Goal: Information Seeking & Learning: Learn about a topic

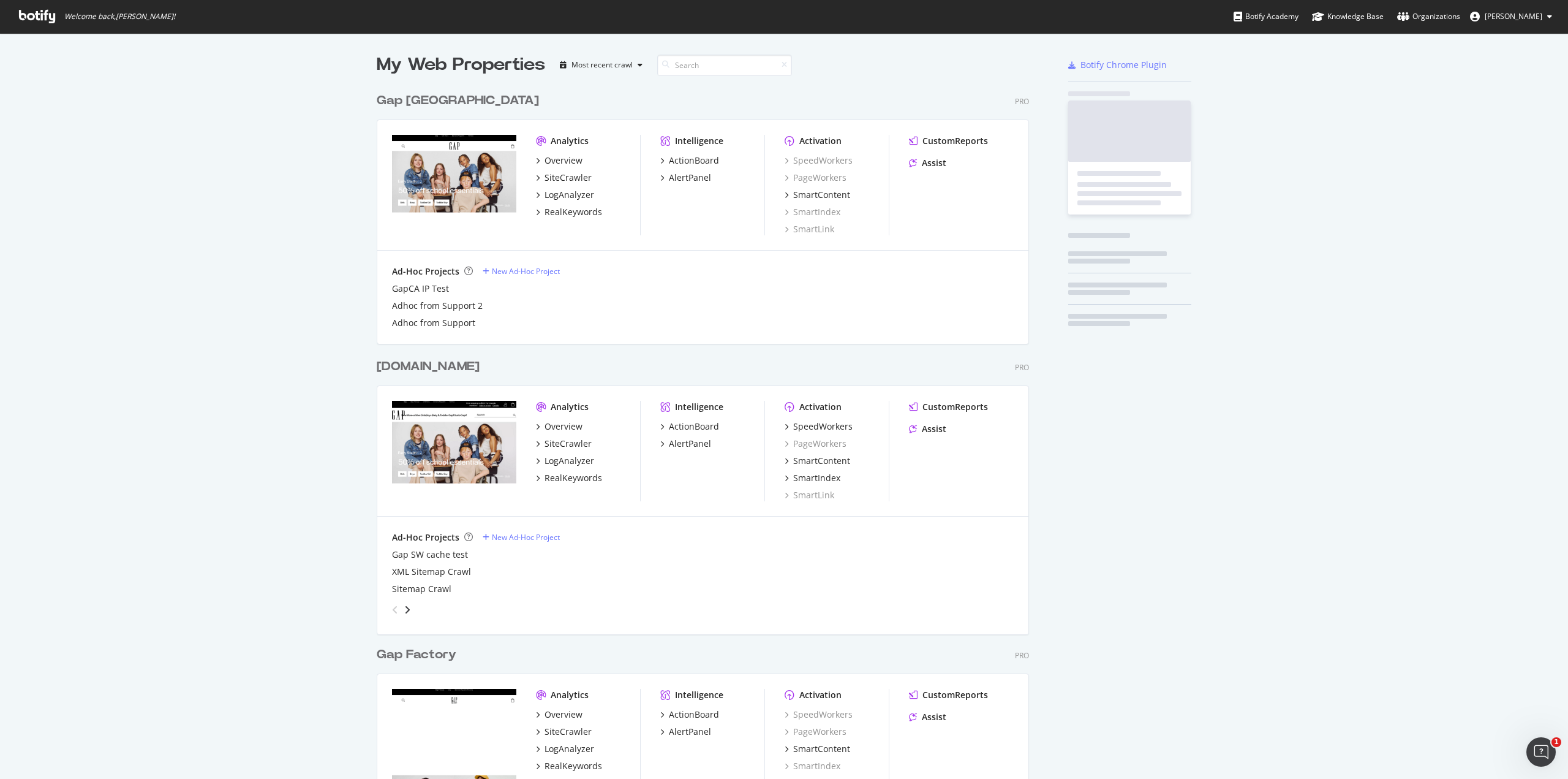
scroll to position [1402, 653]
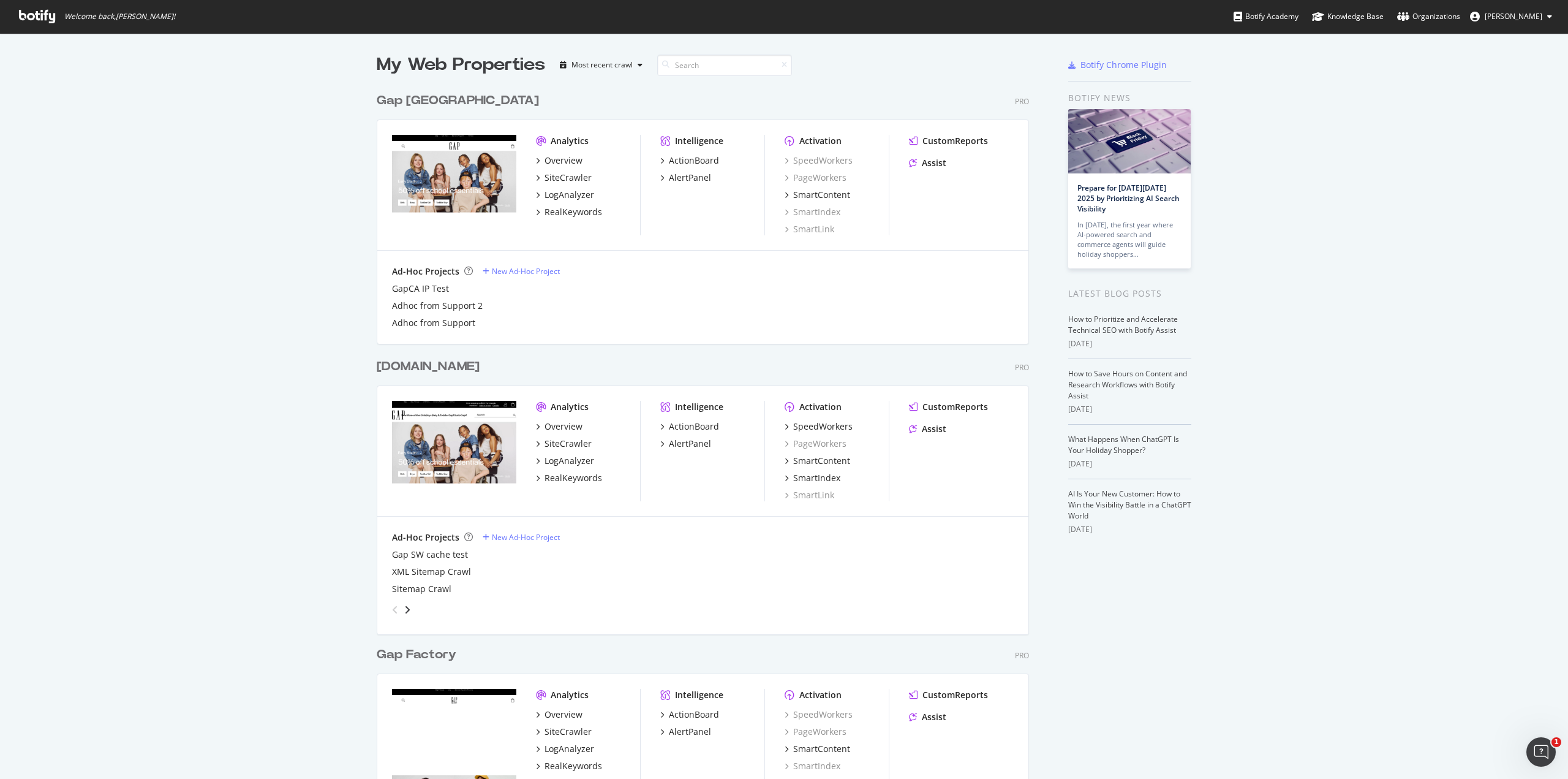
drag, startPoint x: 509, startPoint y: 8, endPoint x: 152, endPoint y: 135, distance: 378.9
click at [152, 135] on div "My Web Properties Most recent crawl Gap [GEOGRAPHIC_DATA] Pro Analytics Overvie…" at bounding box center [784, 771] width 1568 height 1476
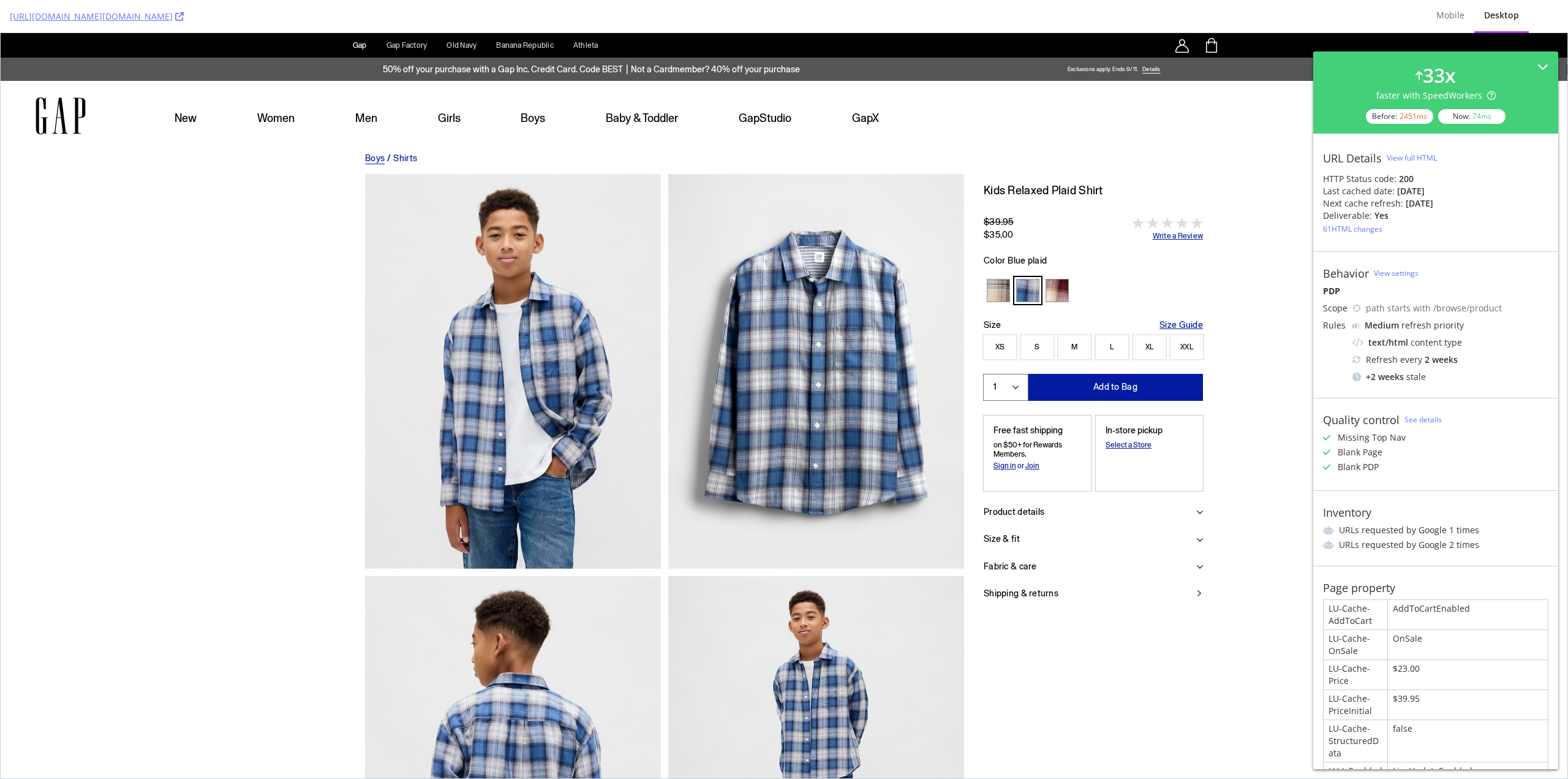
click at [1355, 359] on icon at bounding box center [1356, 359] width 9 height 9
click at [1356, 307] on icon at bounding box center [1356, 308] width 9 height 9
click at [1394, 306] on div "path starts with /browse/product" at bounding box center [1457, 308] width 182 height 12
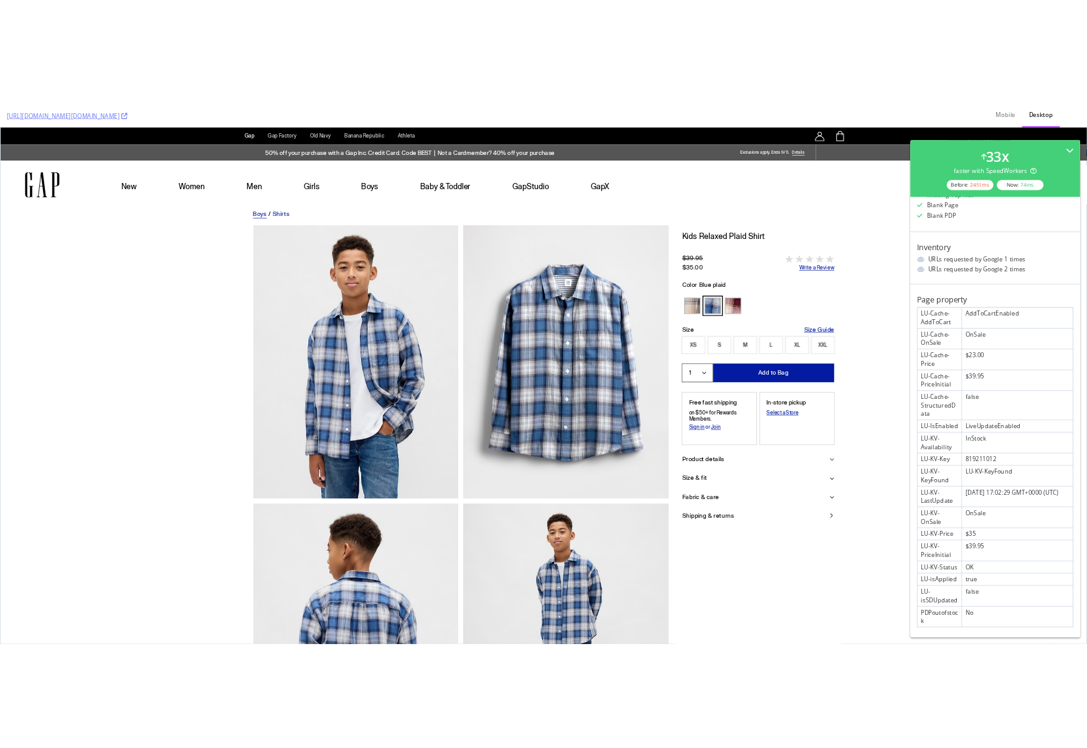
scroll to position [347, 0]
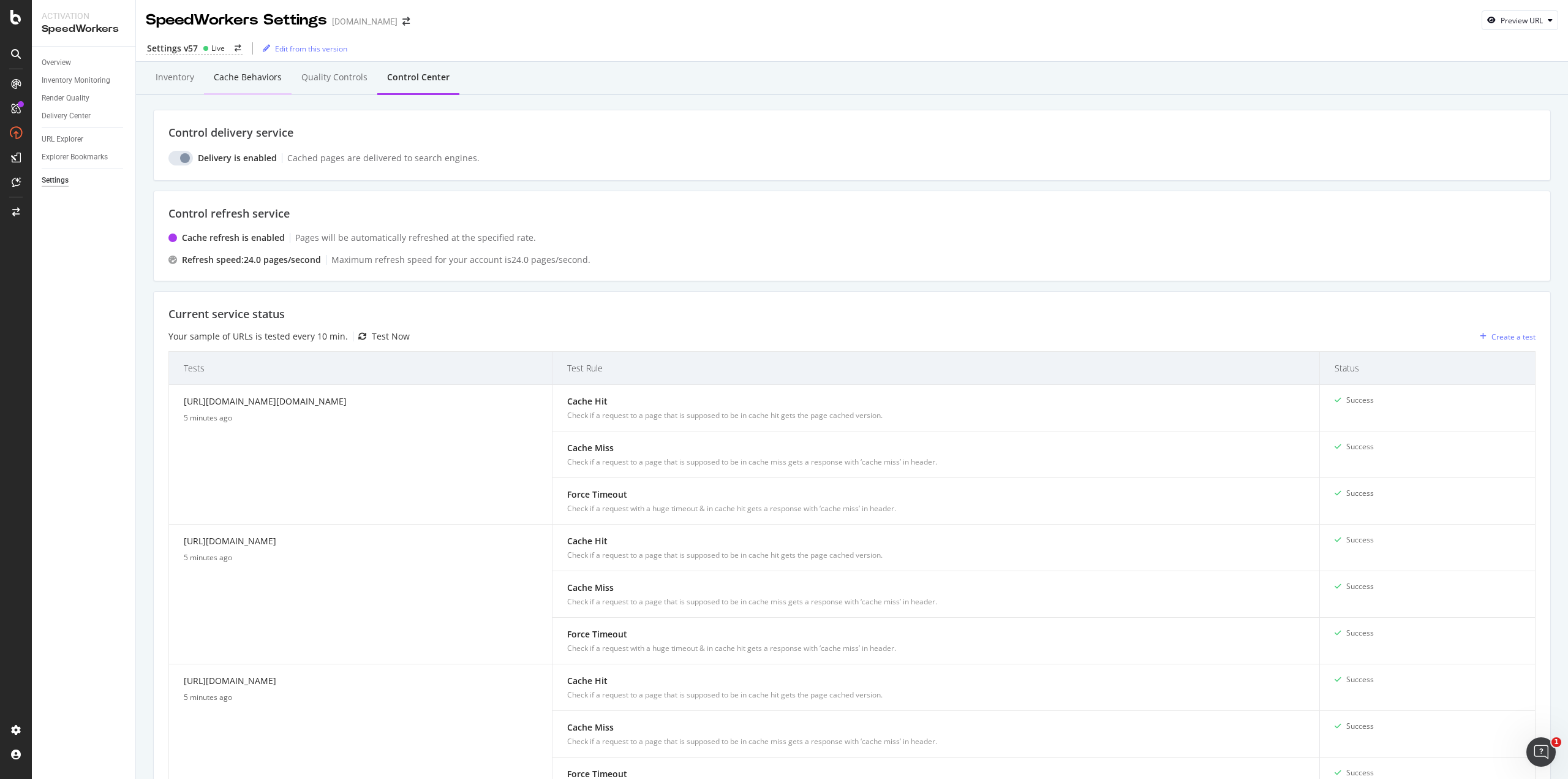
click at [232, 79] on div "Cache behaviors" at bounding box center [247, 77] width 68 height 12
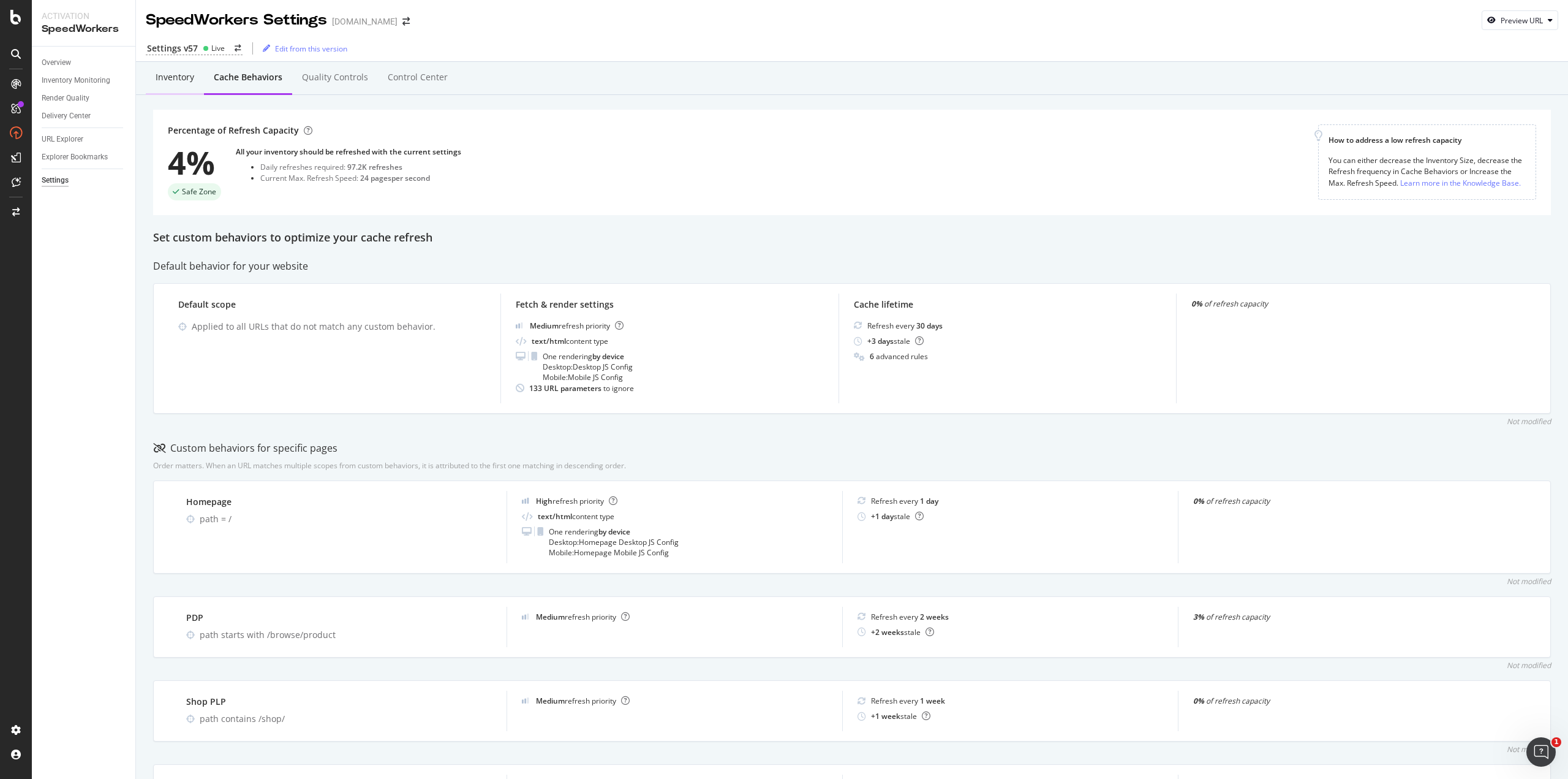
click at [179, 85] on div "Inventory" at bounding box center [174, 78] width 58 height 33
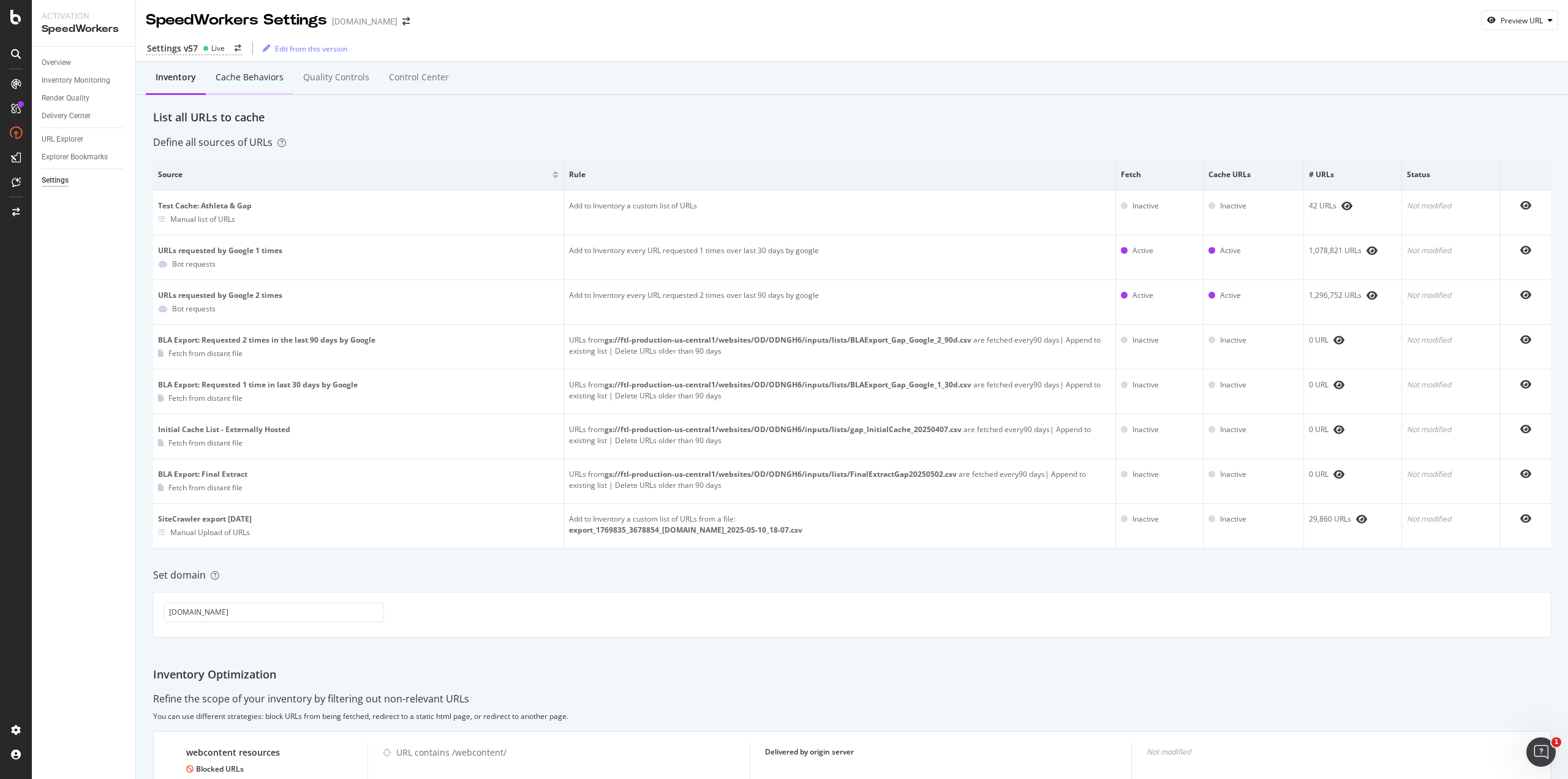
click at [246, 82] on div "Cache behaviors" at bounding box center [249, 77] width 68 height 12
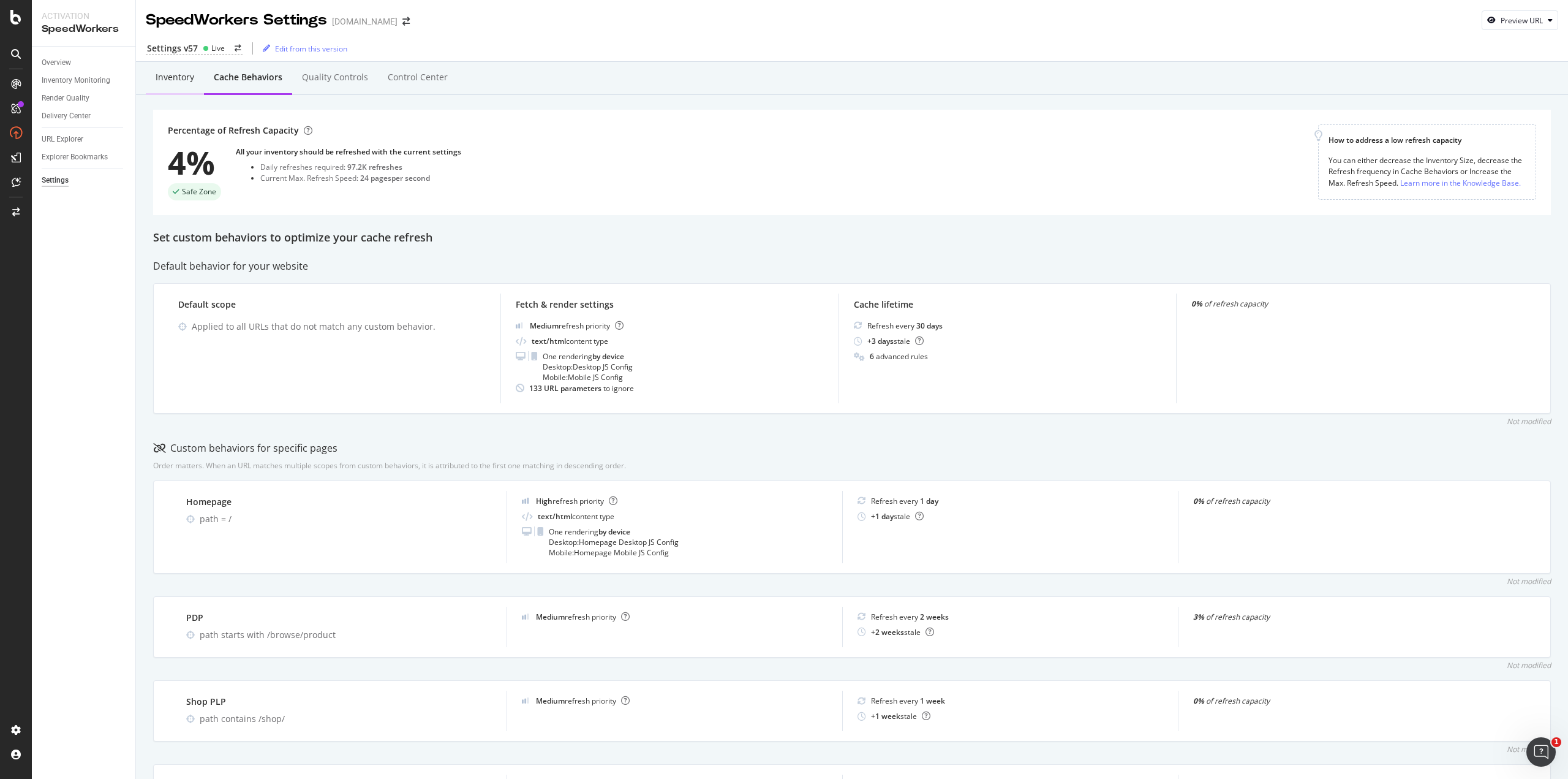
click at [178, 74] on div "Inventory" at bounding box center [174, 77] width 38 height 12
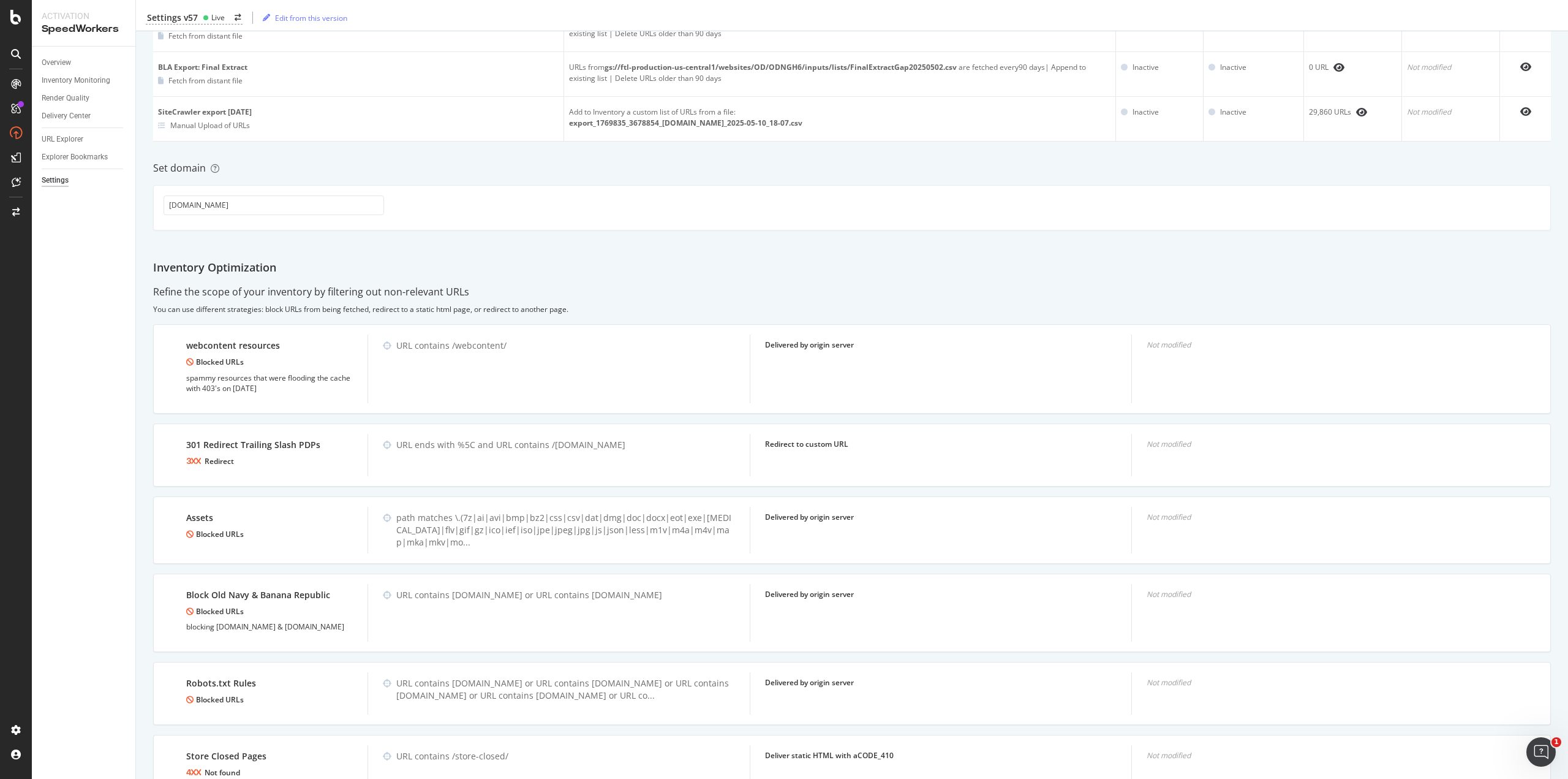
scroll to position [408, 0]
click at [668, 235] on div "Inventory Cache behaviors Quality Controls Control Center List all URLs to cach…" at bounding box center [851, 254] width 1432 height 1201
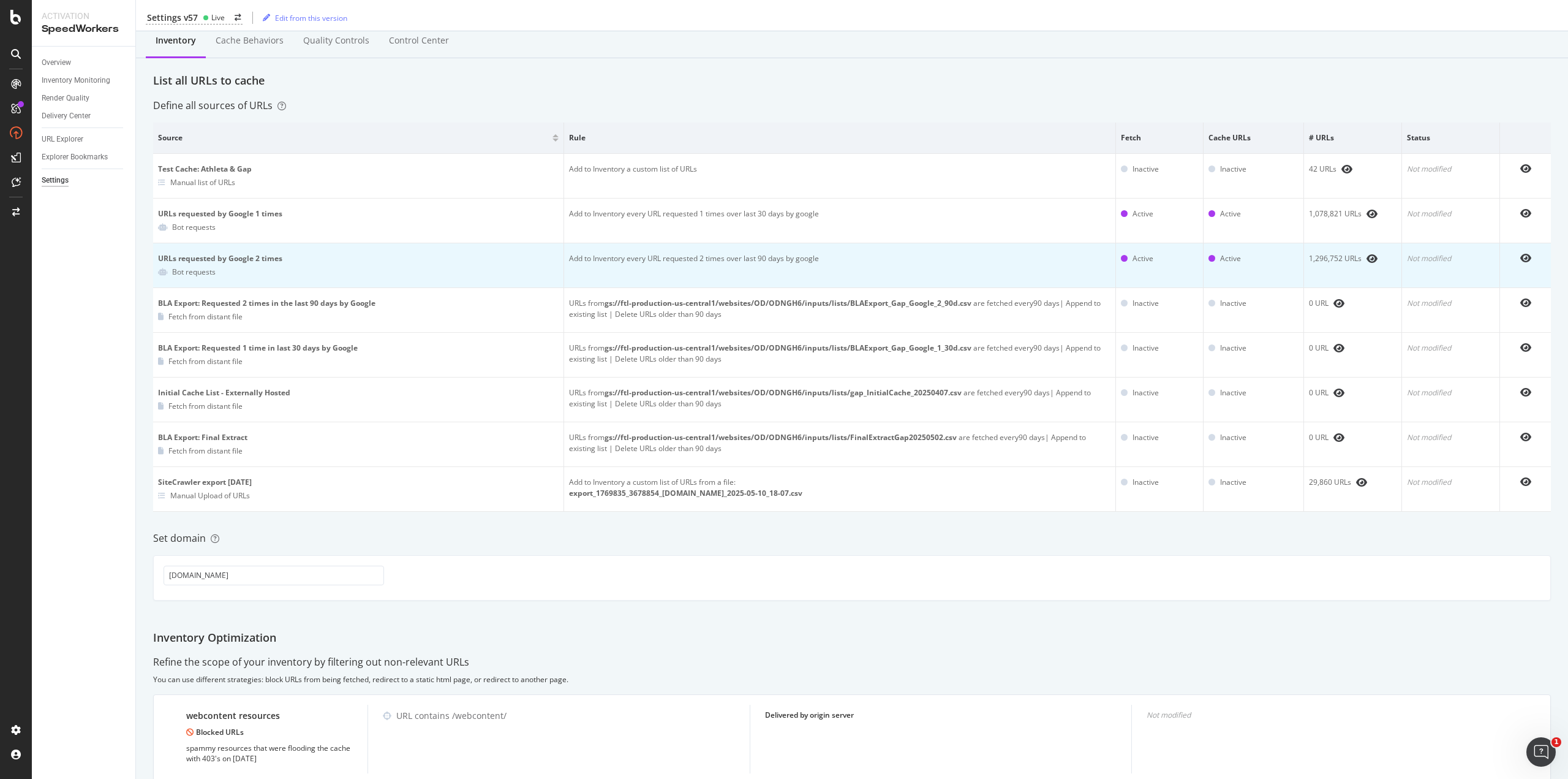
scroll to position [0, 0]
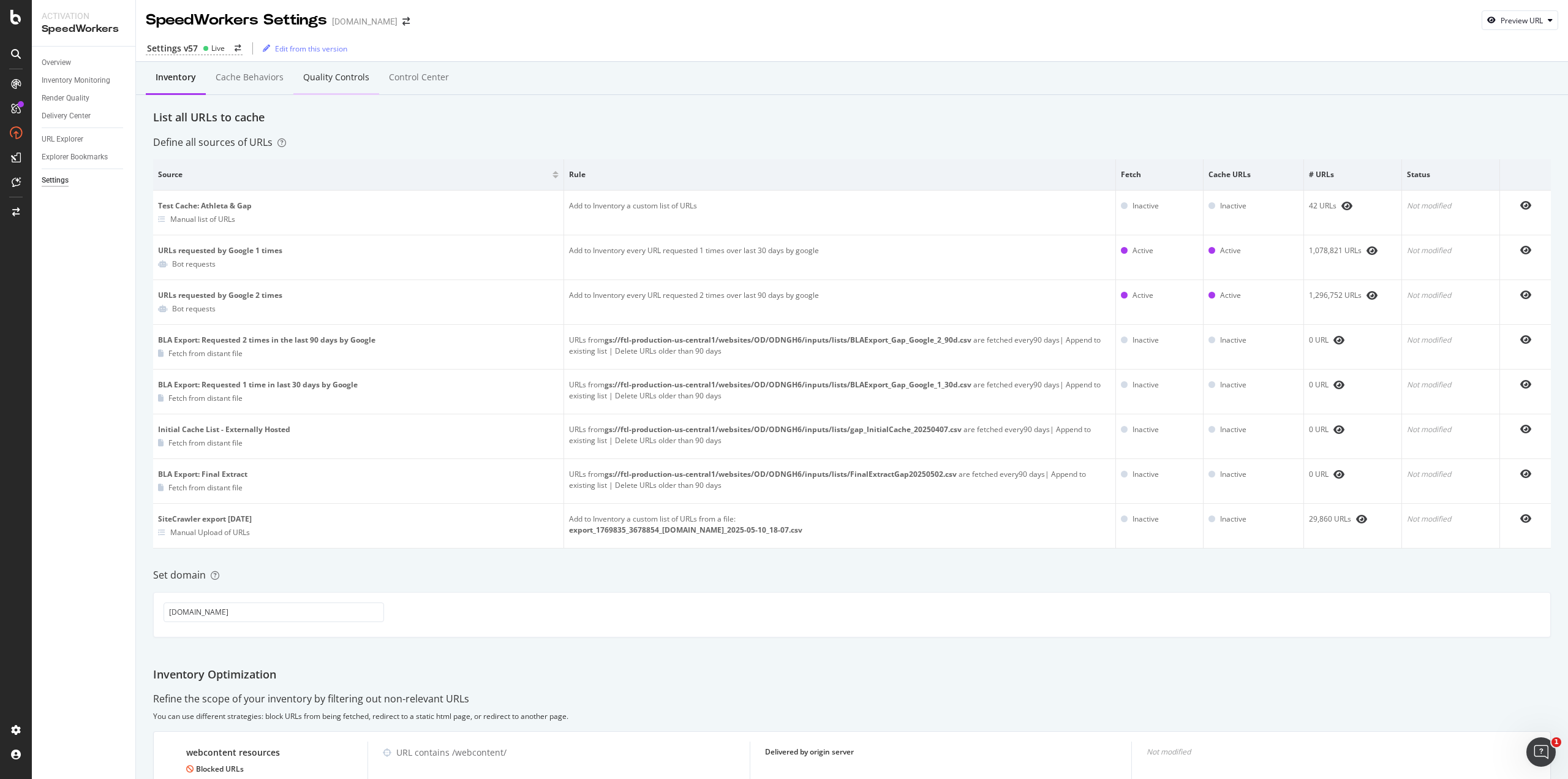
click at [346, 79] on div "Quality Controls" at bounding box center [336, 77] width 66 height 12
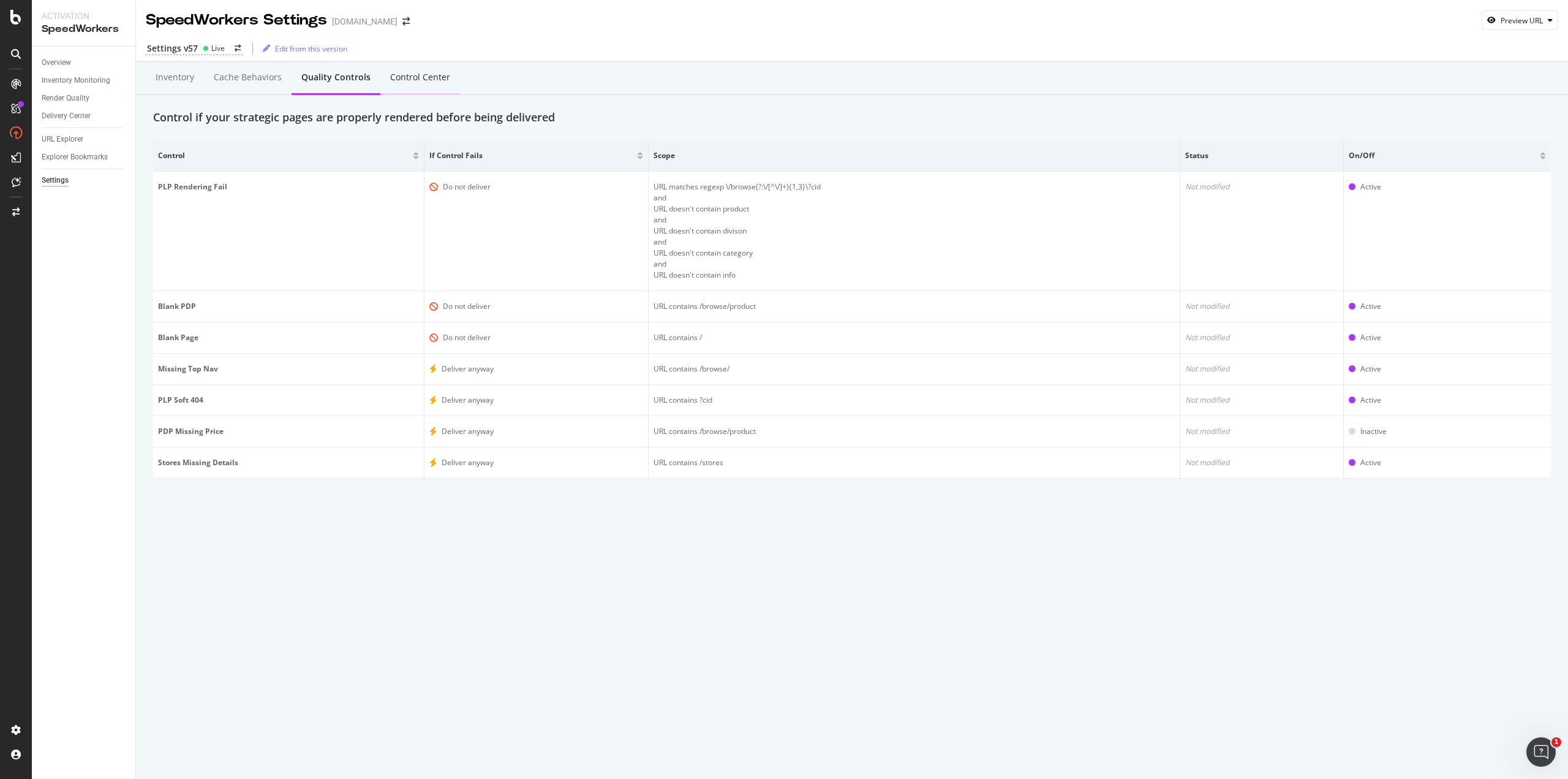
click at [396, 76] on div "Control Center" at bounding box center [419, 77] width 60 height 12
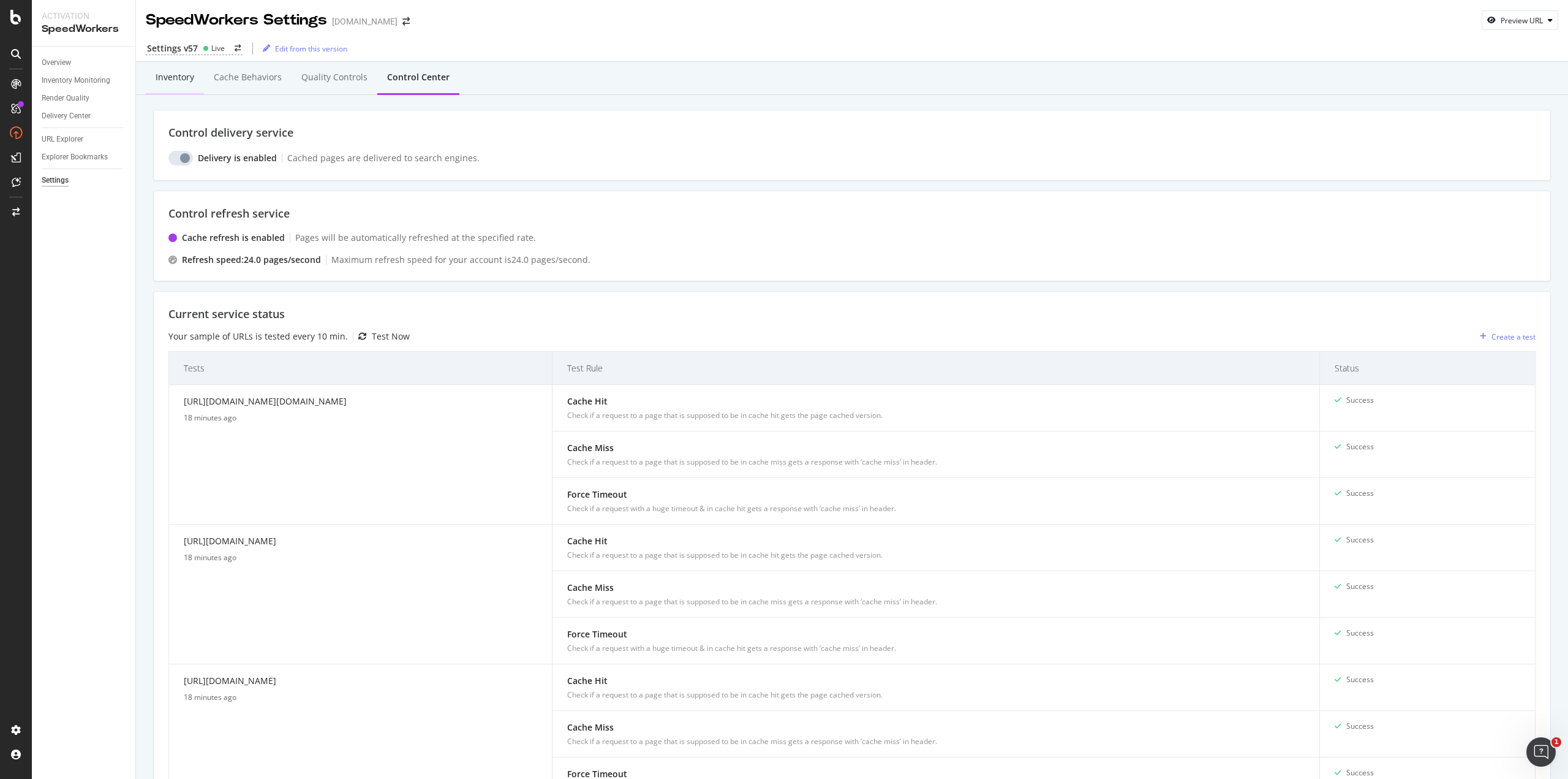
click at [174, 71] on div "Inventory" at bounding box center [174, 77] width 38 height 12
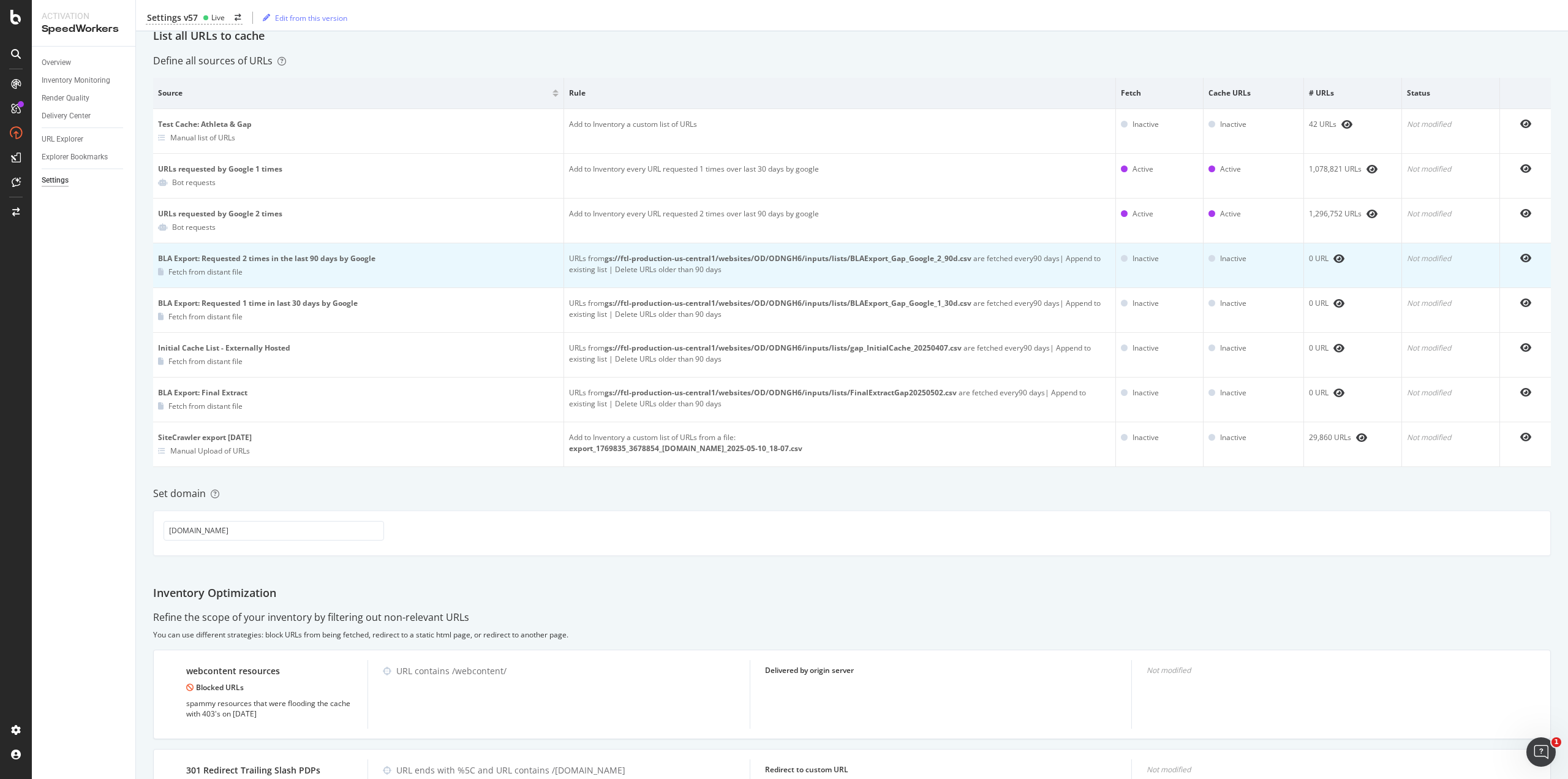
scroll to position [122, 0]
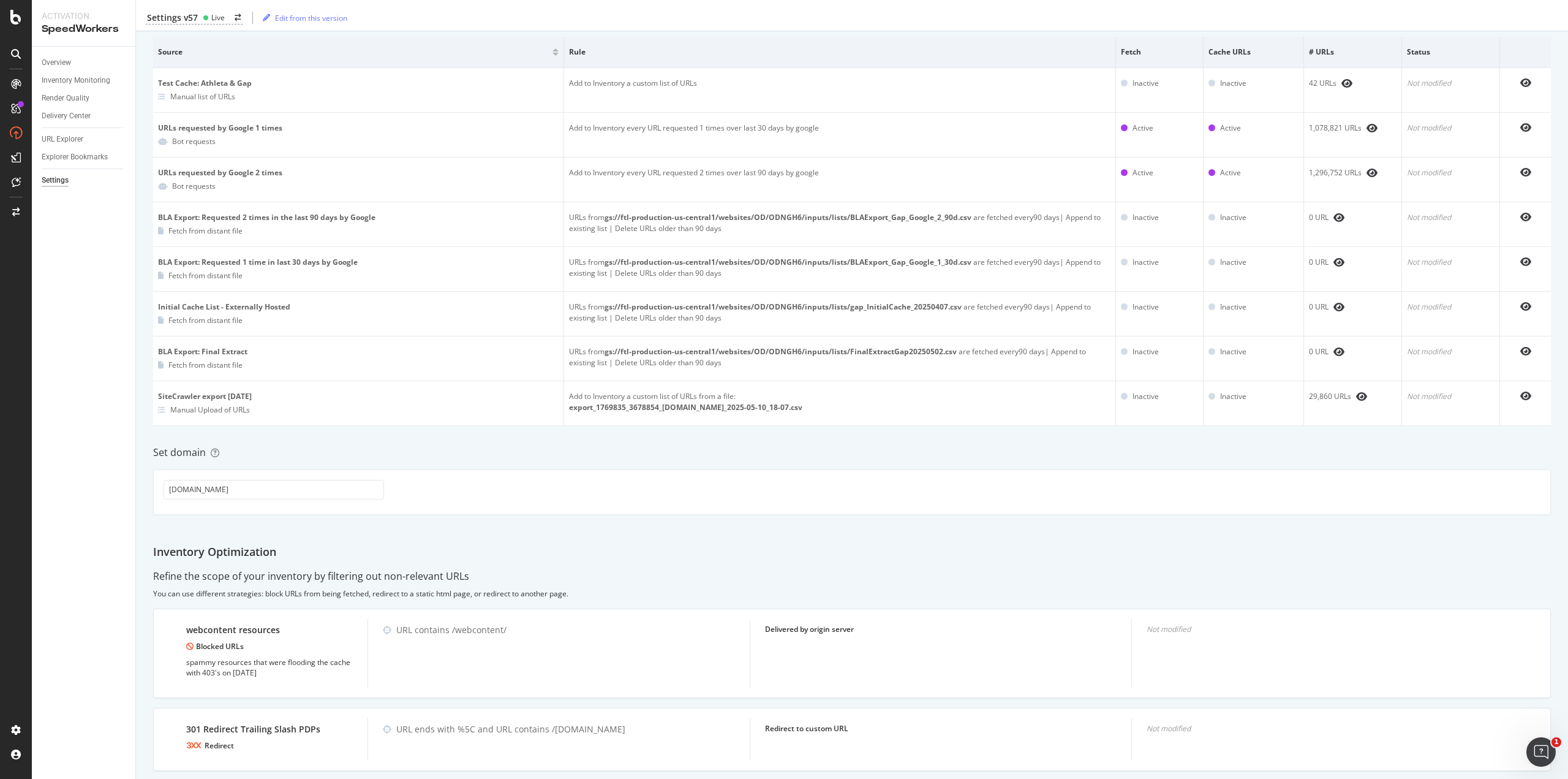
click at [714, 538] on div "Inventory Cache behaviors Quality Controls Control Center List all URLs to cach…" at bounding box center [851, 540] width 1432 height 1201
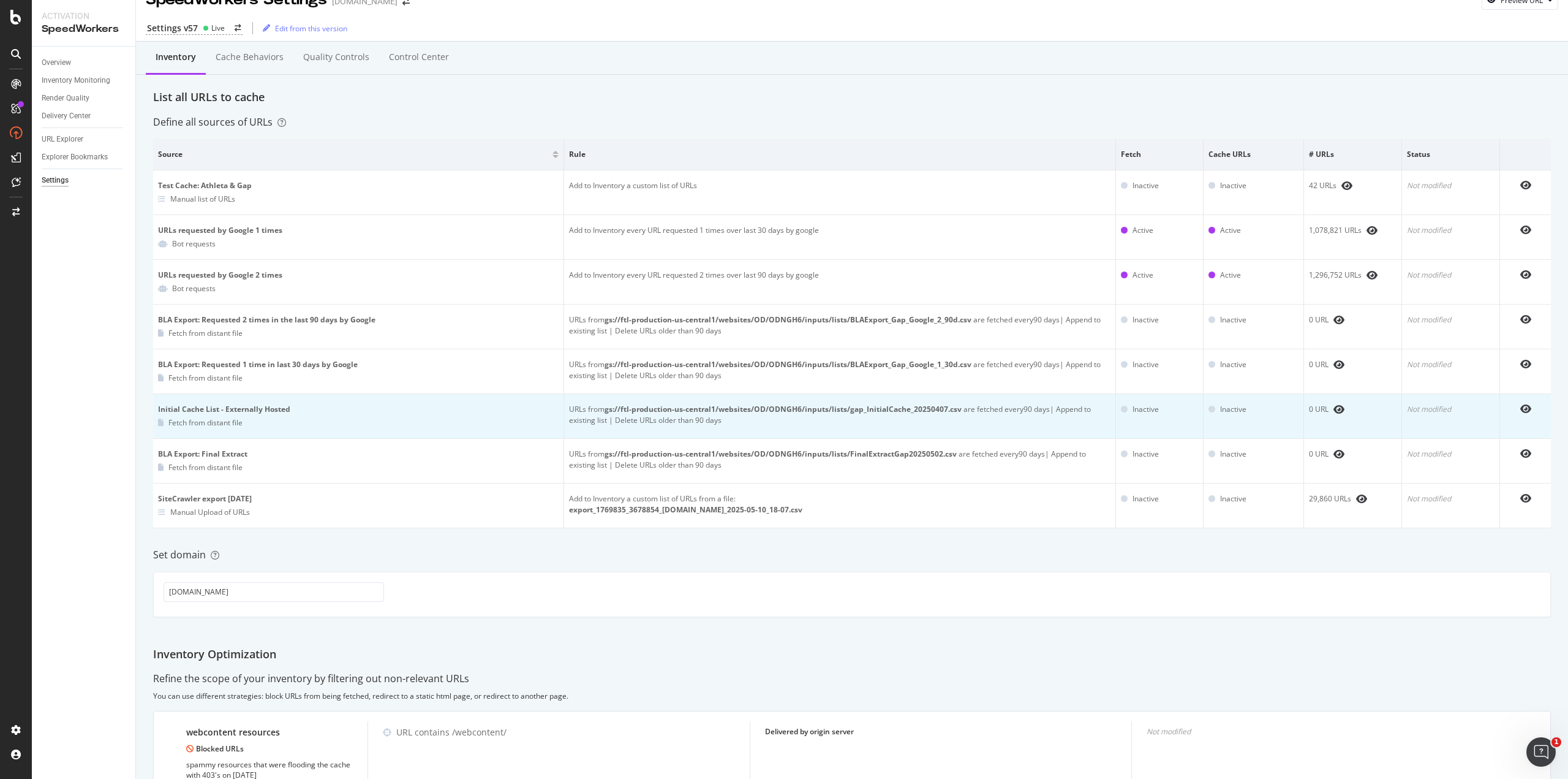
scroll to position [0, 0]
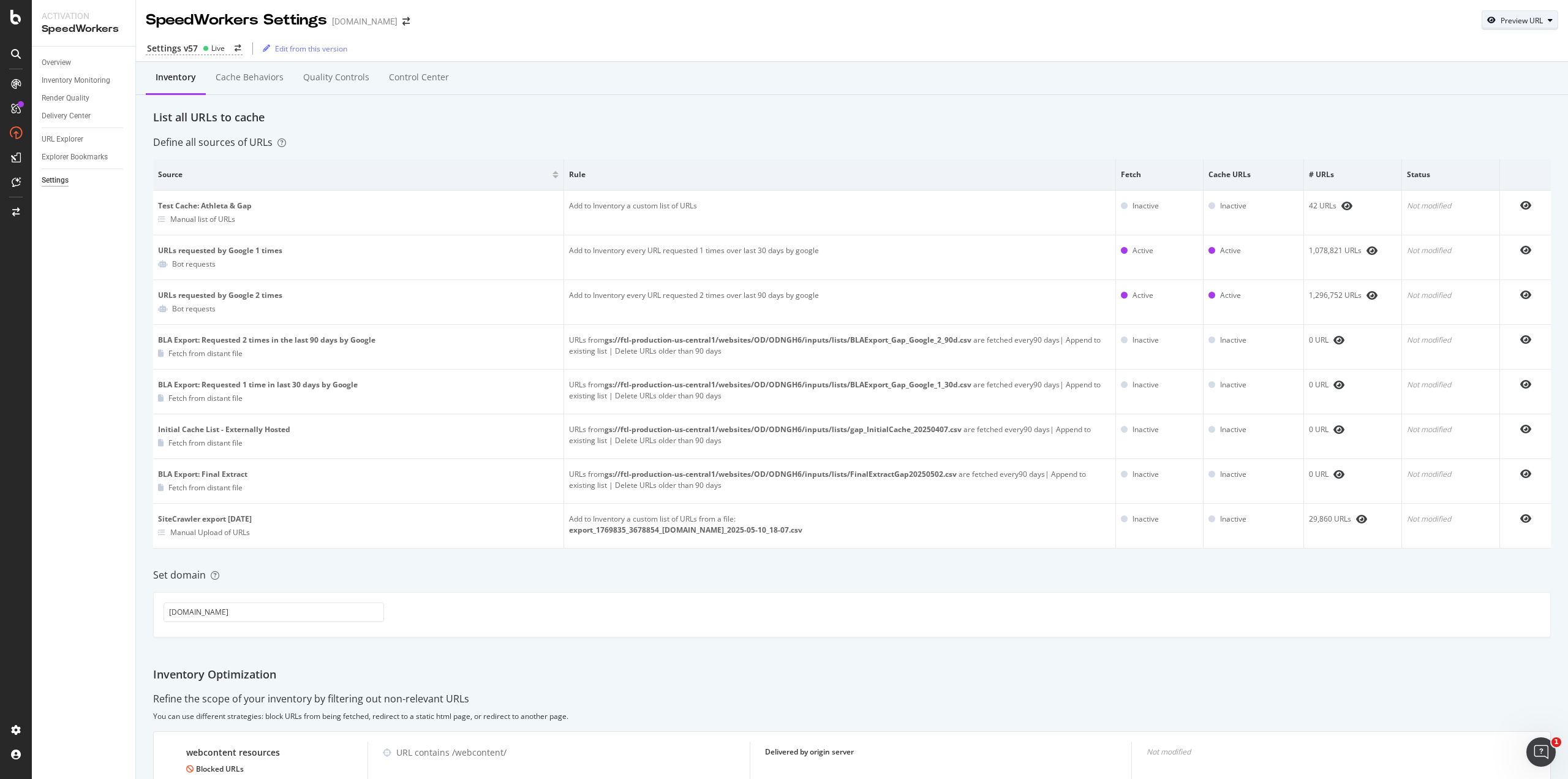
click at [1543, 19] on div "button" at bounding box center [1550, 20] width 15 height 7
click at [1464, 81] on input "url" at bounding box center [1474, 78] width 134 height 22
paste input "[URL][DOMAIN_NAME][DOMAIN_NAME]"
type input "[URL][DOMAIN_NAME][DOMAIN_NAME]"
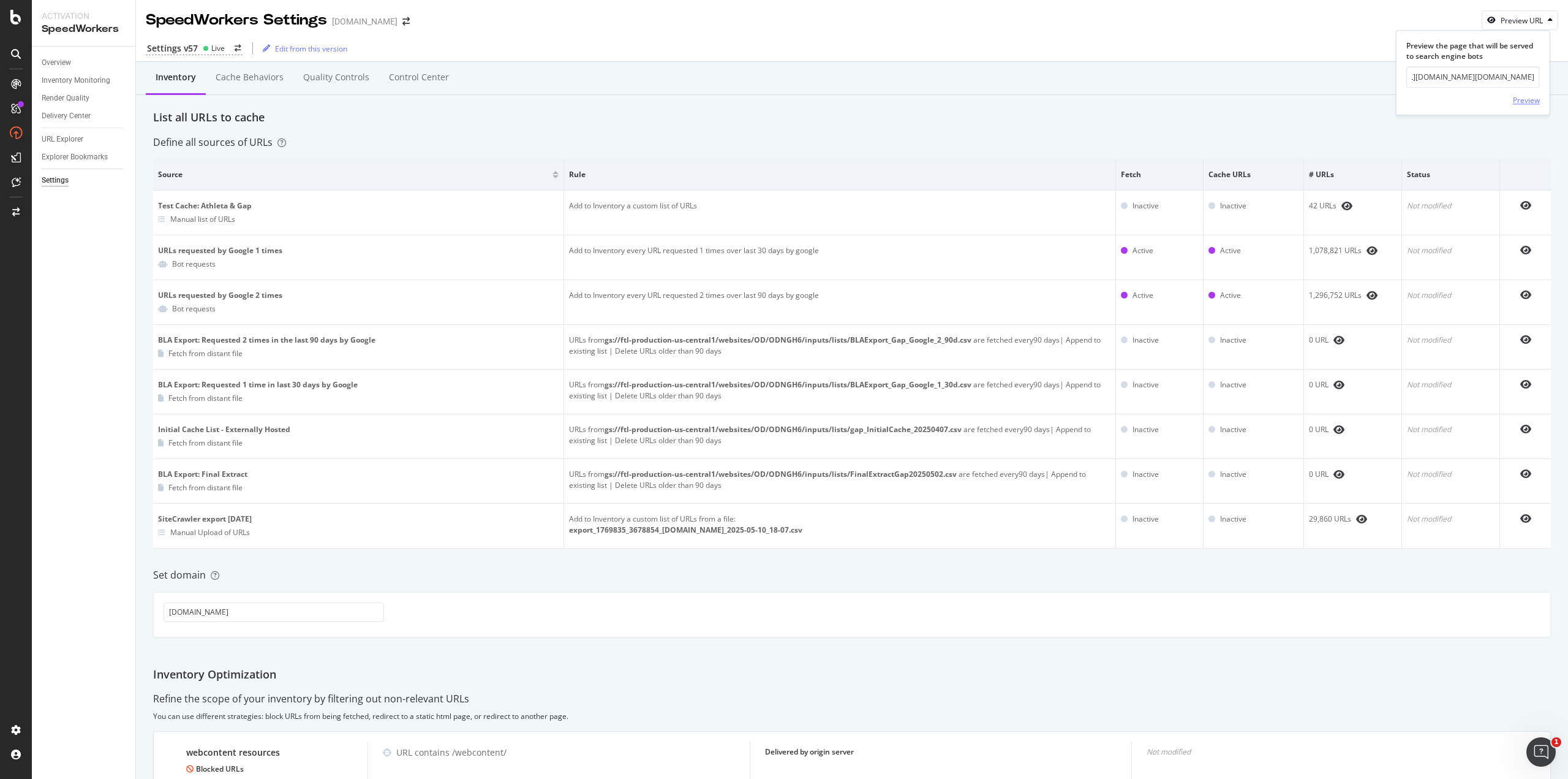
scroll to position [0, 0]
click at [1523, 95] on div "Preview" at bounding box center [1526, 99] width 27 height 11
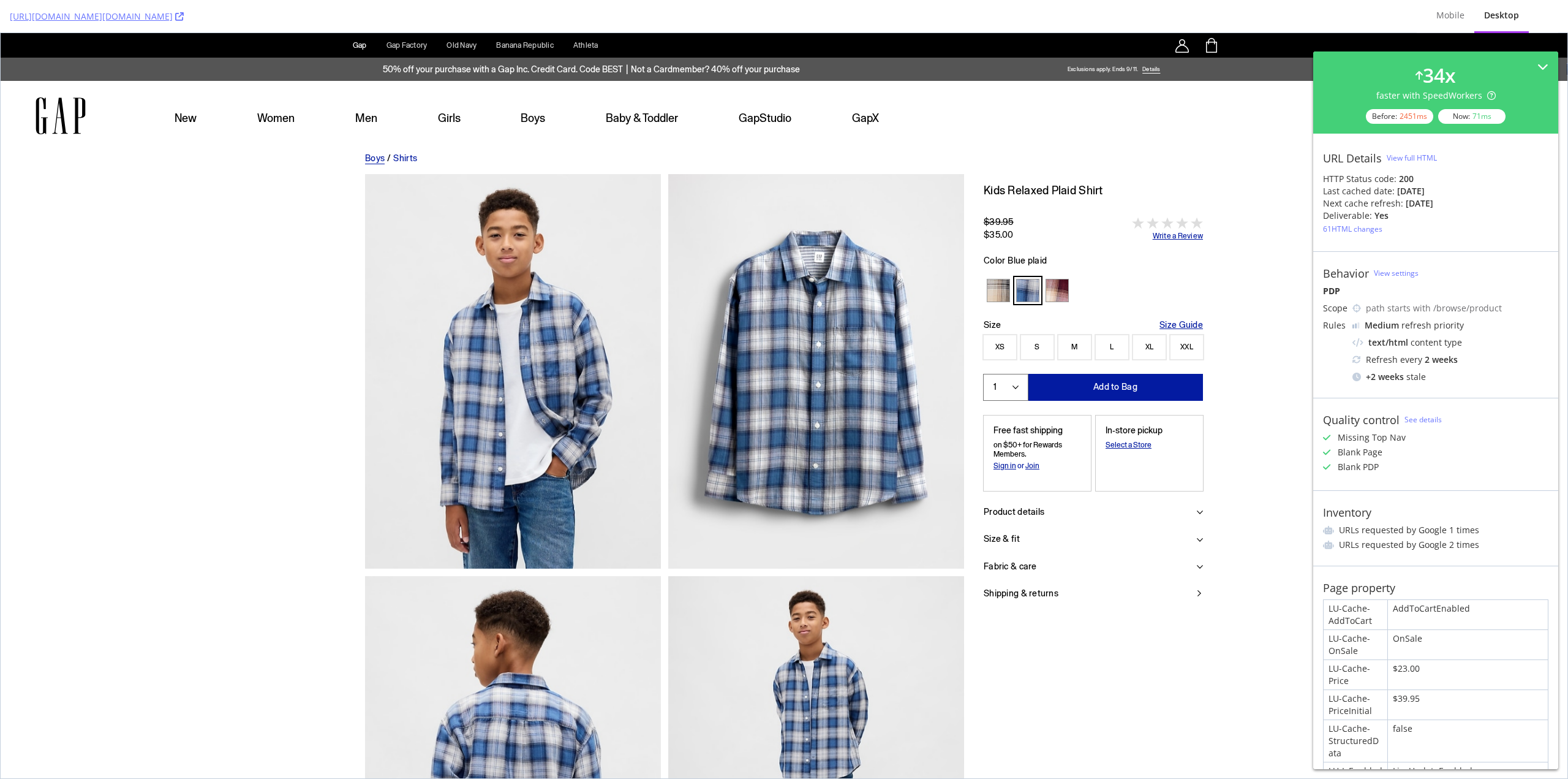
click at [1360, 444] on div "Missing Top Nav Blank Page Blank PDP" at bounding box center [1435, 452] width 225 height 41
click at [1359, 357] on icon at bounding box center [1356, 359] width 9 height 9
drag, startPoint x: 1373, startPoint y: 353, endPoint x: 1401, endPoint y: 270, distance: 87.6
click at [1401, 270] on link "View settings" at bounding box center [1396, 273] width 44 height 11
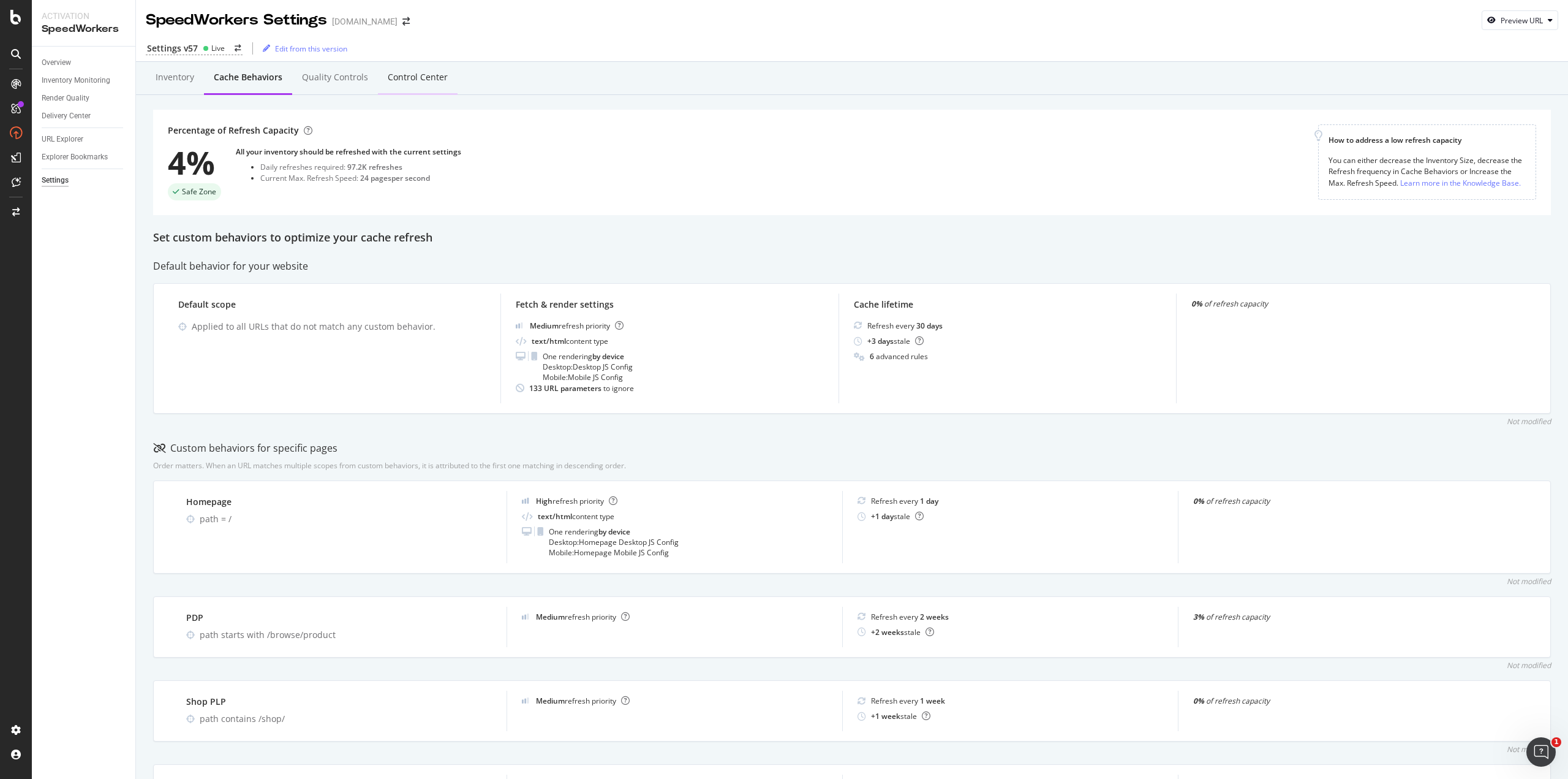
click at [428, 71] on div "Control Center" at bounding box center [417, 78] width 80 height 33
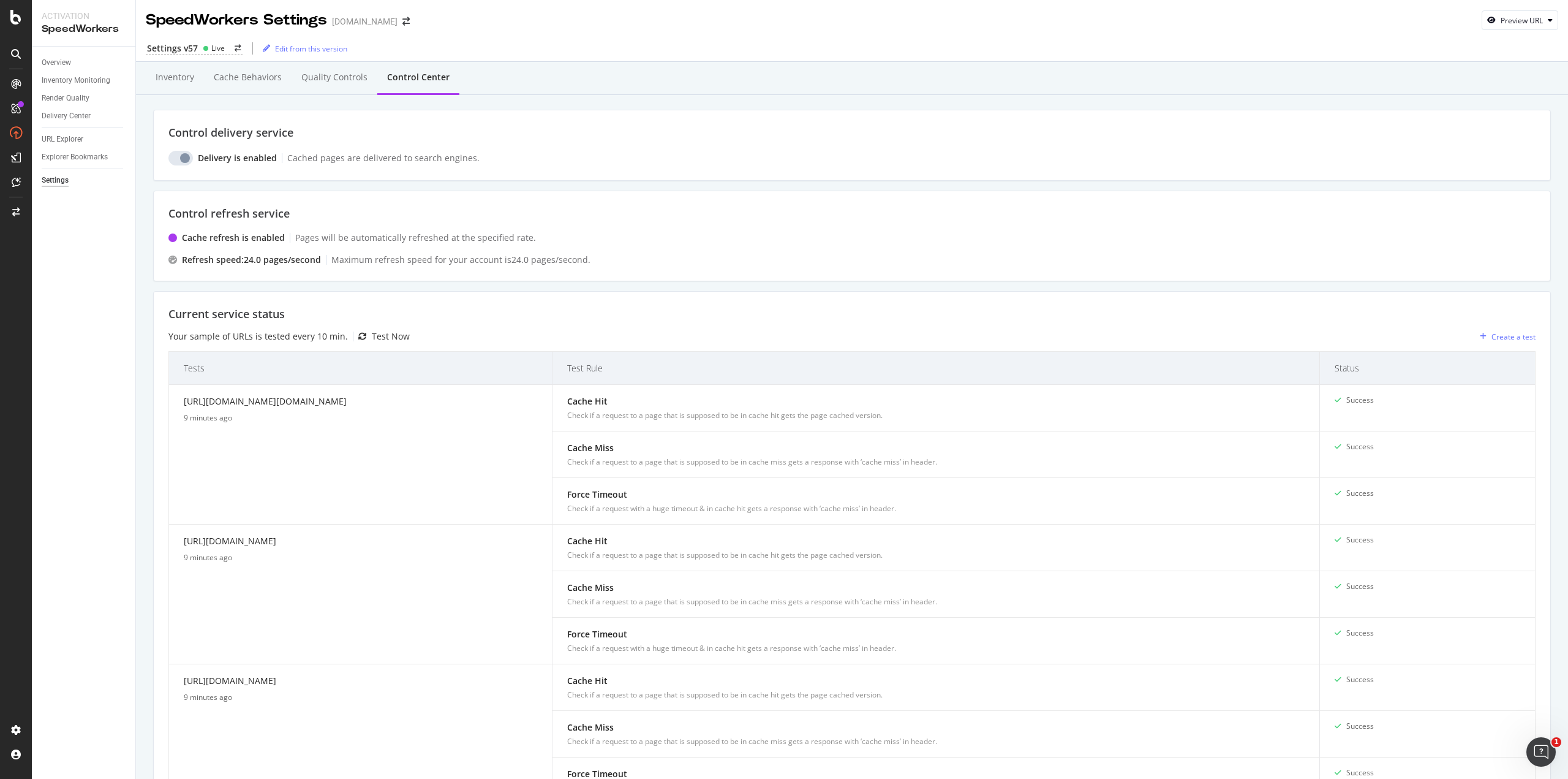
click at [390, 285] on div "Control delivery service Delivery is enabled Cached pages are delivered to sear…" at bounding box center [852, 787] width 1398 height 1355
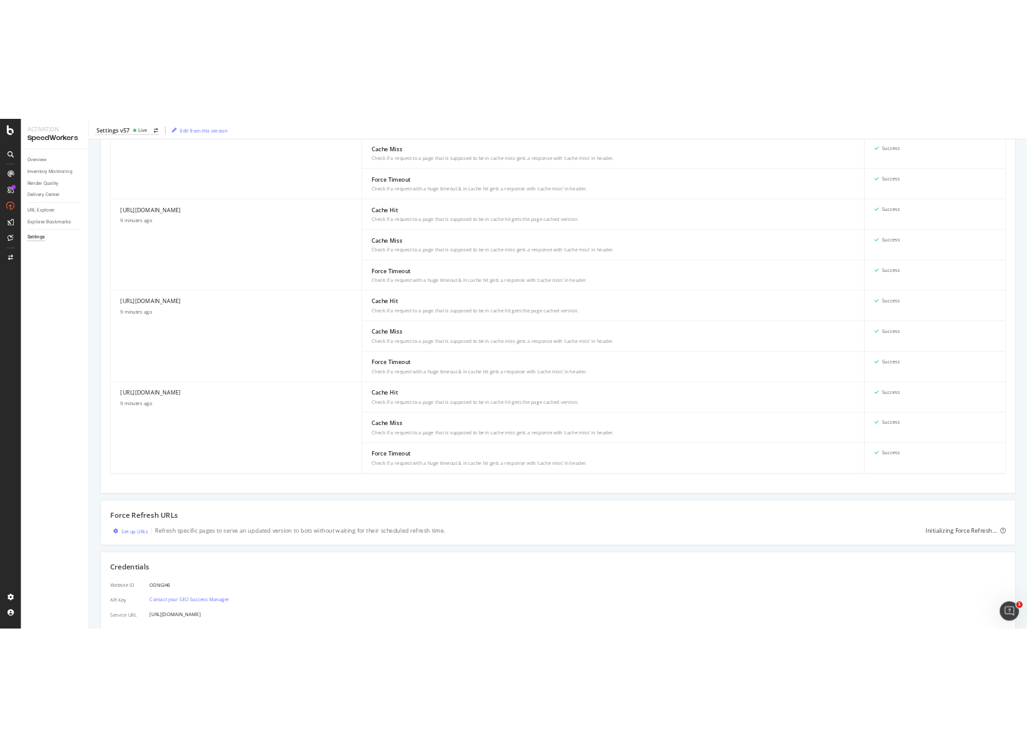
scroll to position [733, 0]
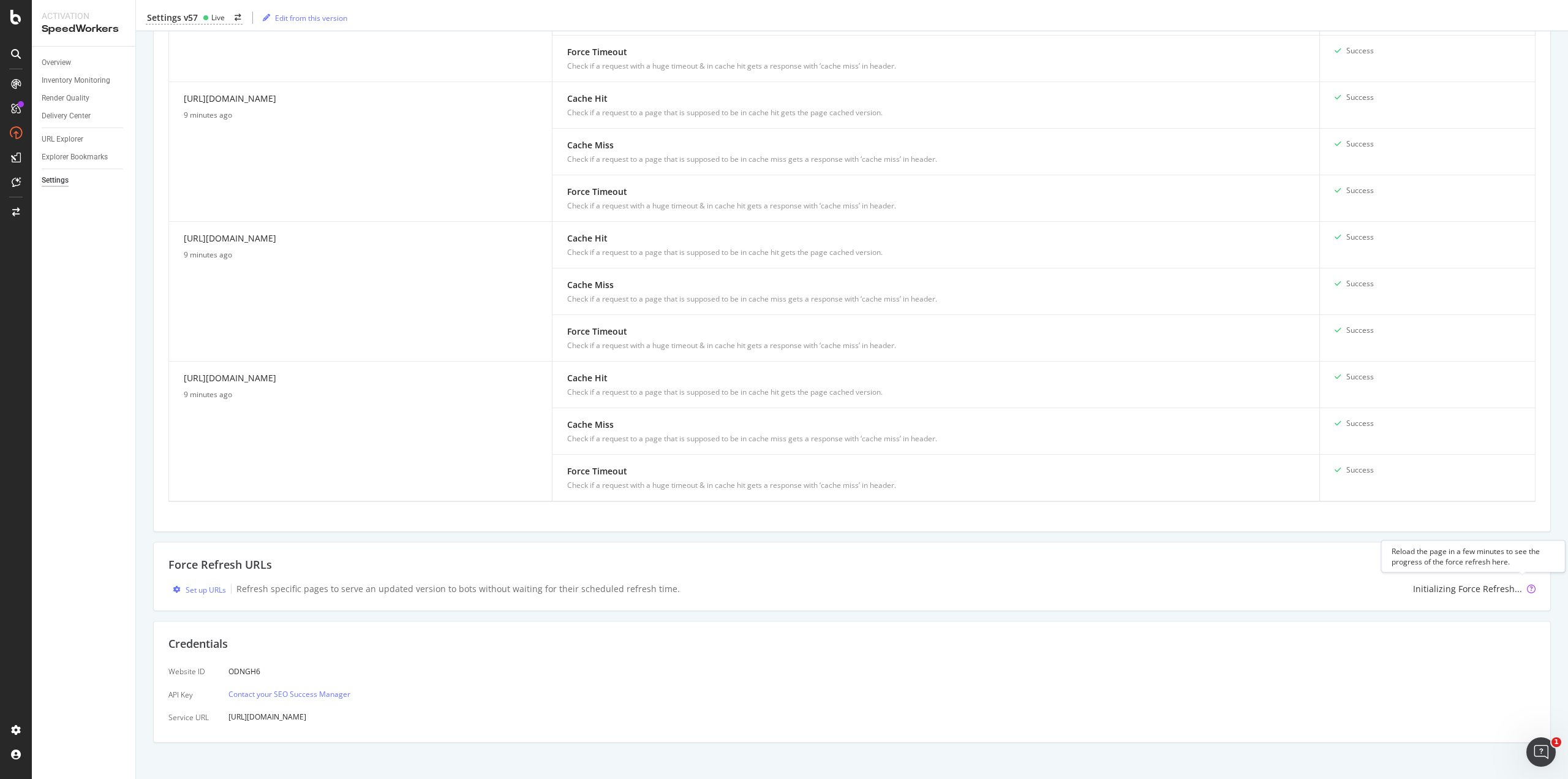
click at [1528, 585] on icon at bounding box center [1532, 589] width 9 height 9
click at [1474, 583] on div "Initializing Force Refresh..." at bounding box center [1468, 589] width 109 height 12
click at [898, 600] on div "Force Refresh URLs Set up URLs Refresh specific pages to serve an updated versi…" at bounding box center [852, 576] width 1398 height 69
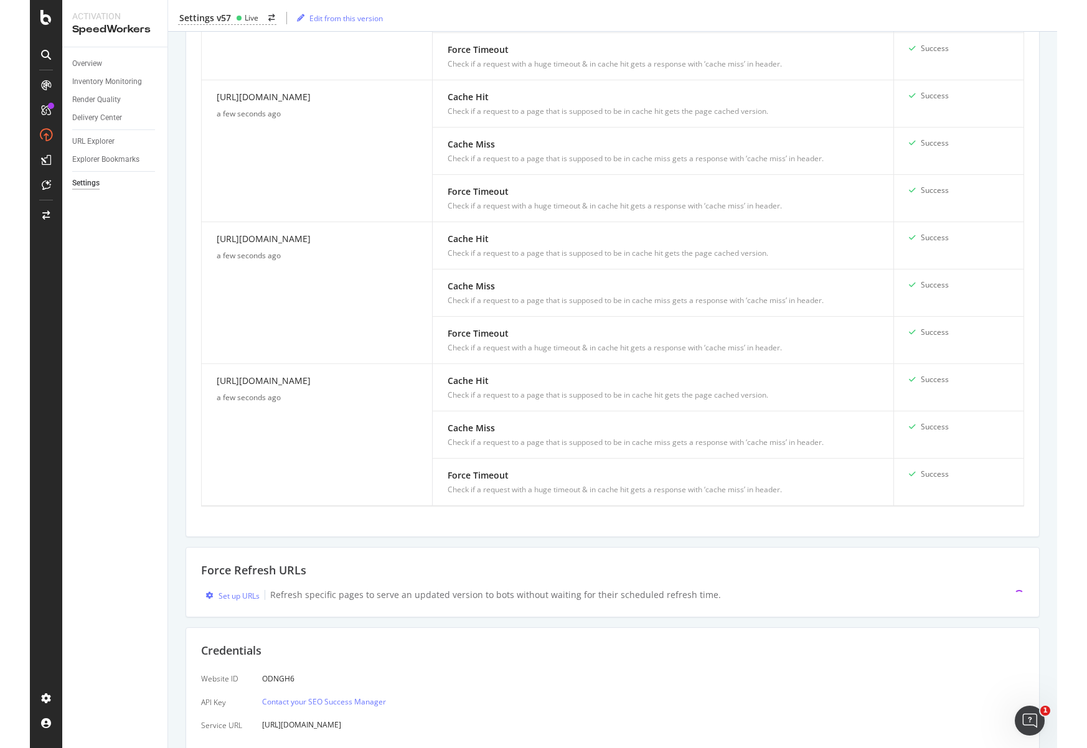
scroll to position [769, 0]
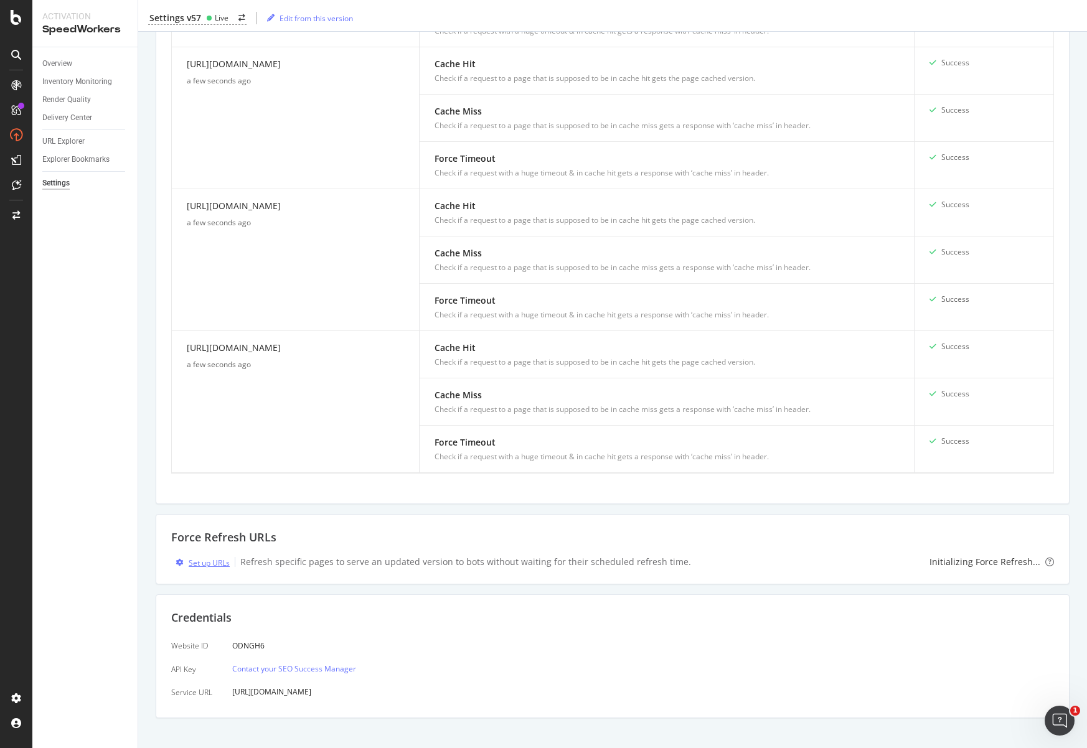
click at [205, 558] on div "Set up URLs" at bounding box center [209, 563] width 41 height 11
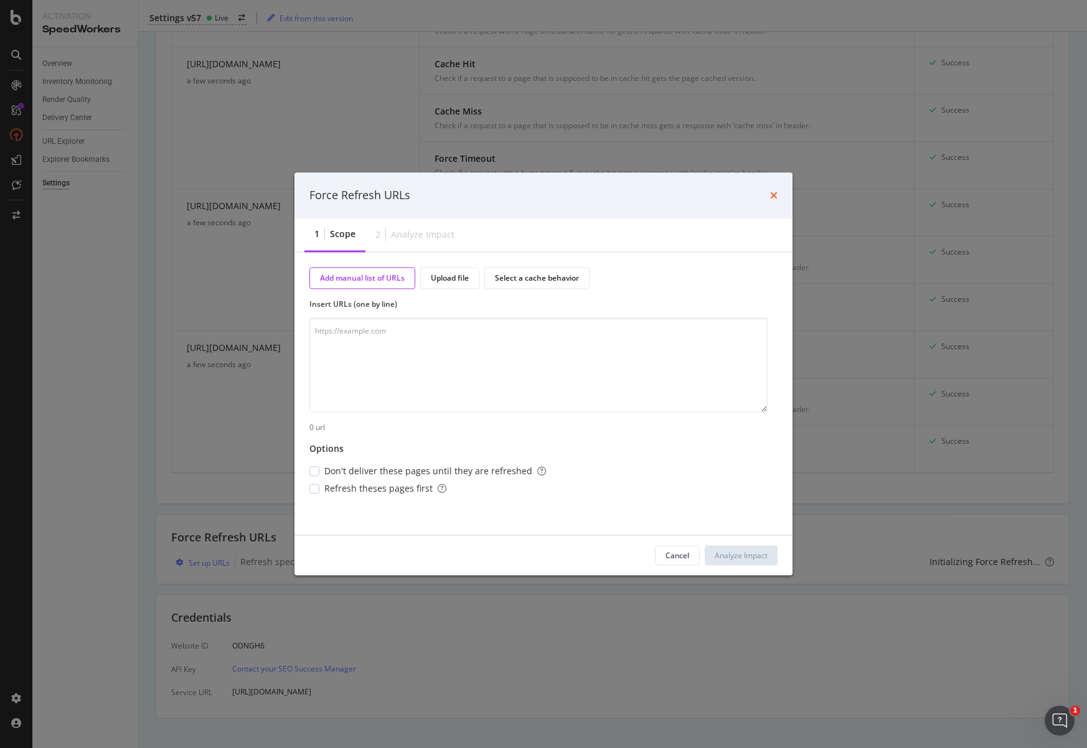
click at [770, 195] on icon "times" at bounding box center [773, 195] width 7 height 10
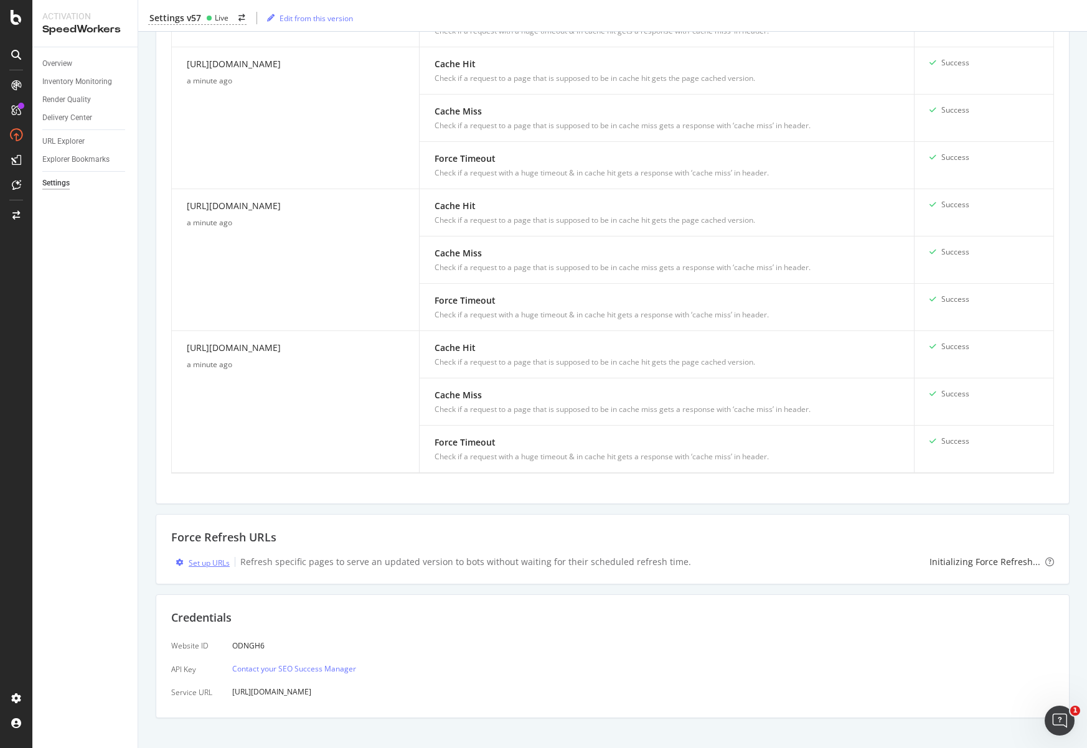
click at [207, 558] on div "Set up URLs" at bounding box center [209, 563] width 41 height 11
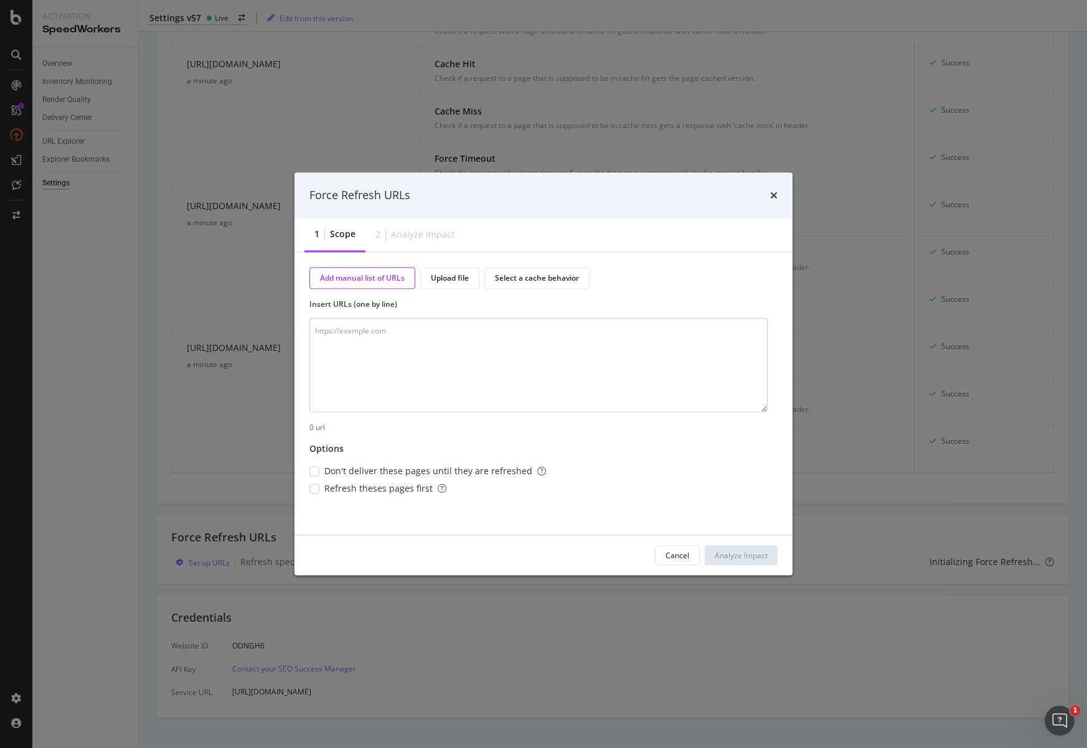
click at [421, 368] on textarea "modal" at bounding box center [538, 364] width 458 height 95
type textarea "[URL][DOMAIN_NAME][DOMAIN_NAME]"
click at [520, 277] on div "Select a cache behavior" at bounding box center [537, 278] width 84 height 11
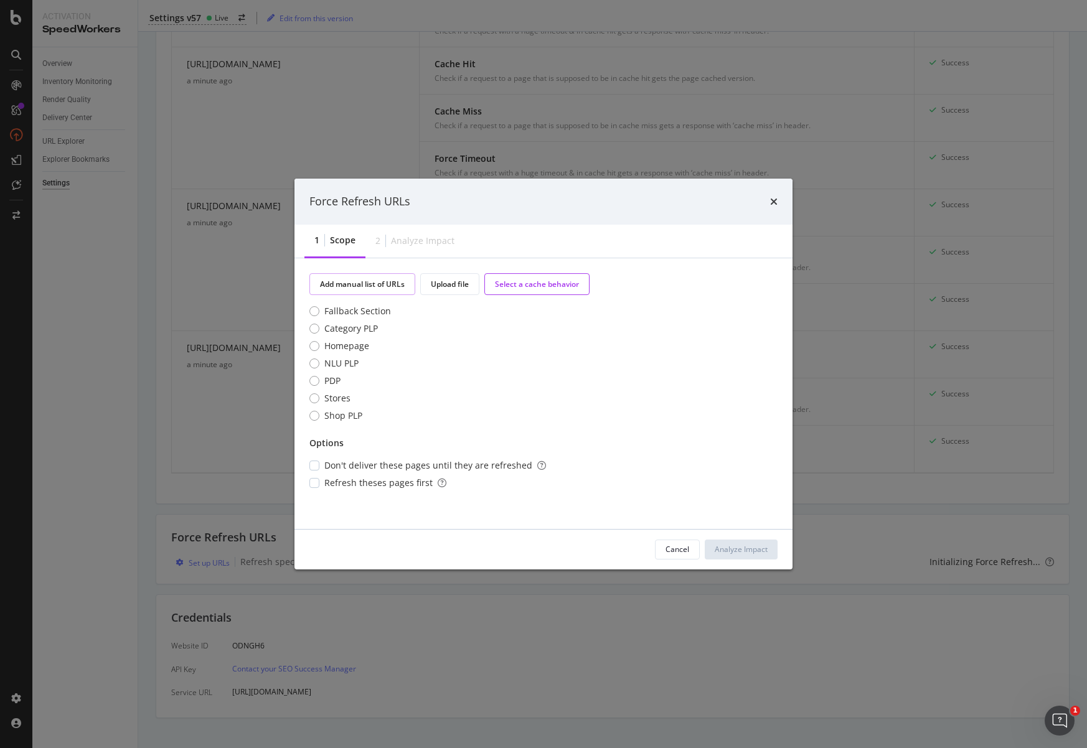
click at [375, 281] on div "Add manual list of URLs" at bounding box center [362, 284] width 85 height 11
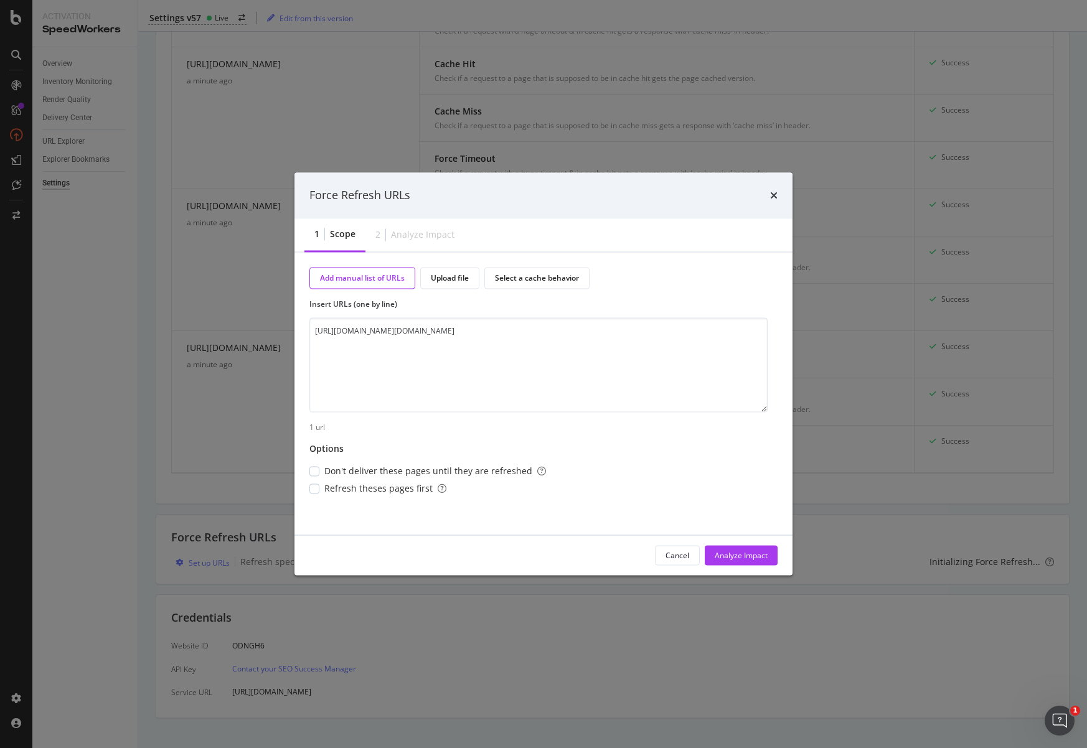
drag, startPoint x: 458, startPoint y: 339, endPoint x: 568, endPoint y: 466, distance: 168.1
drag, startPoint x: 568, startPoint y: 466, endPoint x: 624, endPoint y: 562, distance: 111.3
click at [624, 562] on div "Cancel Analyze Impact" at bounding box center [543, 556] width 468 height 20
drag, startPoint x: 672, startPoint y: 553, endPoint x: 613, endPoint y: 555, distance: 59.1
click at [613, 555] on div "Cancel Analyze Impact" at bounding box center [543, 556] width 468 height 20
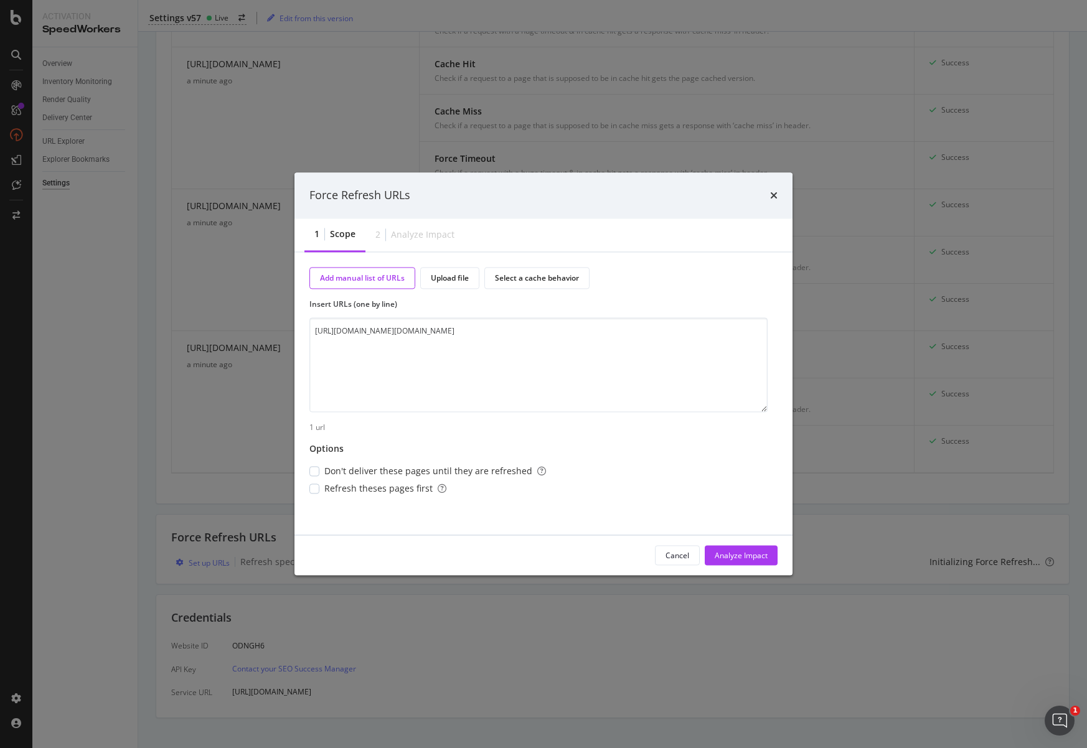
drag, startPoint x: 662, startPoint y: 548, endPoint x: 550, endPoint y: 548, distance: 112.0
click at [550, 548] on div "Cancel Analyze Impact" at bounding box center [543, 556] width 468 height 20
click at [459, 278] on div "Upload file" at bounding box center [450, 278] width 38 height 11
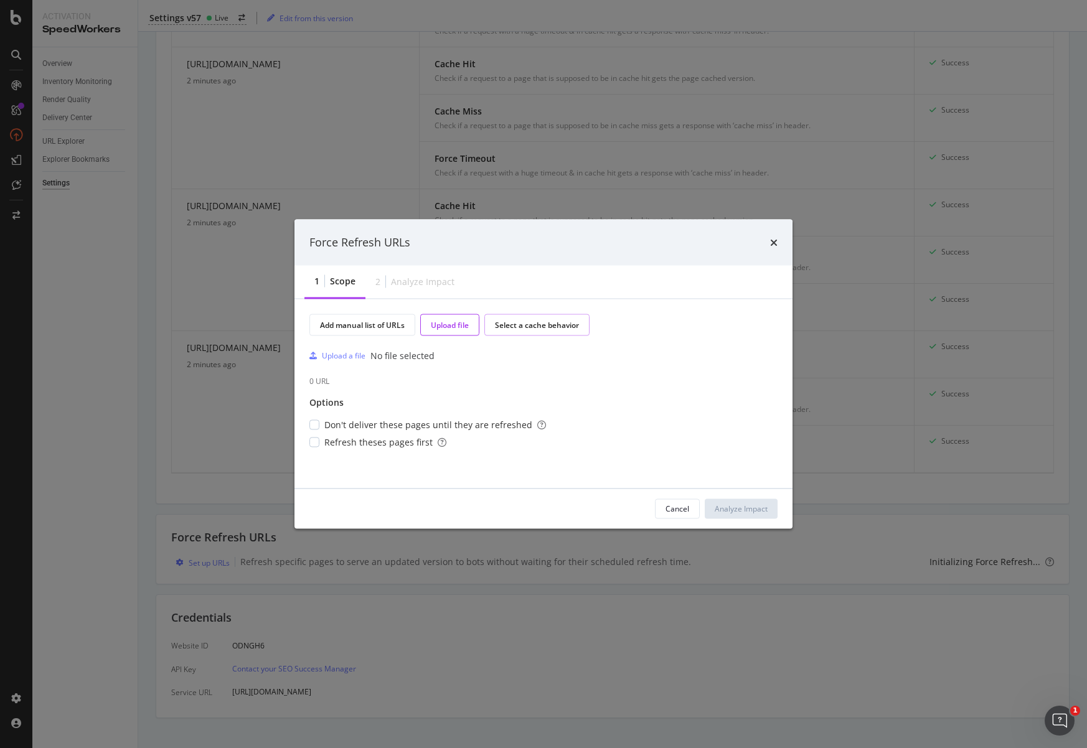
click at [527, 322] on div "Select a cache behavior" at bounding box center [537, 324] width 84 height 11
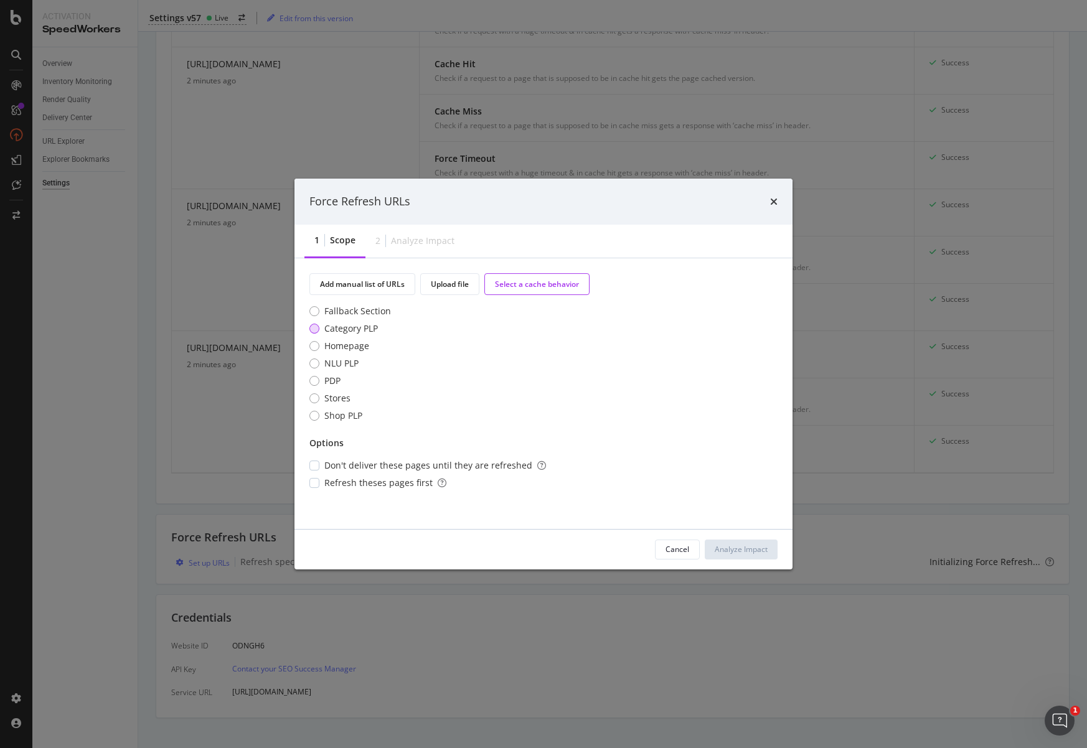
click at [327, 329] on div "Category PLP" at bounding box center [351, 328] width 54 height 12
click at [317, 462] on div "modal" at bounding box center [314, 466] width 10 height 10
click at [667, 545] on div "Cancel" at bounding box center [677, 549] width 24 height 11
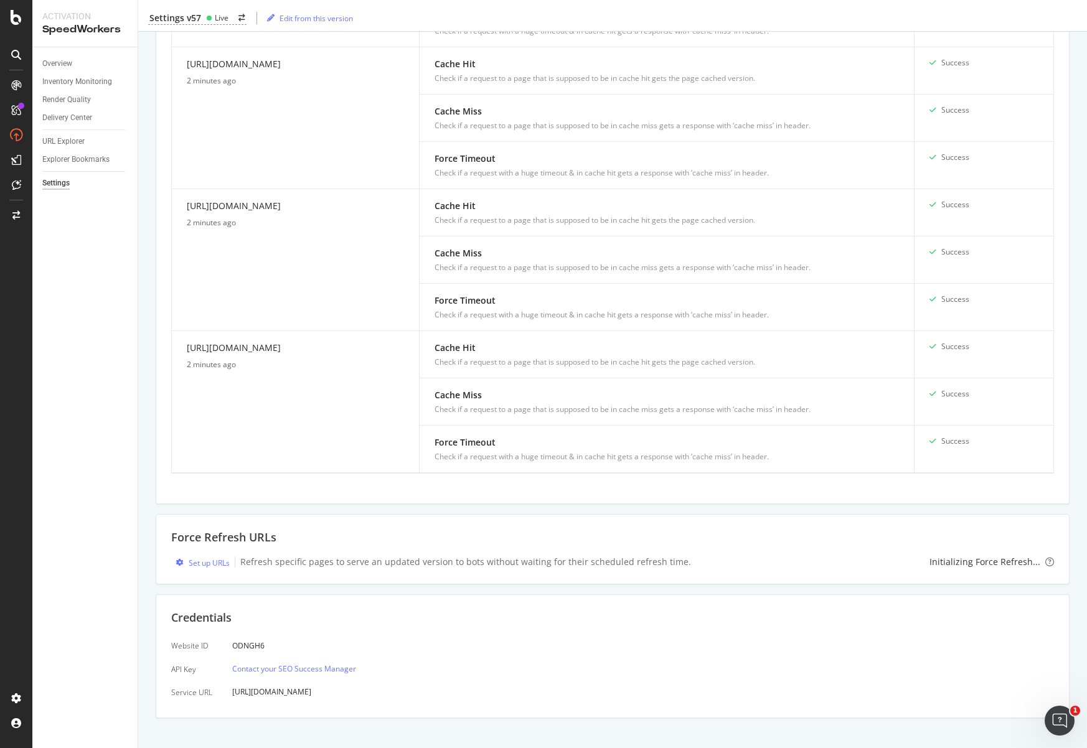
click at [148, 501] on div "Inventory Cache behaviors Quality Controls Control Center Control delivery serv…" at bounding box center [612, 28] width 948 height 1468
click at [208, 558] on div "Set up URLs" at bounding box center [209, 563] width 41 height 11
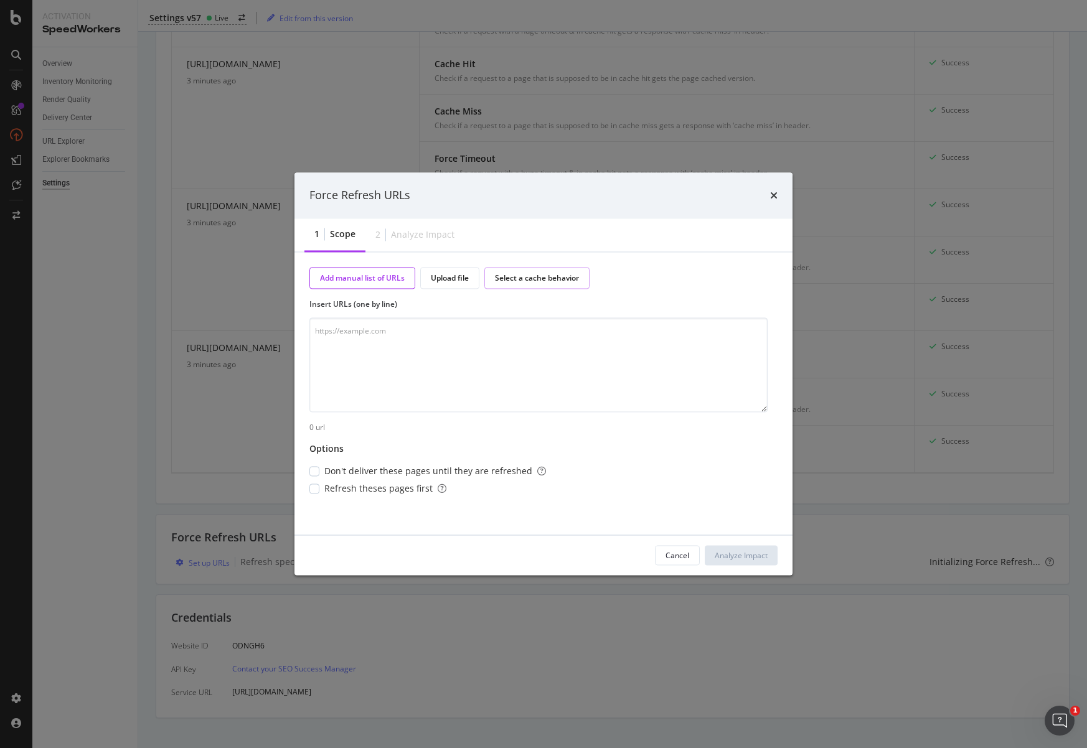
click at [525, 272] on div "Select a cache behavior" at bounding box center [536, 278] width 105 height 22
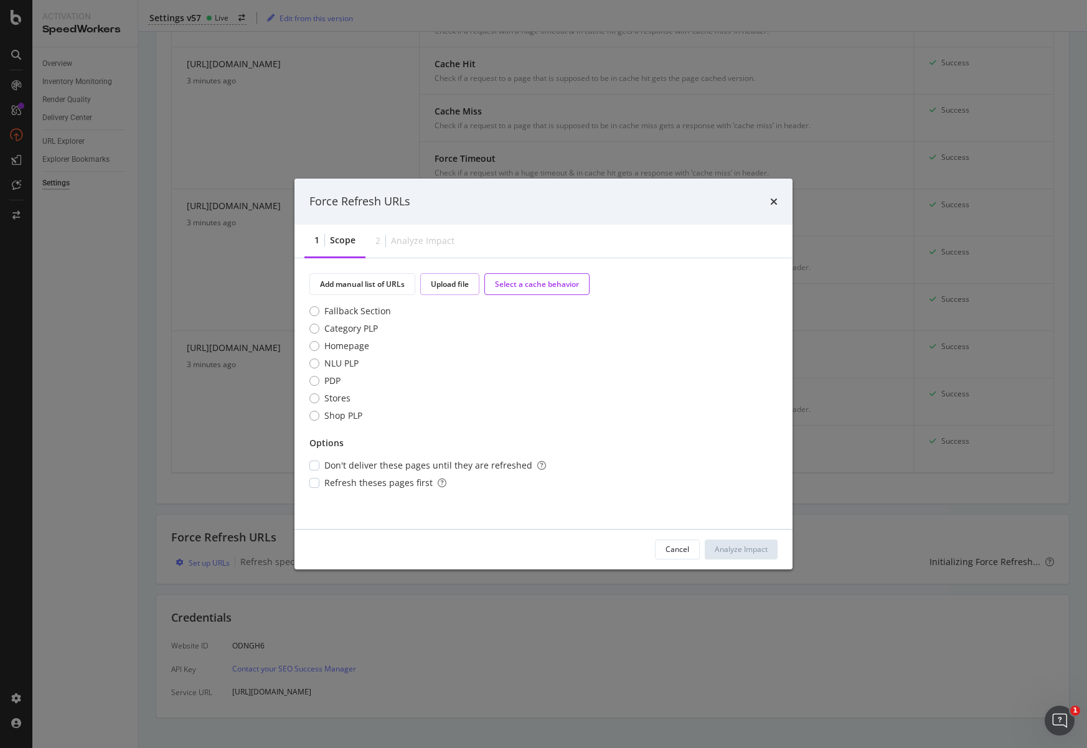
click at [433, 285] on div "Upload file" at bounding box center [450, 284] width 38 height 11
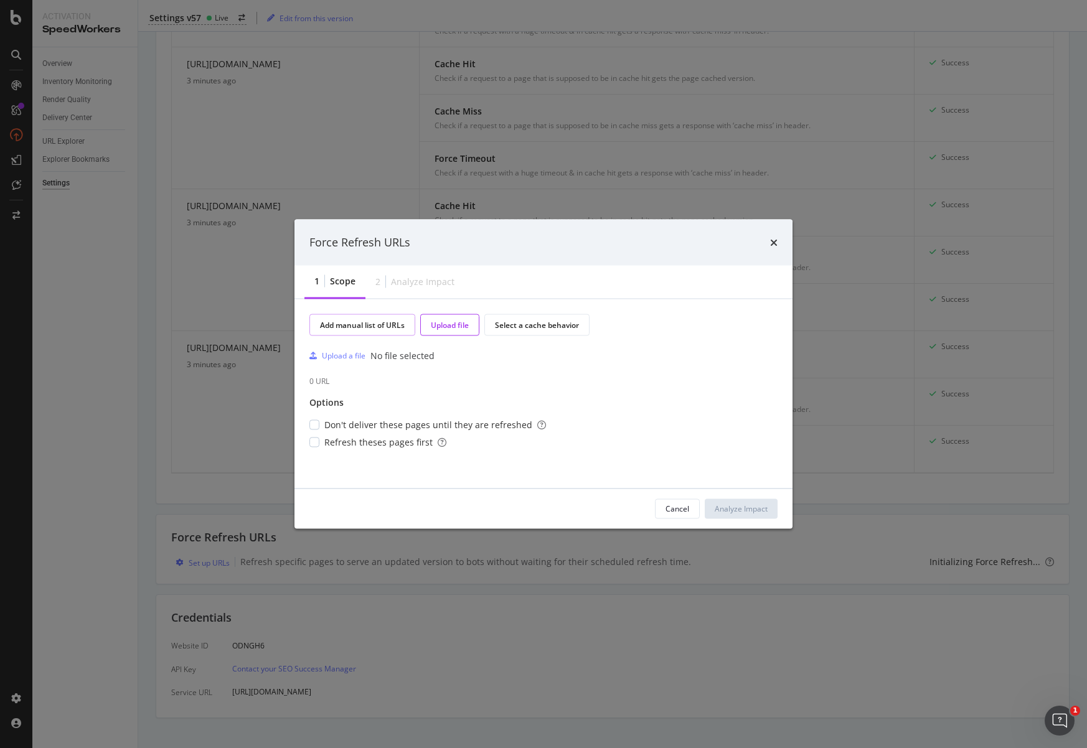
click at [373, 322] on div "Add manual list of URLs" at bounding box center [362, 324] width 85 height 11
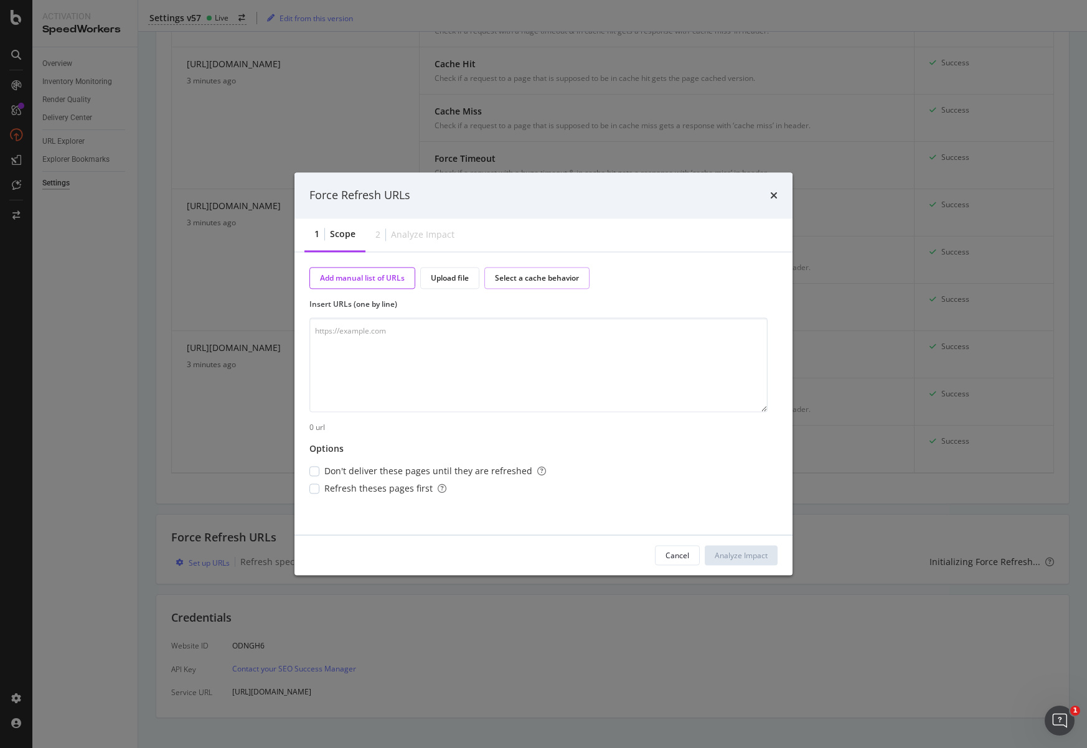
click at [543, 273] on div "Select a cache behavior" at bounding box center [537, 278] width 84 height 11
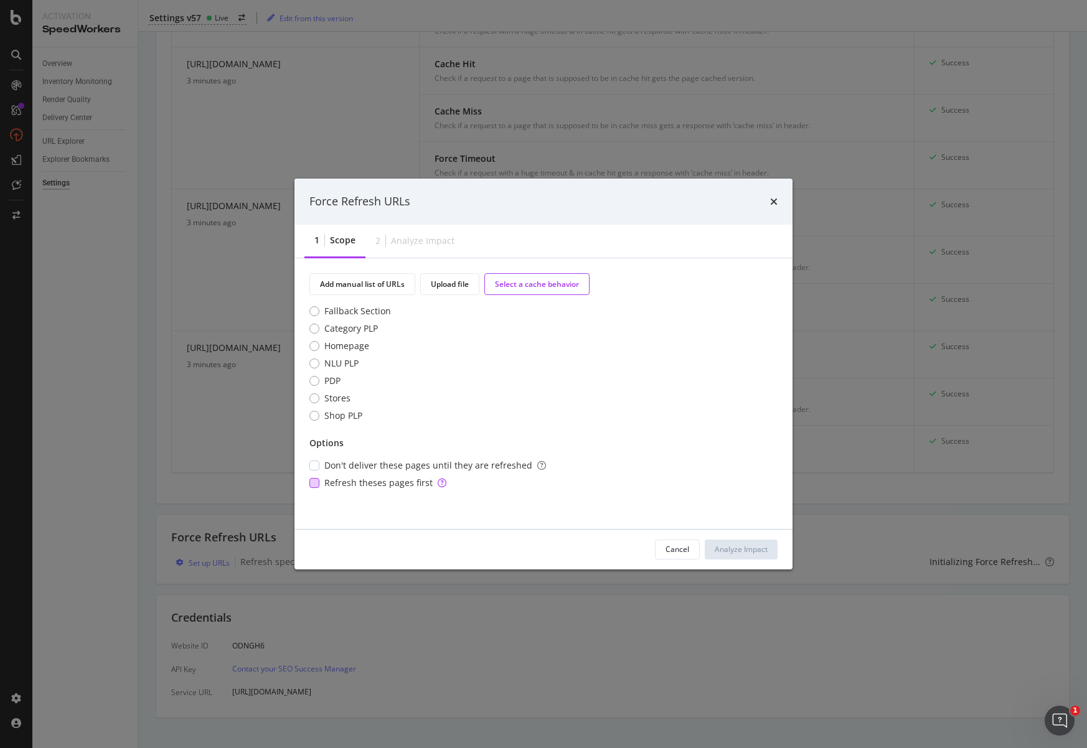
click at [319, 479] on div "modal" at bounding box center [314, 483] width 10 height 10
click at [680, 543] on div "Cancel" at bounding box center [677, 549] width 24 height 17
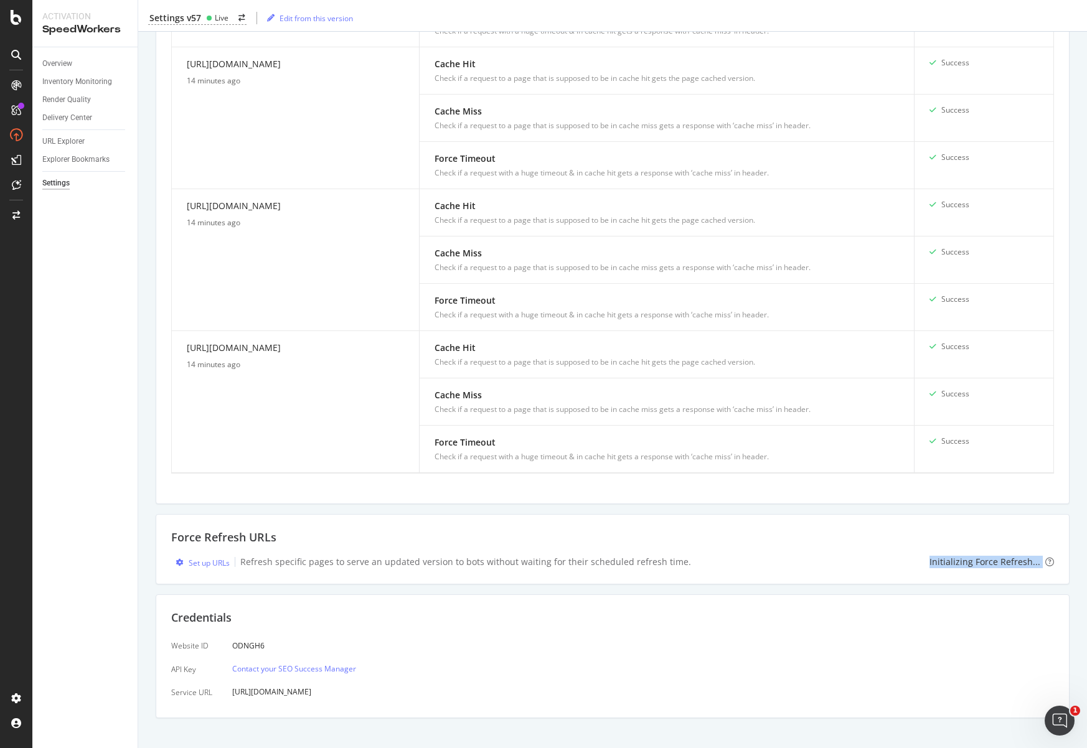
drag, startPoint x: 923, startPoint y: 561, endPoint x: 1035, endPoint y: 557, distance: 112.1
click at [1026, 557] on div "Set up URLs Refresh specific pages to serve an updated version to bots without …" at bounding box center [612, 562] width 882 height 13
copy div "Initializing Force Refresh..."
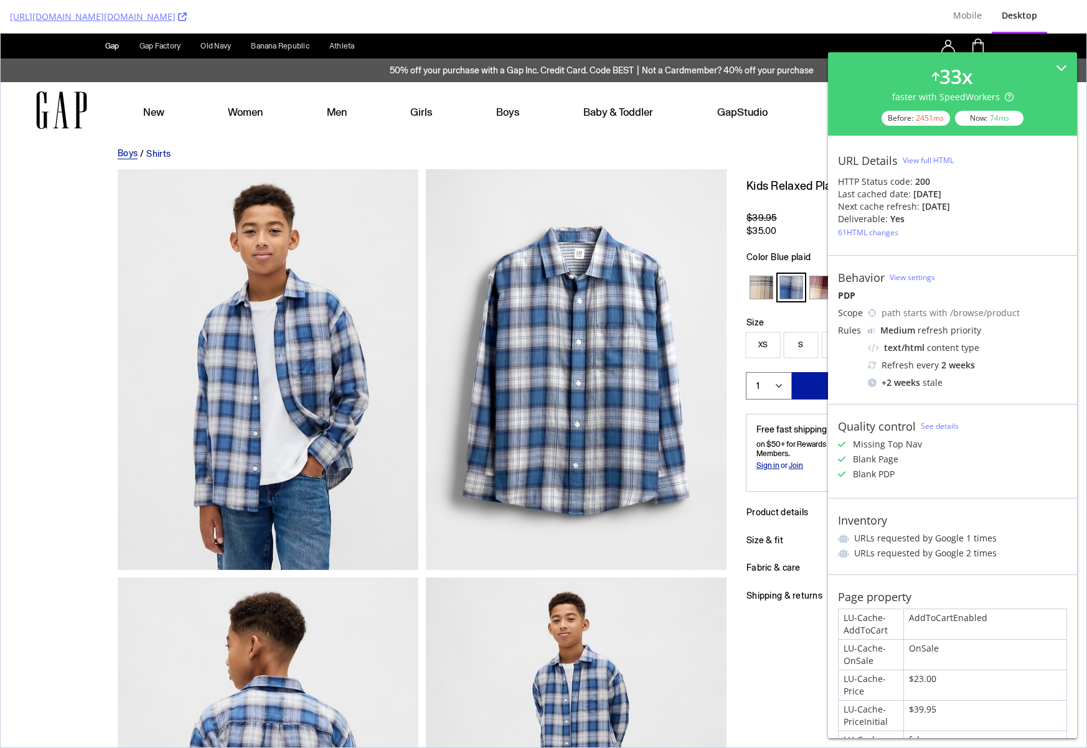
scroll to position [347, 0]
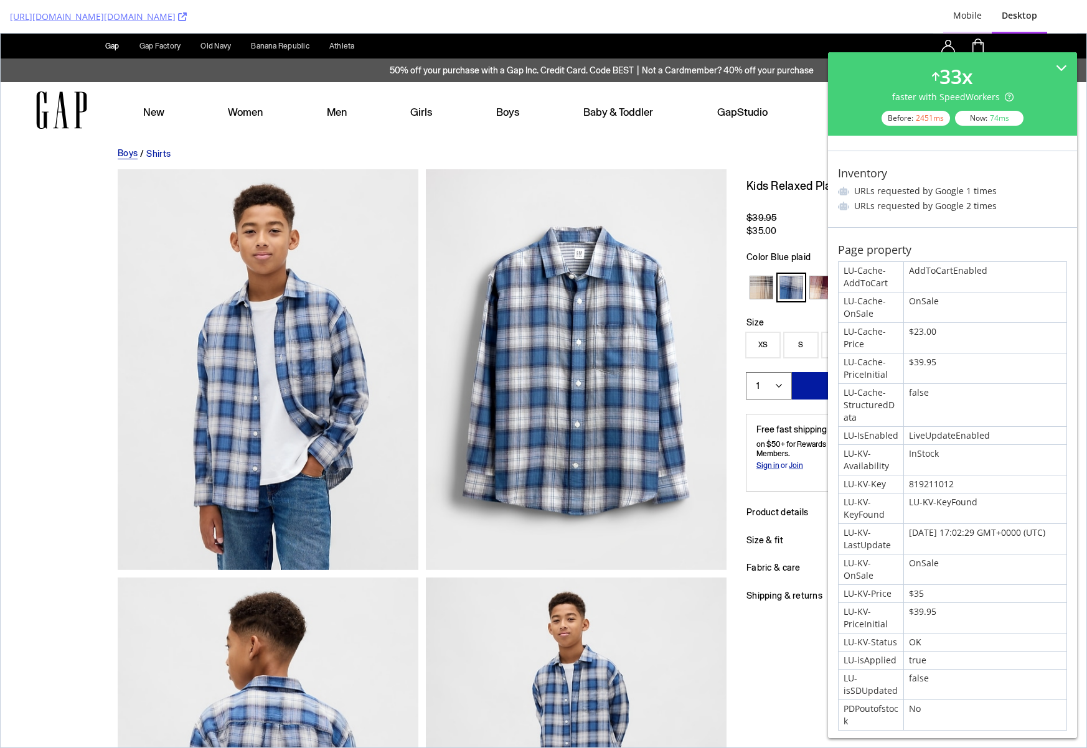
click at [961, 15] on div "Mobile" at bounding box center [967, 15] width 29 height 12
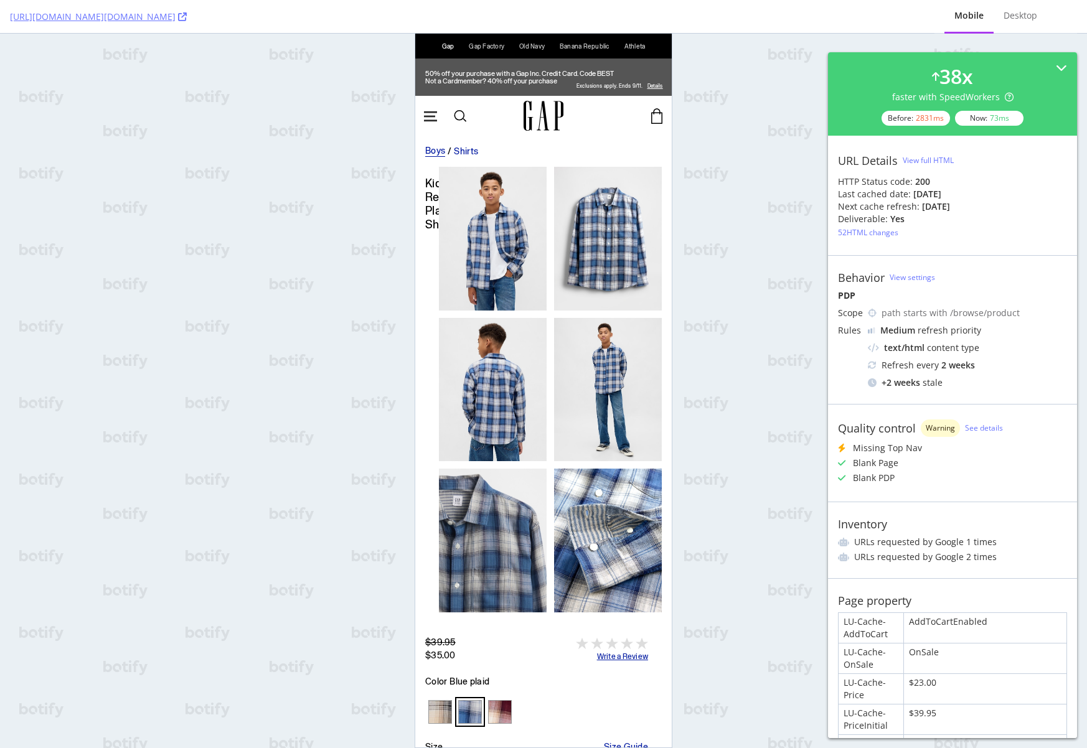
scroll to position [0, 0]
click at [1016, 12] on div "Desktop" at bounding box center [1020, 15] width 34 height 12
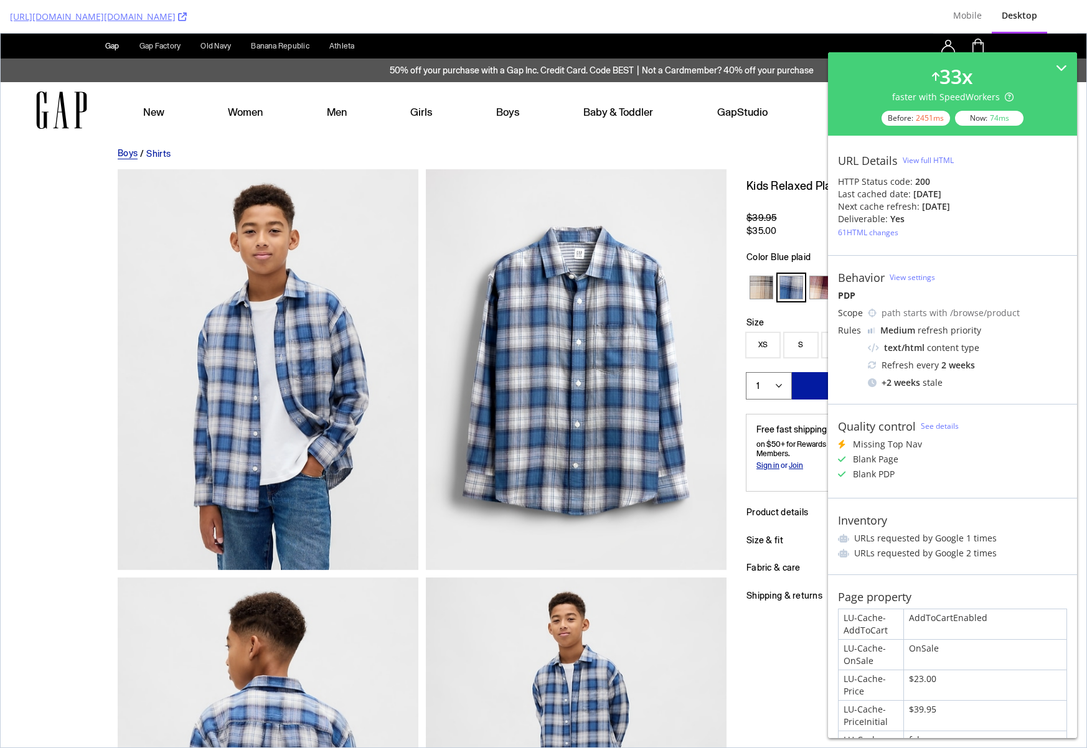
drag, startPoint x: 1016, startPoint y: 12, endPoint x: 907, endPoint y: 24, distance: 109.0
click at [907, 24] on div "https://www.gap.com/browse/product.do?pid=819211012" at bounding box center [466, 16] width 913 height 33
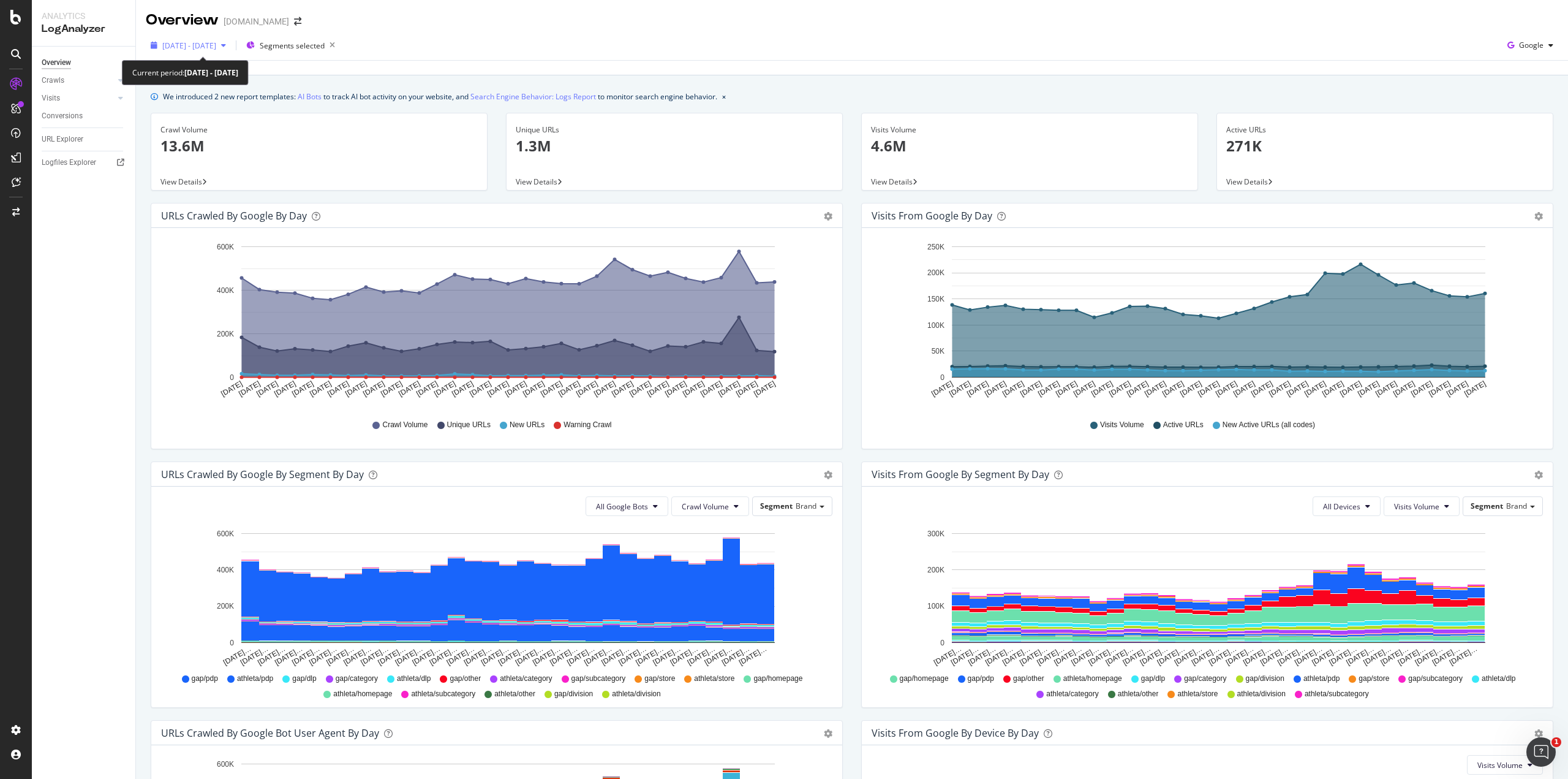
click at [217, 45] on span "2025 Aug. 1st - Aug. 31st" at bounding box center [189, 45] width 54 height 11
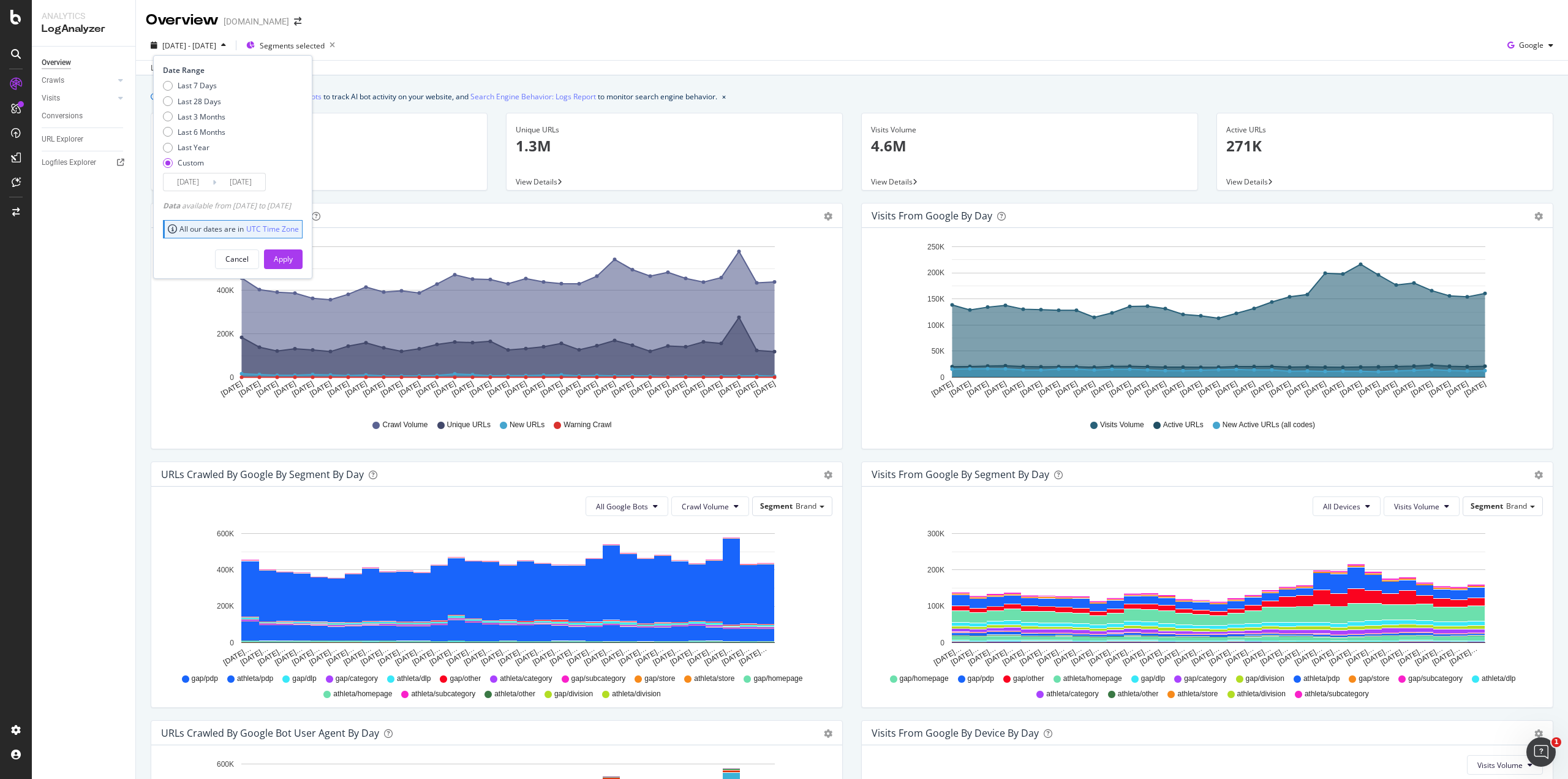
click at [395, 65] on div "Last update Sep. 21, 2025" at bounding box center [851, 67] width 1432 height 15
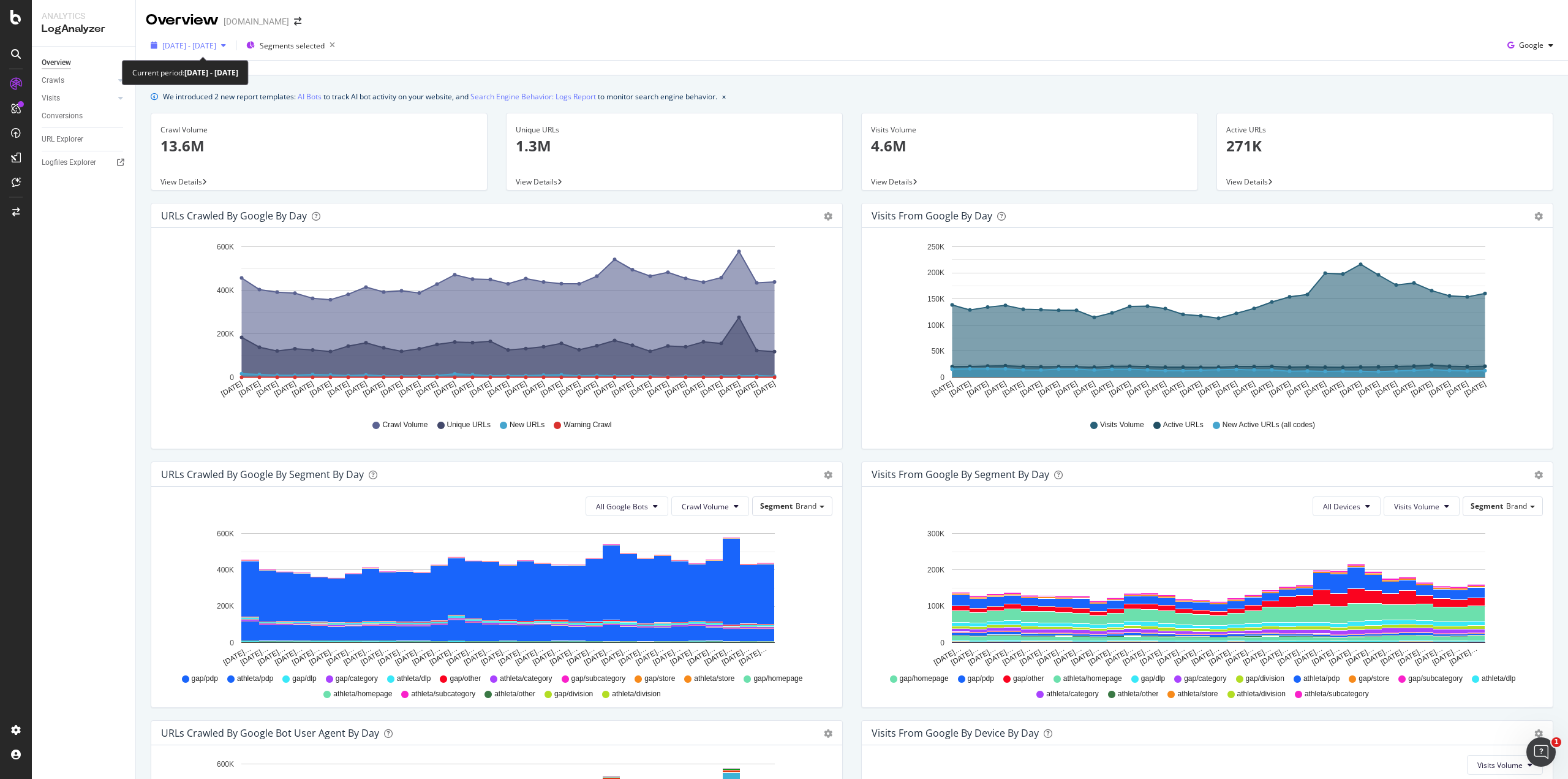
drag, startPoint x: 155, startPoint y: 36, endPoint x: 257, endPoint y: 46, distance: 102.5
click at [231, 46] on div "2025 Aug. 1st - Aug. 31st" at bounding box center [188, 45] width 86 height 19
drag, startPoint x: 260, startPoint y: 46, endPoint x: 160, endPoint y: 43, distance: 100.0
click at [160, 43] on div "2025 Aug. 1st - Aug. 31st Segments selected" at bounding box center [242, 45] width 194 height 20
drag, startPoint x: 362, startPoint y: 87, endPoint x: 302, endPoint y: 64, distance: 64.3
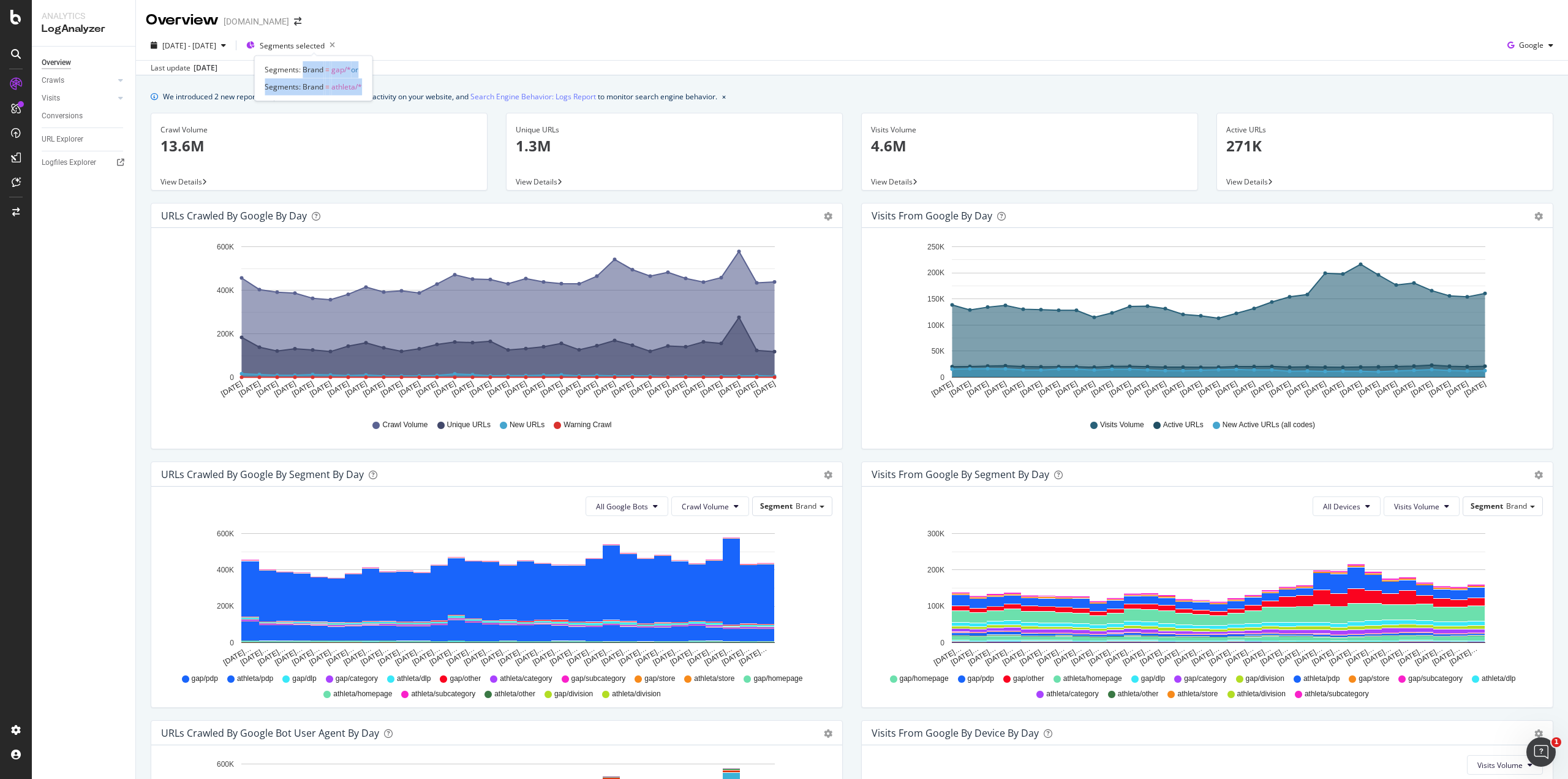
click at [302, 64] on div "Segments: Brand = gap/* or Segments: Brand = athleta/*" at bounding box center [313, 79] width 118 height 45
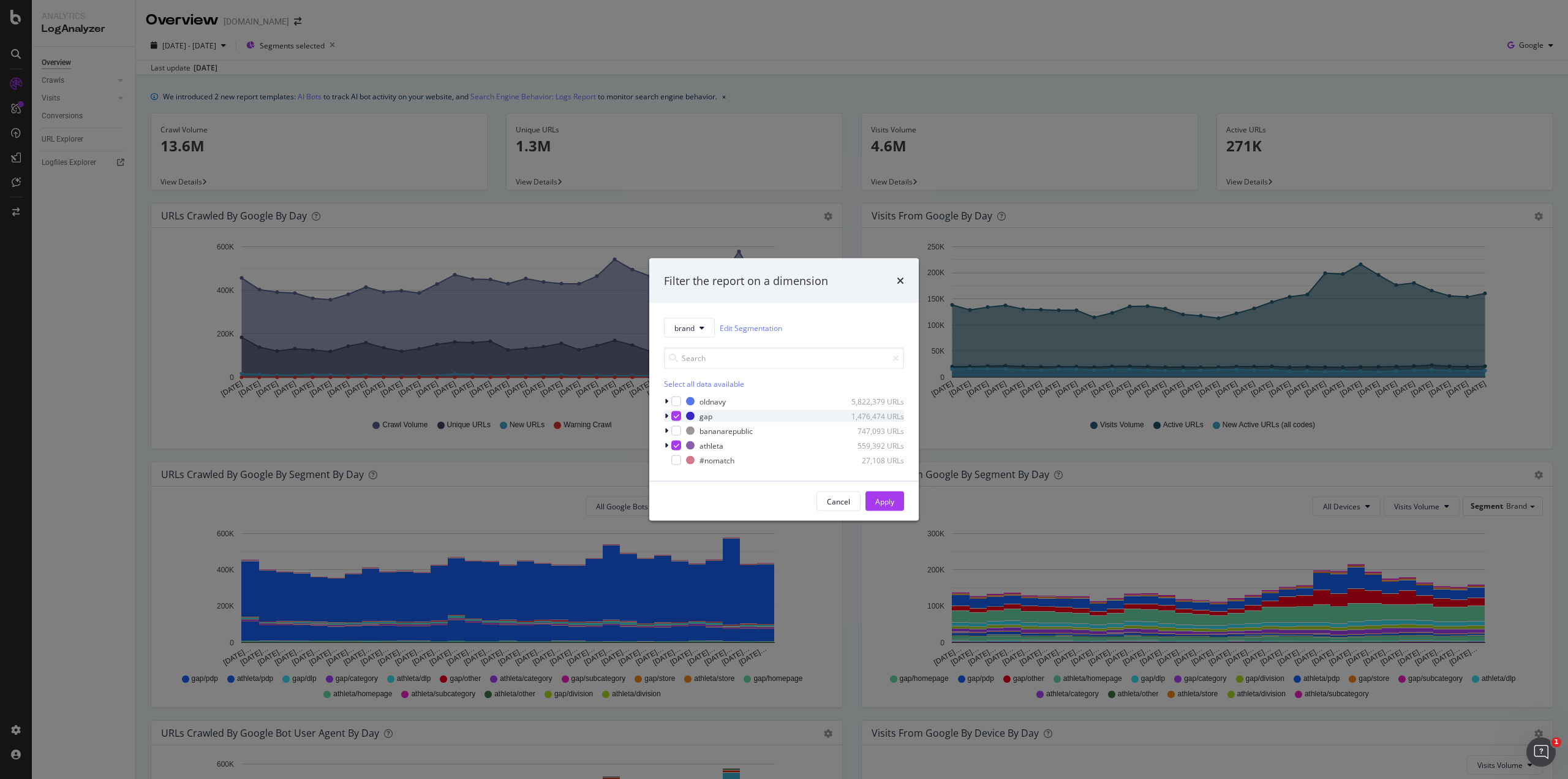
click at [664, 416] on div "modal" at bounding box center [667, 416] width 7 height 12
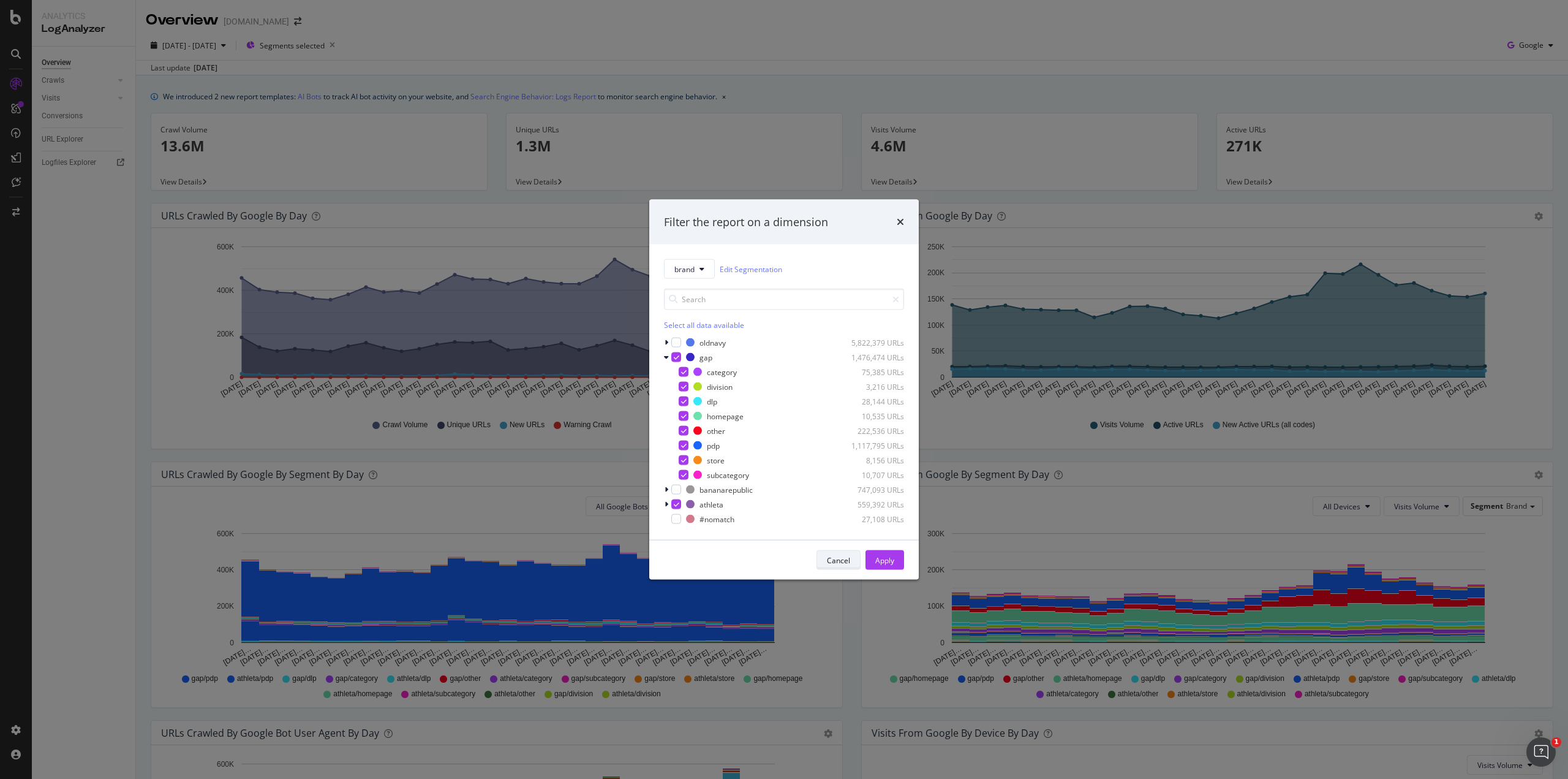
click at [838, 562] on div "Cancel" at bounding box center [839, 559] width 24 height 11
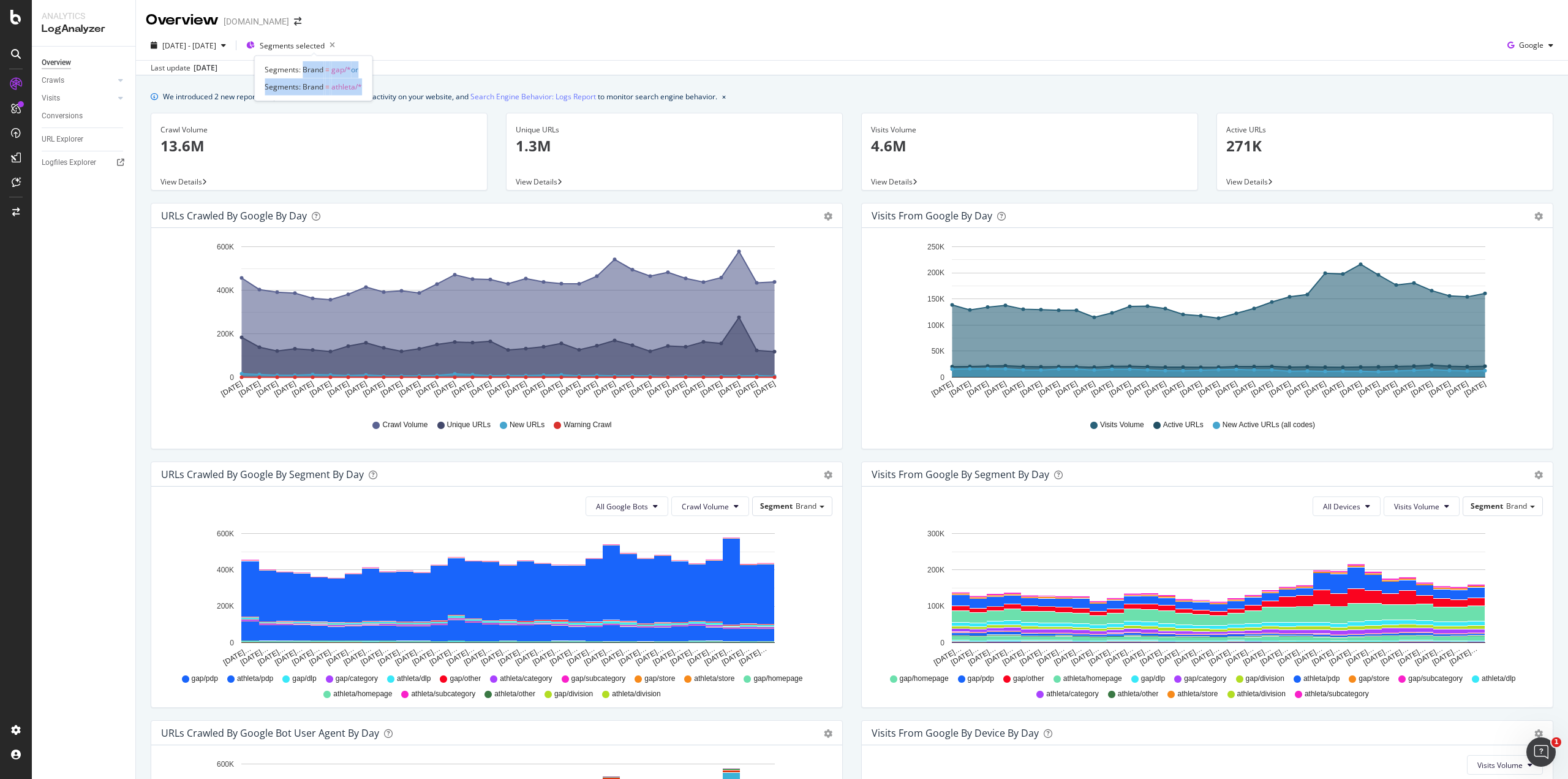
drag, startPoint x: 364, startPoint y: 87, endPoint x: 302, endPoint y: 68, distance: 64.8
click at [302, 68] on div "Segments: Brand = gap/* or Segments: Brand = athleta/*" at bounding box center [313, 79] width 118 height 45
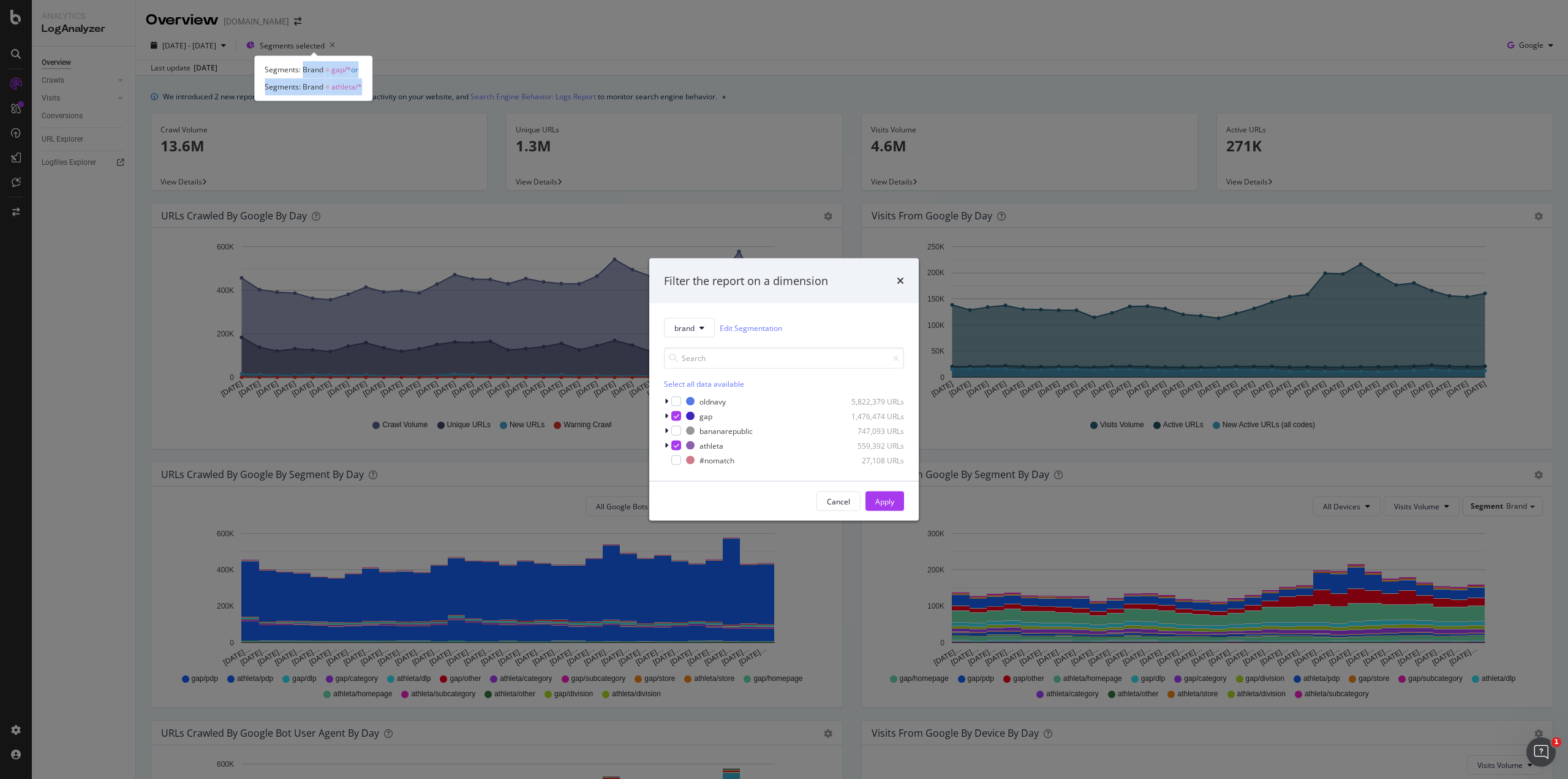
drag, startPoint x: 302, startPoint y: 67, endPoint x: 365, endPoint y: 83, distance: 65.0
click at [365, 83] on div "Segments: Brand = gap/* or Segments: Brand = athleta/*" at bounding box center [313, 79] width 118 height 45
copy span "Brand = gap/* or Segments: Brand = athleta/*"
click at [832, 499] on div "Cancel" at bounding box center [839, 500] width 24 height 11
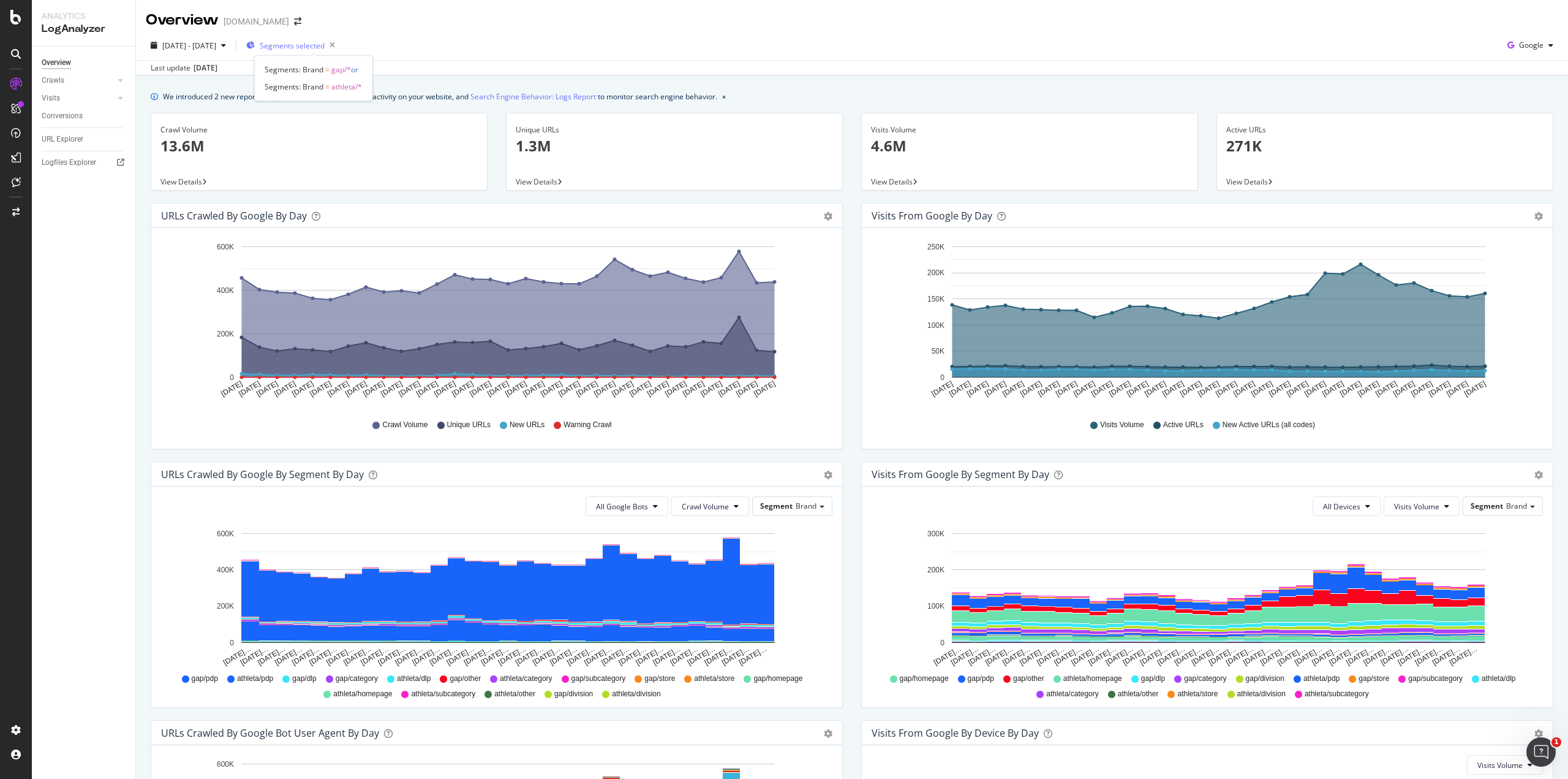
click at [312, 44] on span "Segments selected" at bounding box center [292, 45] width 65 height 11
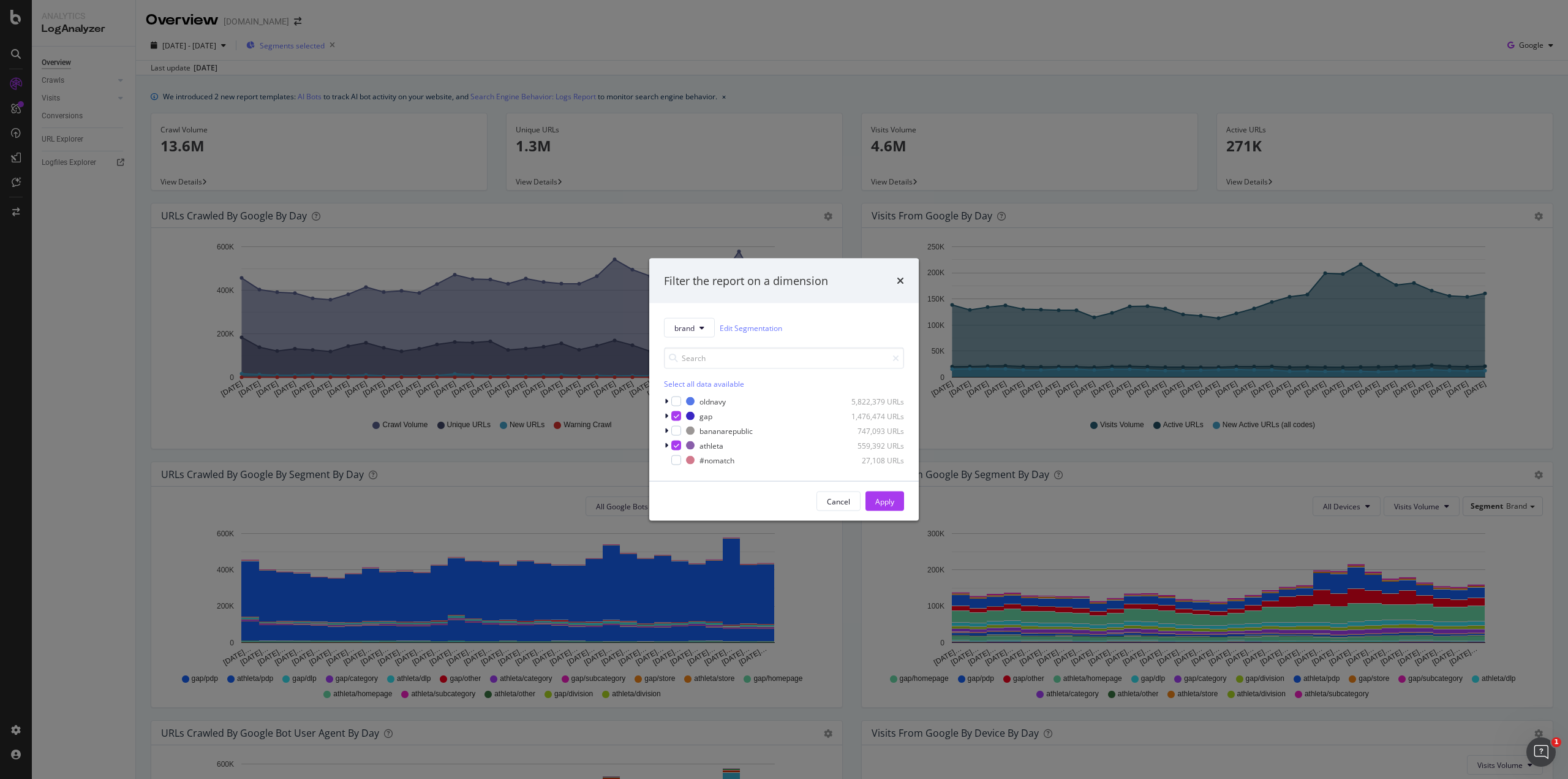
click at [312, 44] on div "Filter the report on a dimension brand Edit Segmentation Select all data availa…" at bounding box center [784, 389] width 1568 height 779
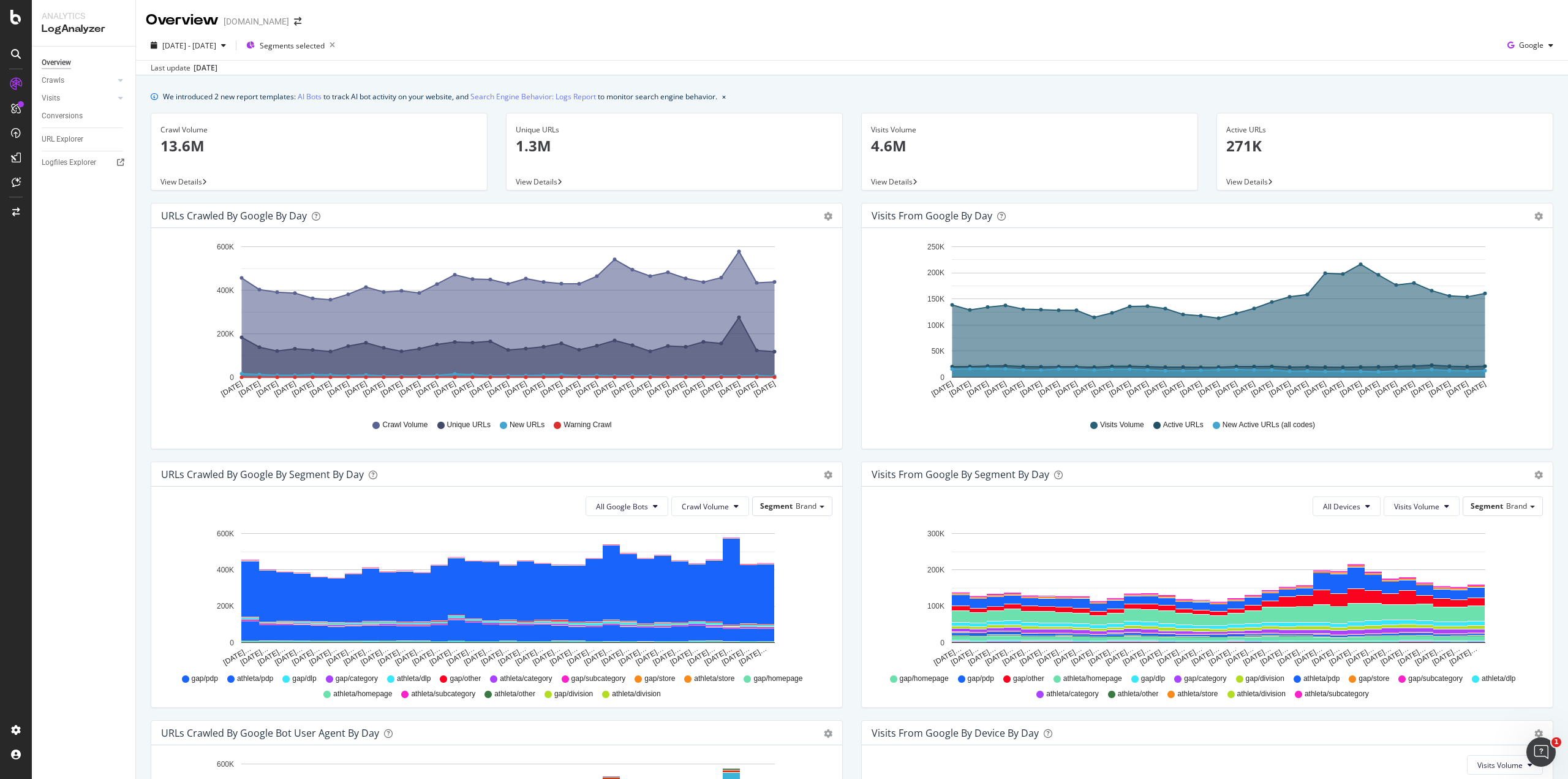
click at [539, 182] on span "View Details" at bounding box center [536, 181] width 41 height 11
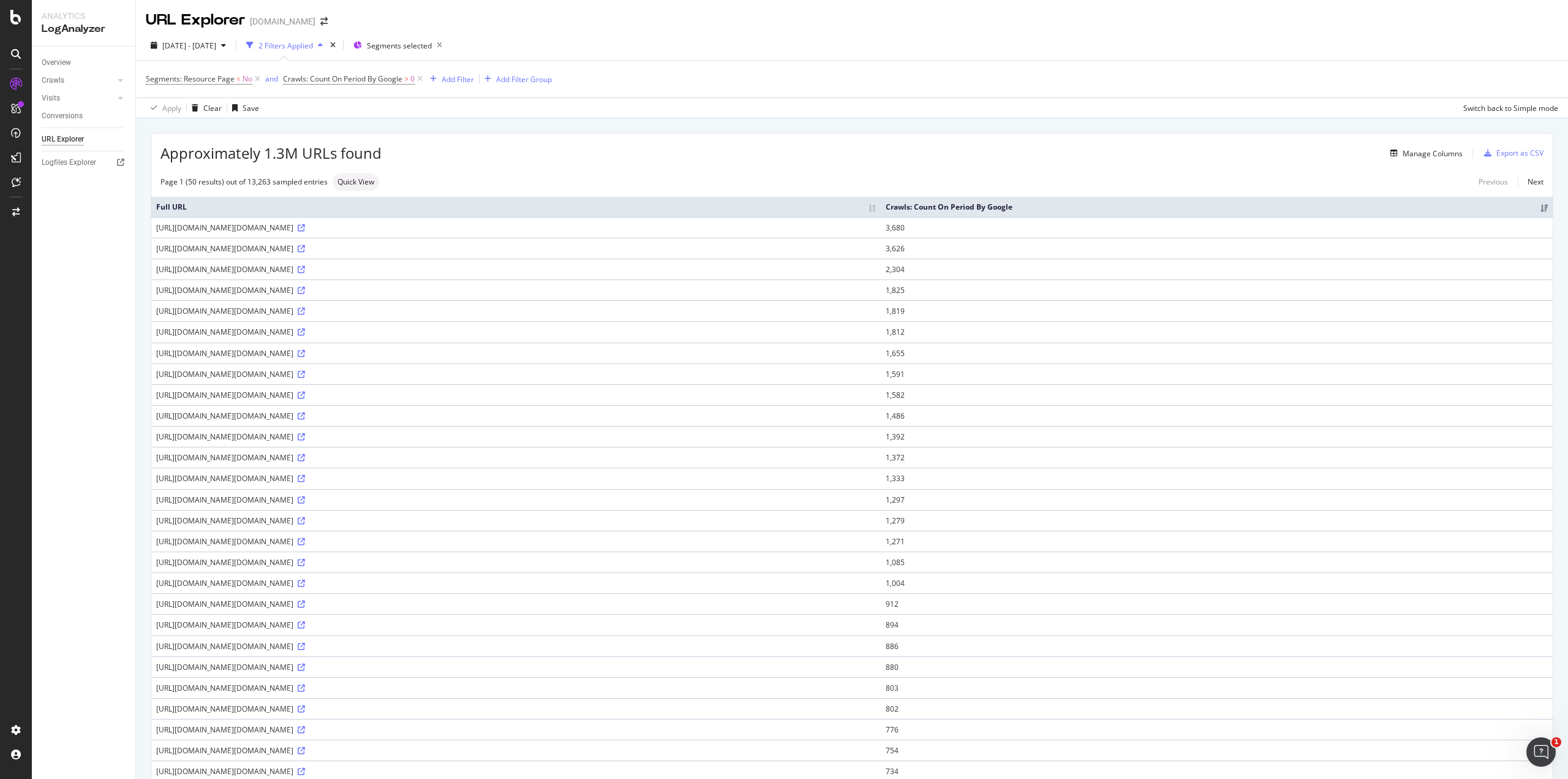
click at [1531, 207] on th "Crawls: Count On Period By Google" at bounding box center [1217, 207] width 672 height 21
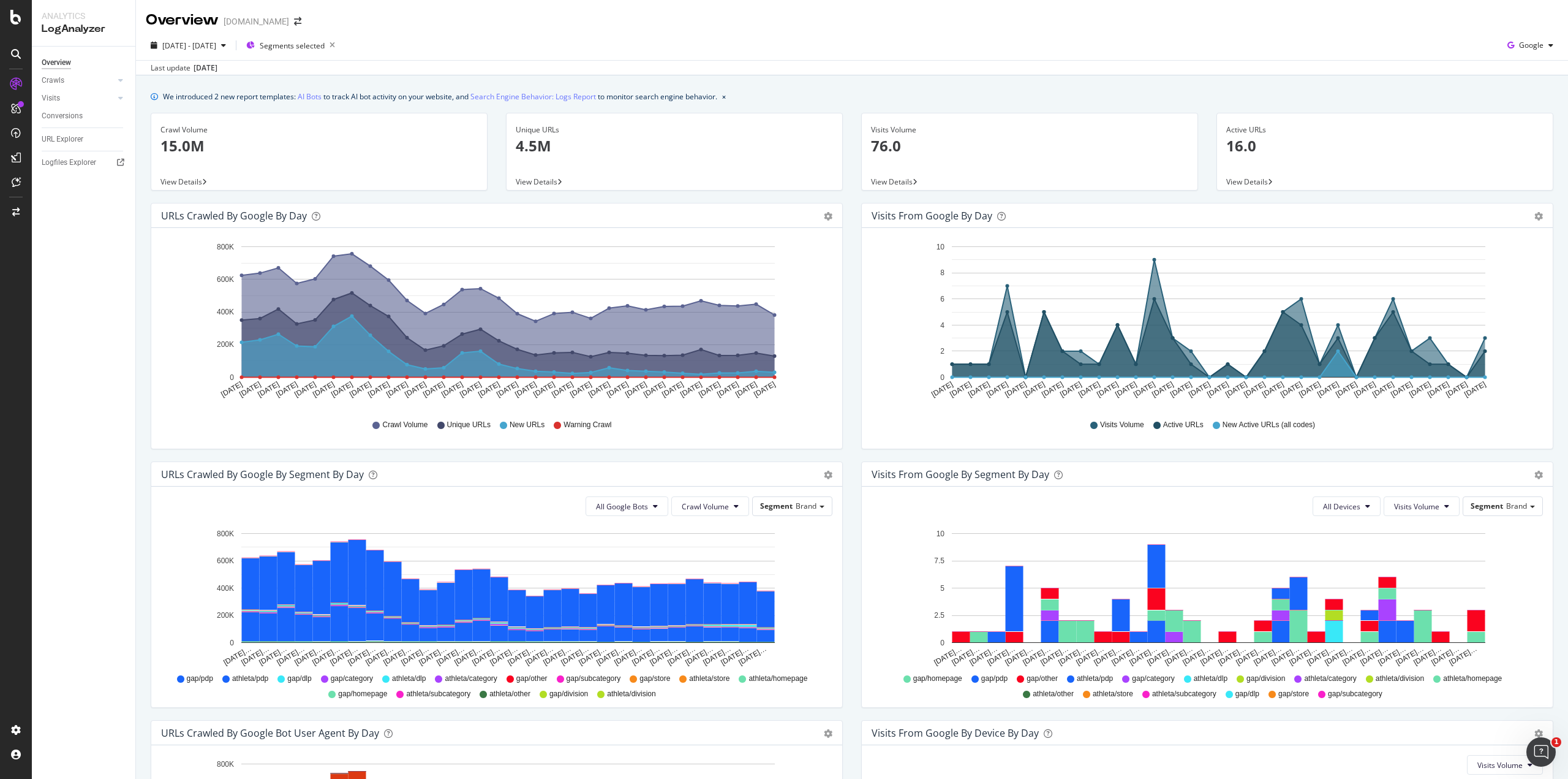
click at [539, 182] on span "View Details" at bounding box center [536, 181] width 41 height 11
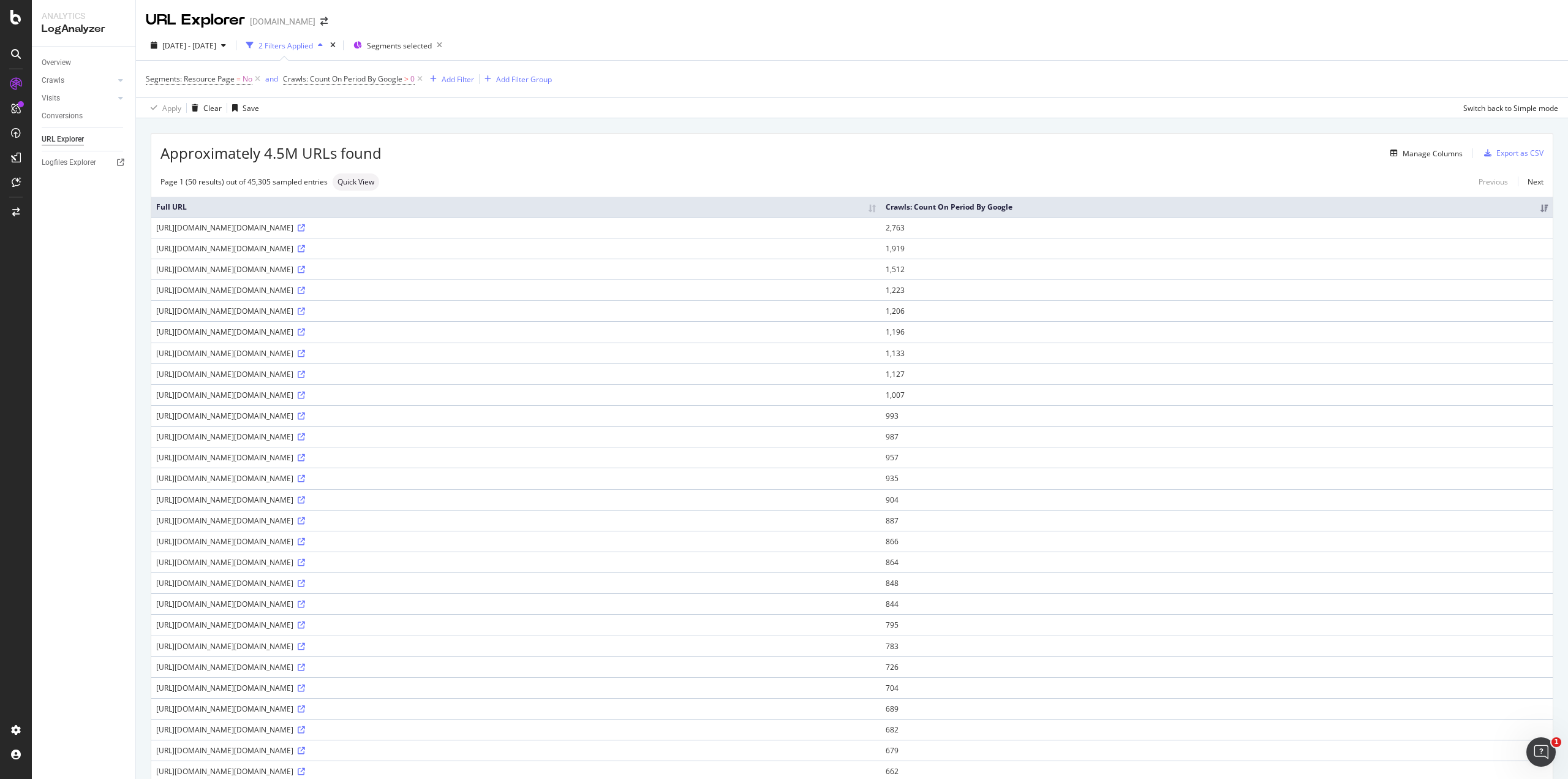
click at [1532, 208] on th "Crawls: Count On Period By Google" at bounding box center [1217, 207] width 672 height 21
click at [974, 131] on div "Approximately 8.2M URLs found Manage Columns Export as CSV Page 1 (50 results) …" at bounding box center [851, 719] width 1432 height 1202
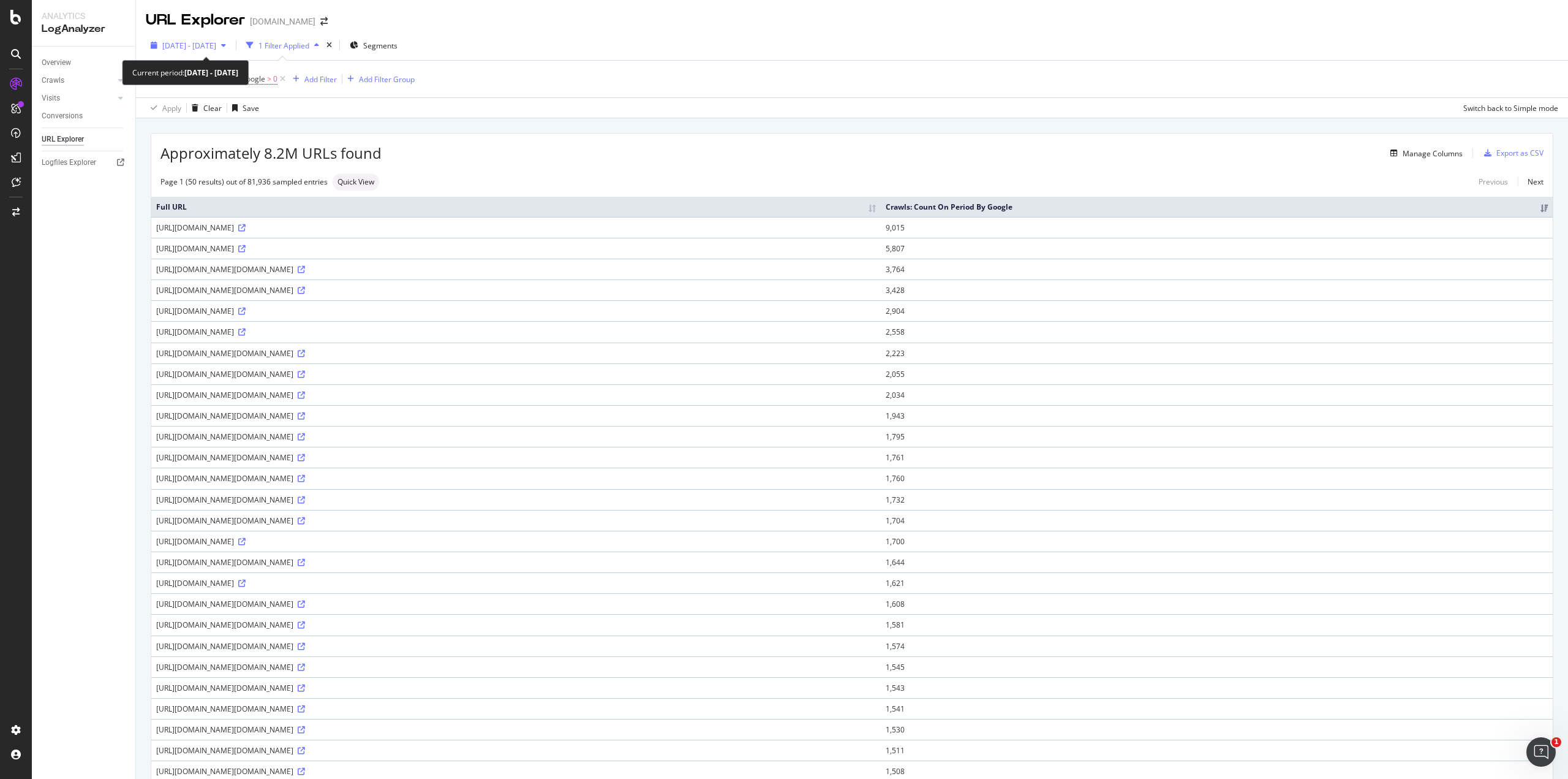
click at [197, 41] on span "2025 Aug. 19th - Sep. 17th" at bounding box center [189, 45] width 54 height 11
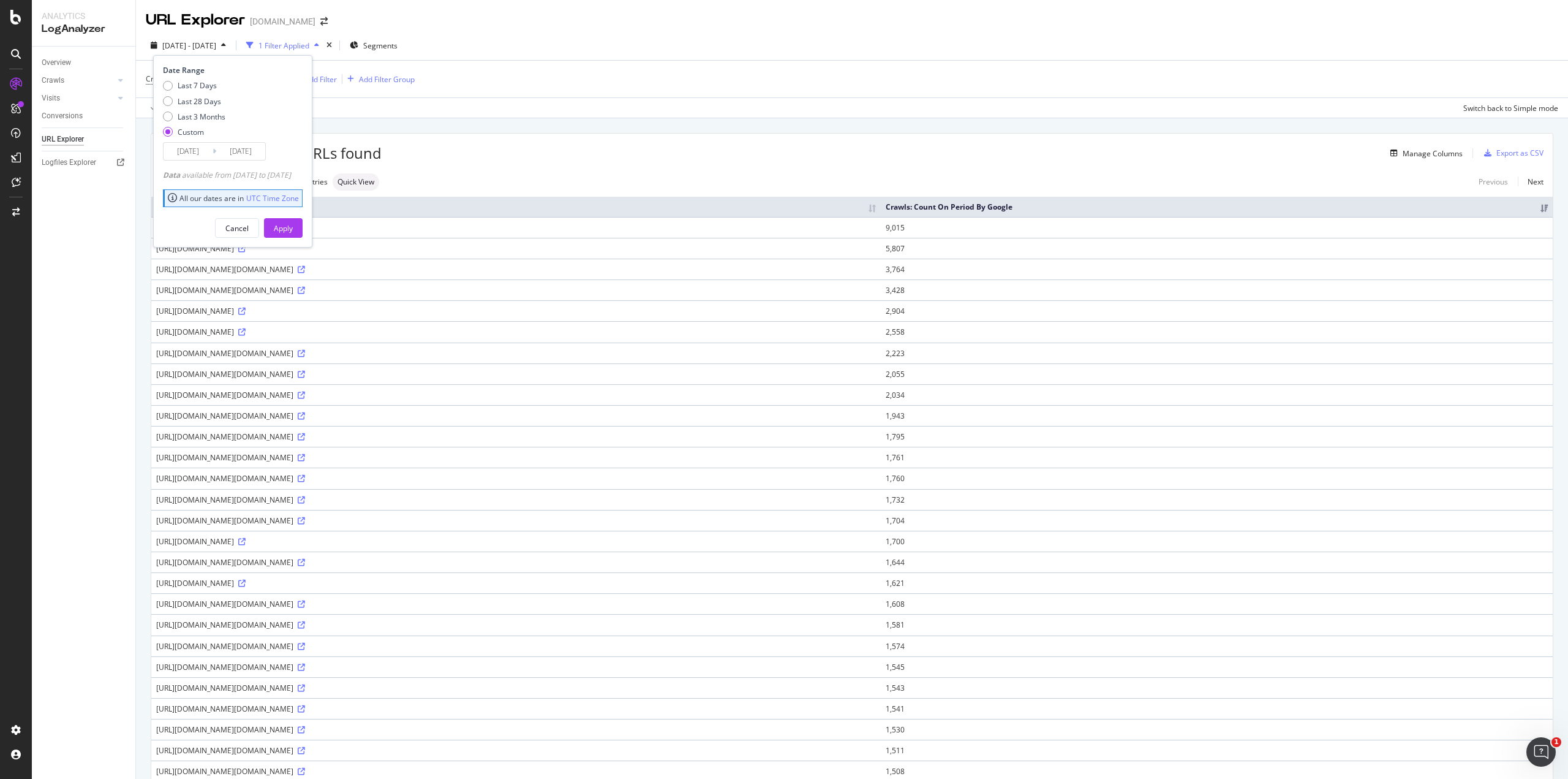
click at [1208, 20] on div "URL Explorer Gap.com" at bounding box center [851, 15] width 1432 height 31
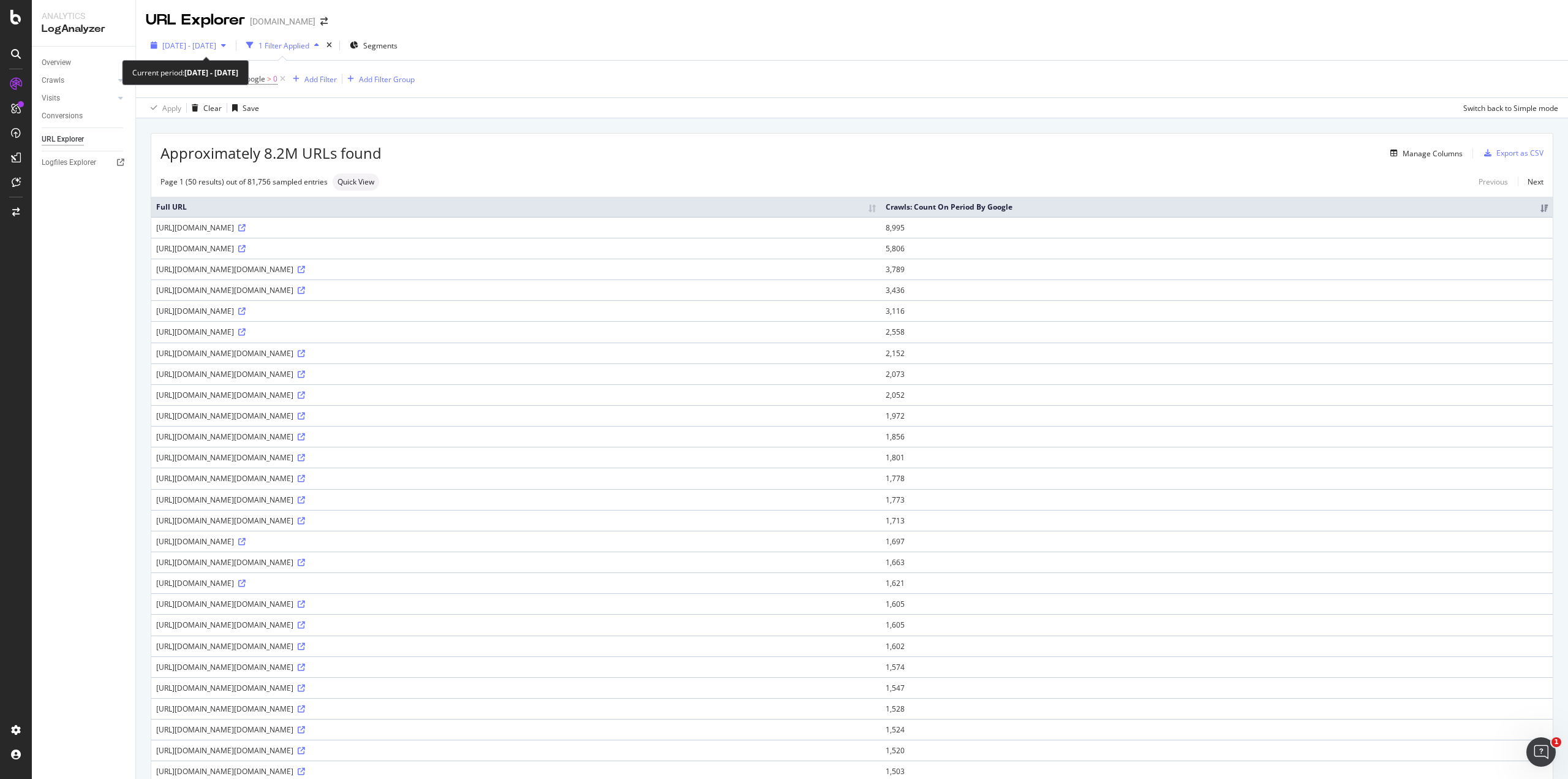
drag, startPoint x: 257, startPoint y: 48, endPoint x: 265, endPoint y: 51, distance: 8.5
click at [231, 51] on div "2025 Aug. 18th - Sep. 16th" at bounding box center [188, 45] width 86 height 19
drag, startPoint x: 270, startPoint y: 44, endPoint x: 162, endPoint y: 41, distance: 108.0
click at [162, 41] on div "2025 Aug. 18th - Sep. 16th 1 Filter Applied Segments" at bounding box center [274, 45] width 257 height 20
copy div "2025 Aug. 18th - Sep. 16th"
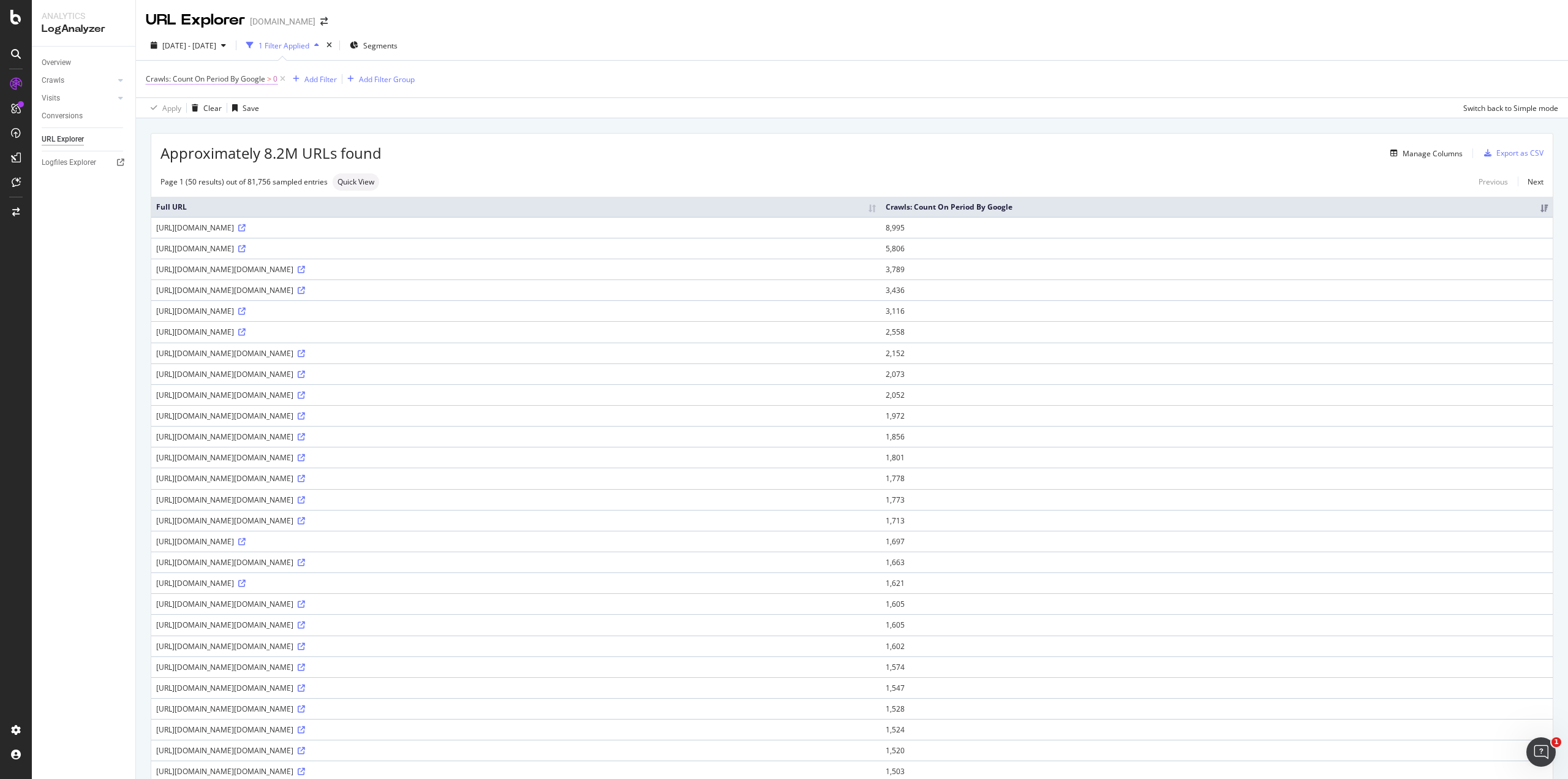
click at [242, 76] on span "Crawls: Count On Period By Google" at bounding box center [205, 79] width 119 height 11
click at [509, 104] on div "Apply Clear Save Switch back to Simple mode" at bounding box center [851, 107] width 1432 height 21
drag, startPoint x: 284, startPoint y: 86, endPoint x: 144, endPoint y: 71, distance: 140.8
click at [144, 71] on div "Crawls: Count On Period By Google > 0 Add Filter Add Filter Group Apply Clear S…" at bounding box center [851, 89] width 1432 height 58
drag, startPoint x: 143, startPoint y: 71, endPoint x: 277, endPoint y: 82, distance: 134.5
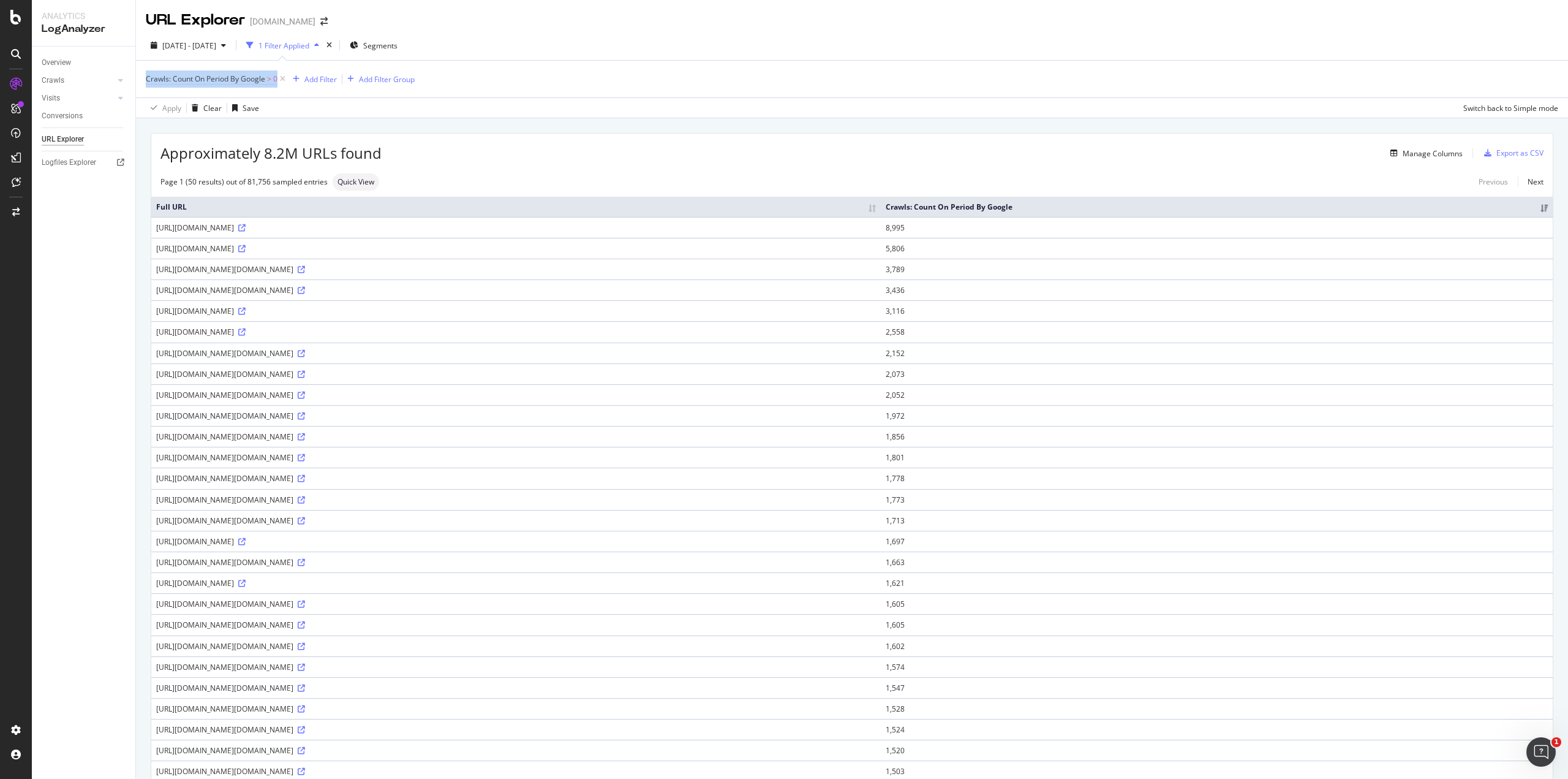
click at [277, 82] on div "Crawls: Count On Period By Google > 0 Add Filter Add Filter Group Apply Clear S…" at bounding box center [851, 89] width 1432 height 58
copy span "Crawls: Count On Period By Google > 0"
click at [398, 46] on span "Segments" at bounding box center [380, 45] width 34 height 11
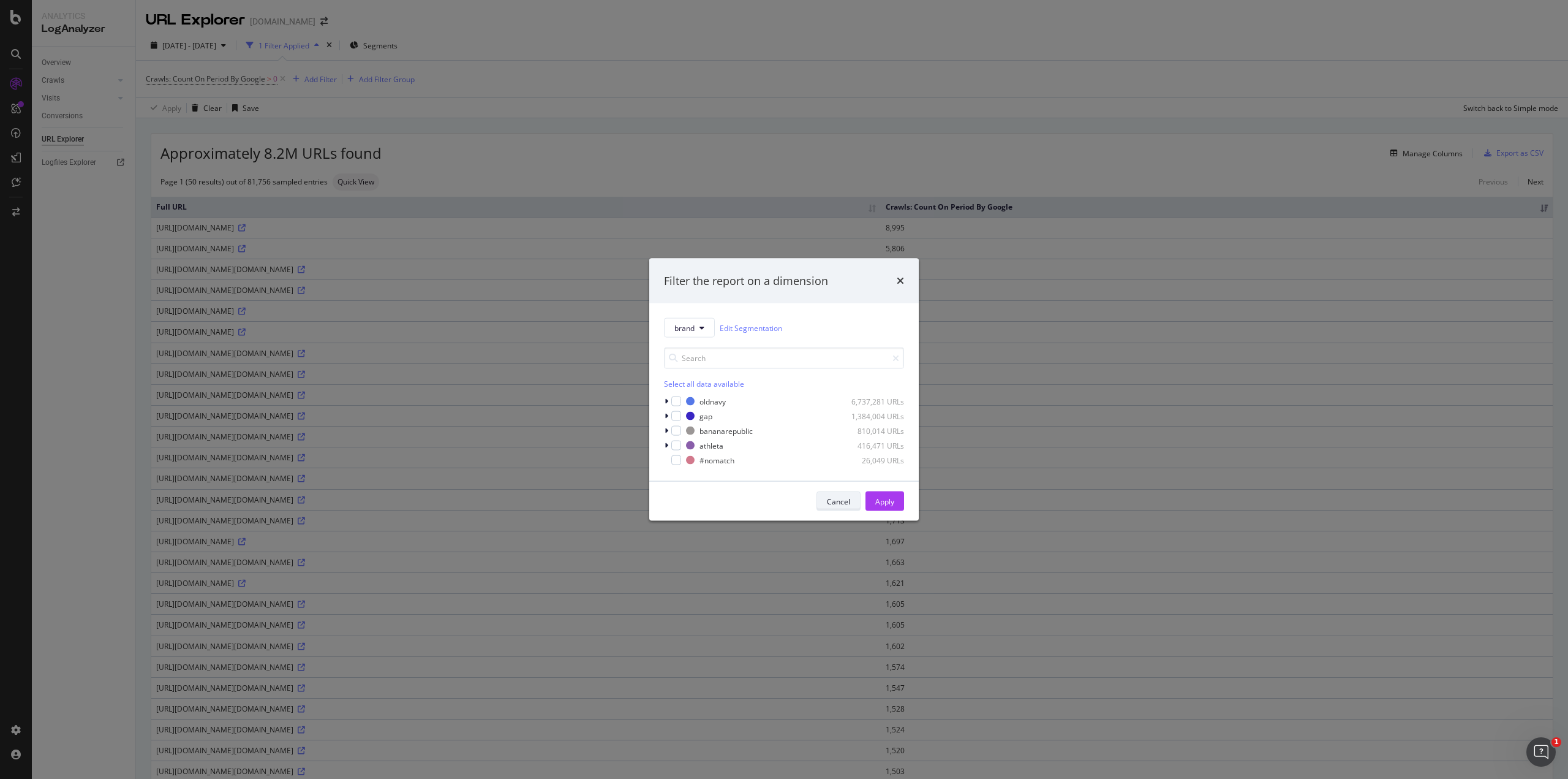
click at [835, 504] on div "Cancel" at bounding box center [839, 500] width 24 height 11
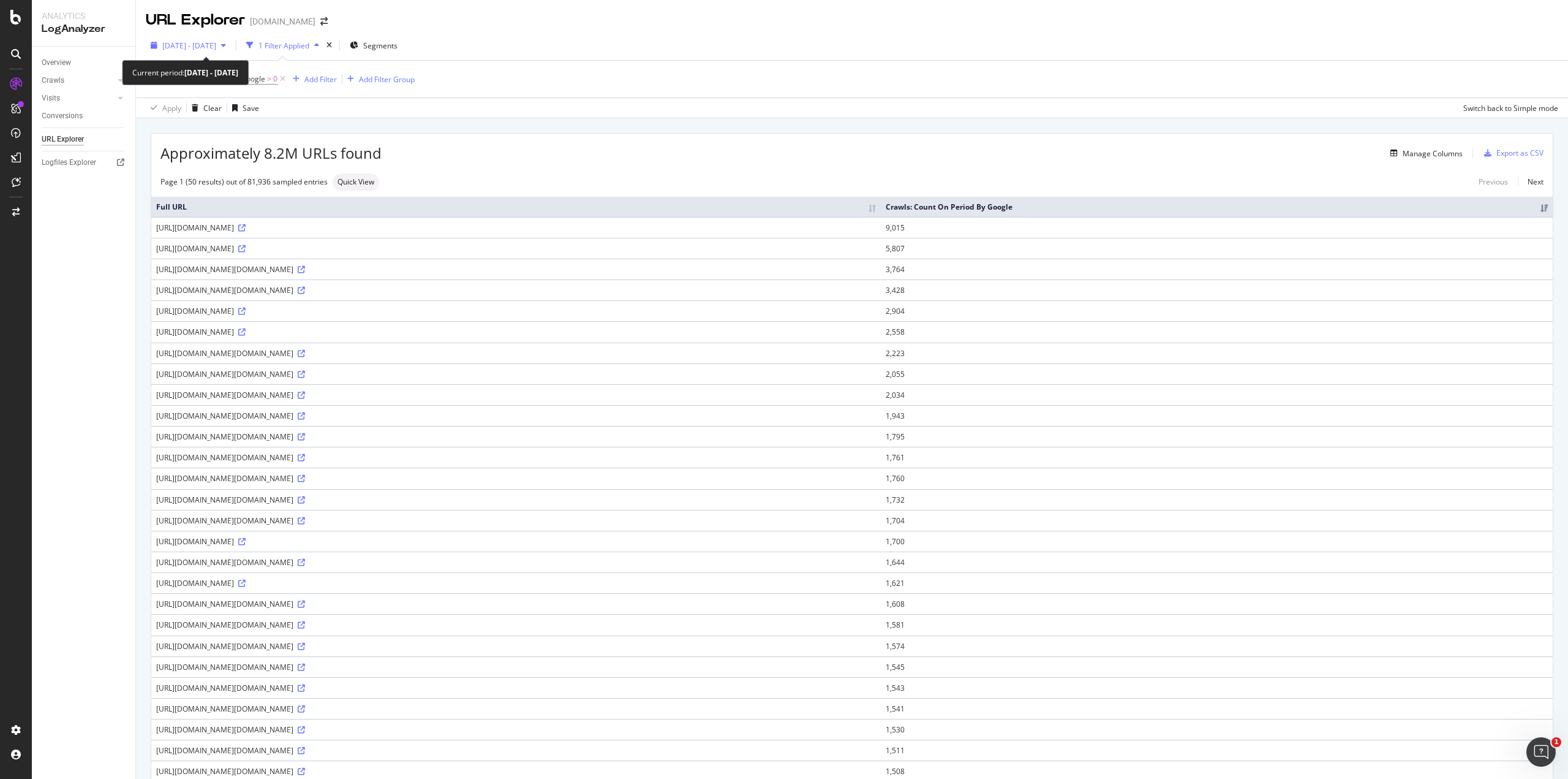
drag, startPoint x: 253, startPoint y: 51, endPoint x: 168, endPoint y: 37, distance: 86.1
click at [168, 37] on div "2025 Aug. 19th - Sep. 17th" at bounding box center [188, 45] width 86 height 19
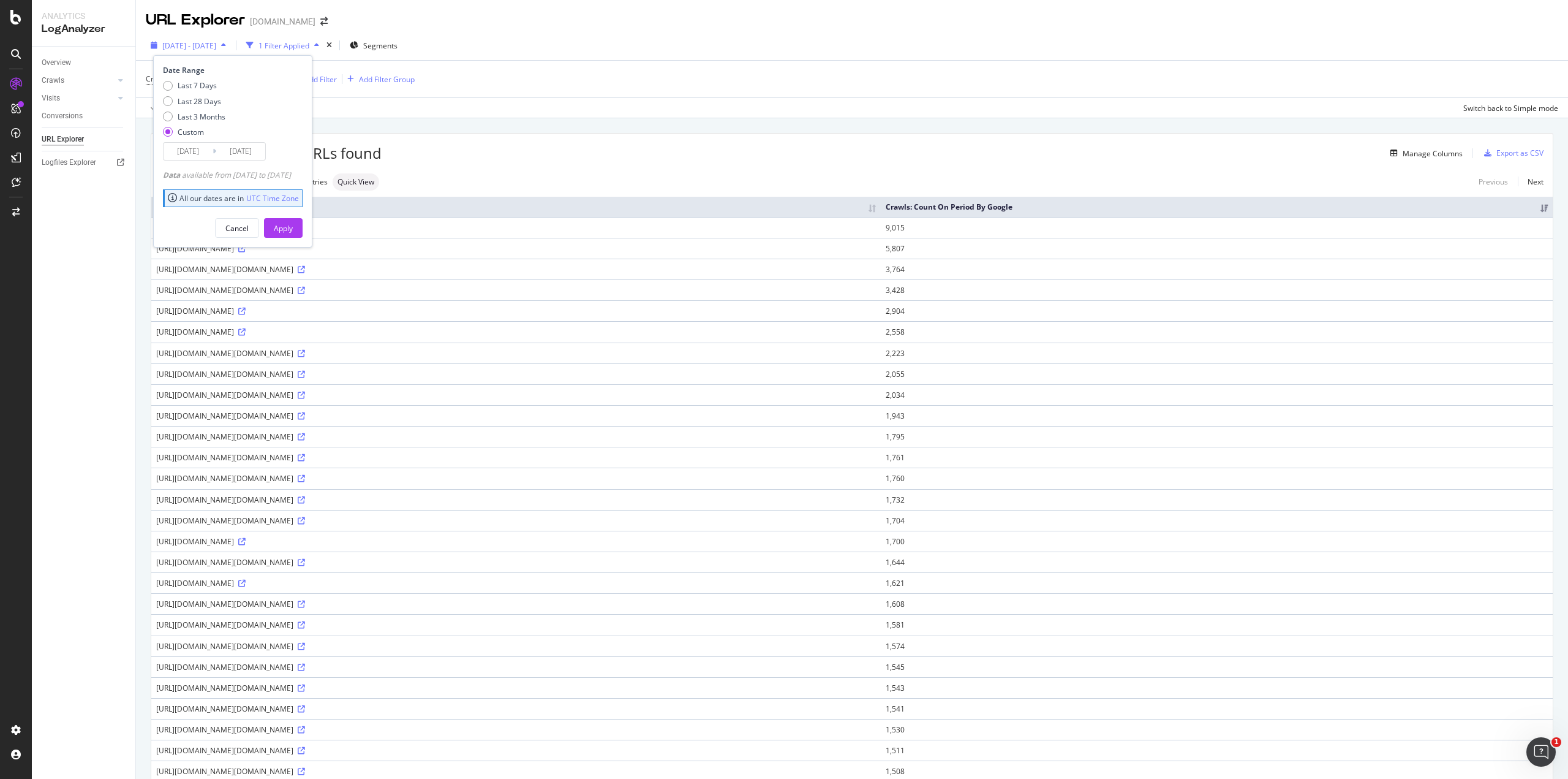
drag, startPoint x: 254, startPoint y: 46, endPoint x: 197, endPoint y: 44, distance: 57.0
click at [197, 44] on div "2025 Aug. 19th - Sep. 17th" at bounding box center [188, 45] width 86 height 19
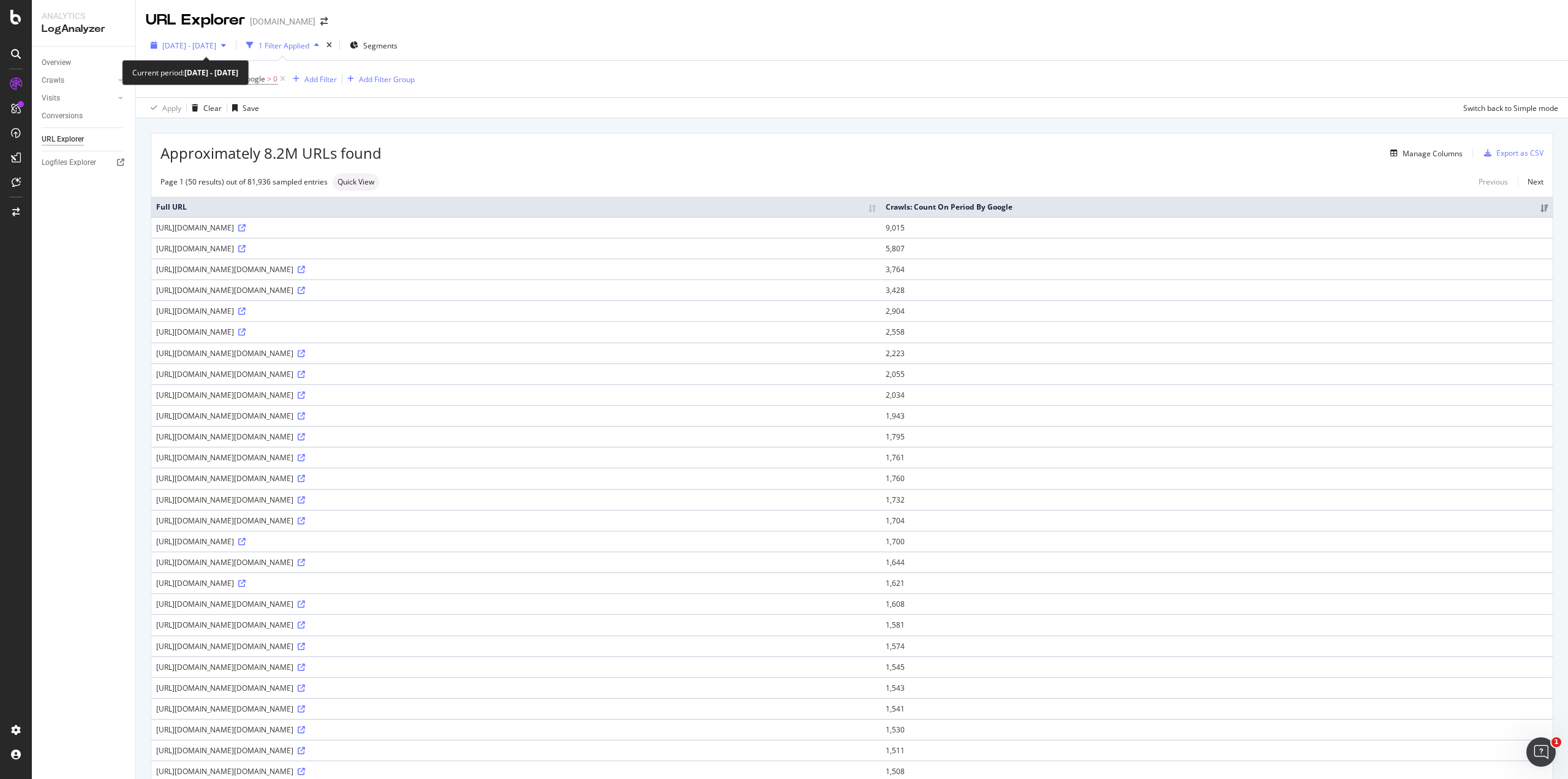
drag, startPoint x: 253, startPoint y: 38, endPoint x: 165, endPoint y: 40, distance: 88.0
click at [165, 40] on div "2025 Aug. 19th - Sep. 17th" at bounding box center [188, 45] width 86 height 19
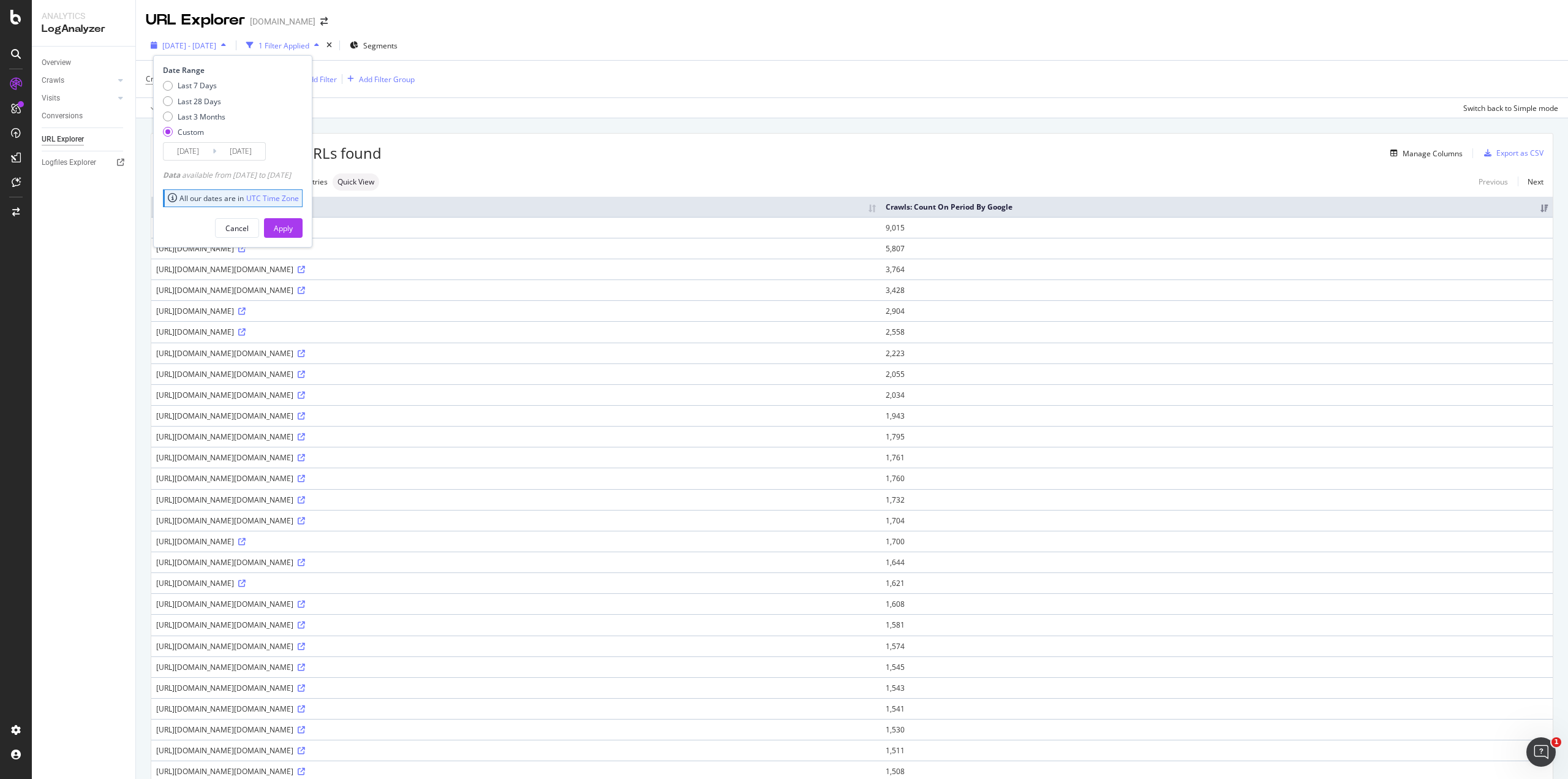
click at [159, 47] on div "2025 Aug. 19th - Sep. 17th" at bounding box center [188, 45] width 86 height 19
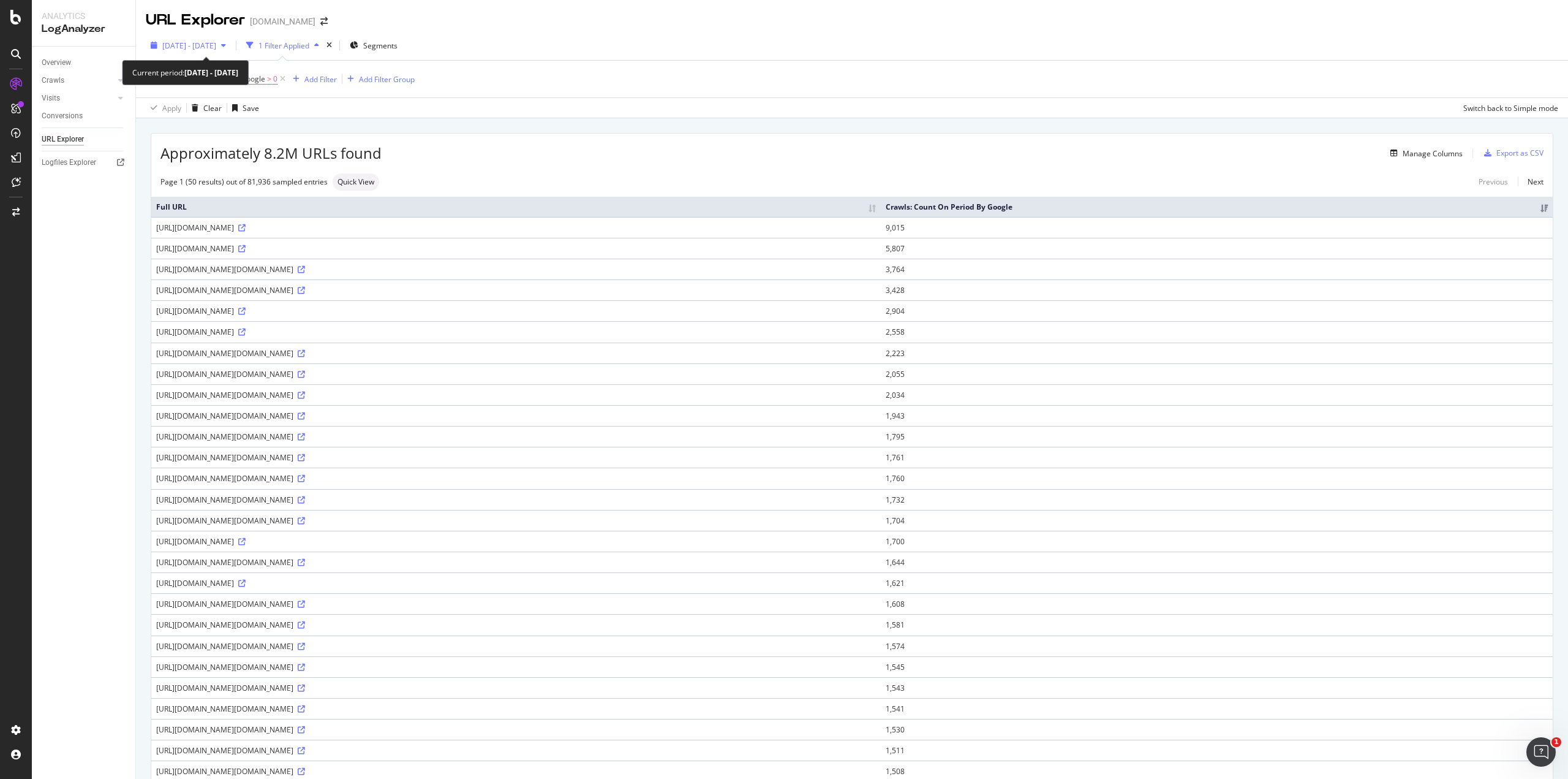
drag, startPoint x: 152, startPoint y: 47, endPoint x: 245, endPoint y: 50, distance: 93.0
click at [231, 50] on div "2025 Aug. 19th - Sep. 17th" at bounding box center [188, 45] width 86 height 19
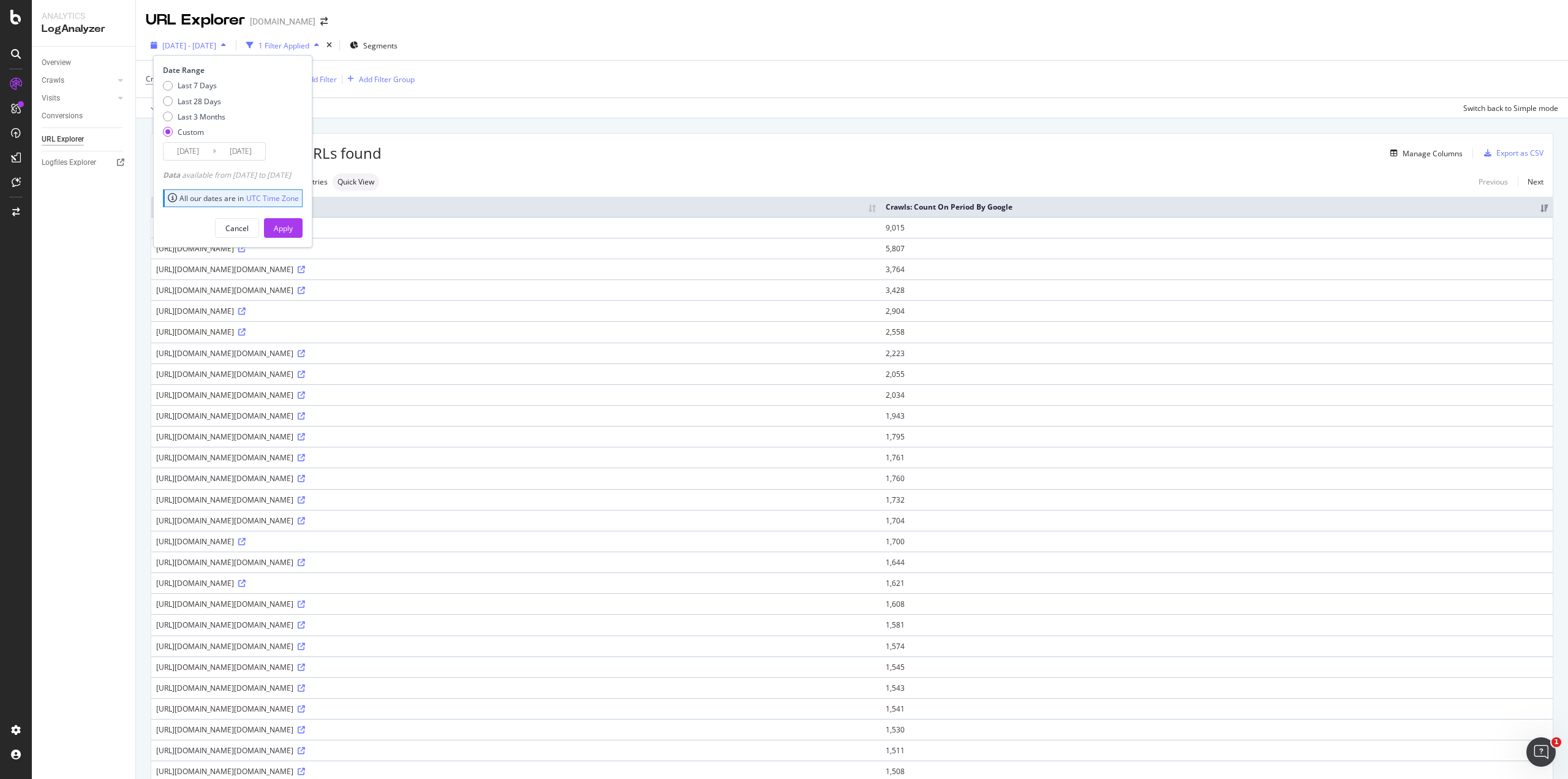
drag, startPoint x: 252, startPoint y: 41, endPoint x: 212, endPoint y: 46, distance: 40.3
click at [212, 46] on div "2025 Aug. 19th - Sep. 17th" at bounding box center [188, 45] width 86 height 19
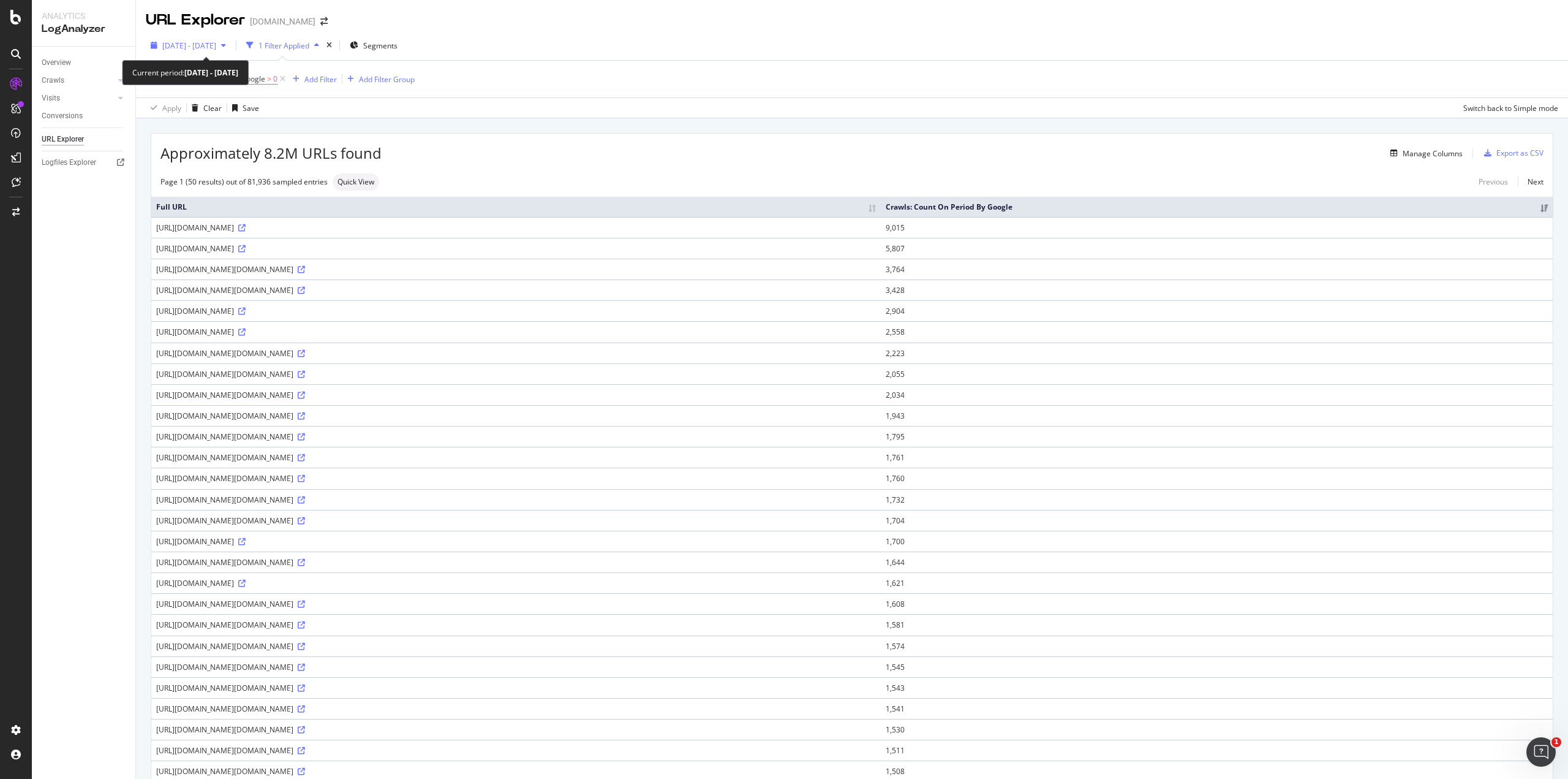
drag, startPoint x: 264, startPoint y: 48, endPoint x: 209, endPoint y: 41, distance: 55.4
click at [209, 41] on div "2025 Aug. 19th - Sep. 17th" at bounding box center [188, 45] width 86 height 19
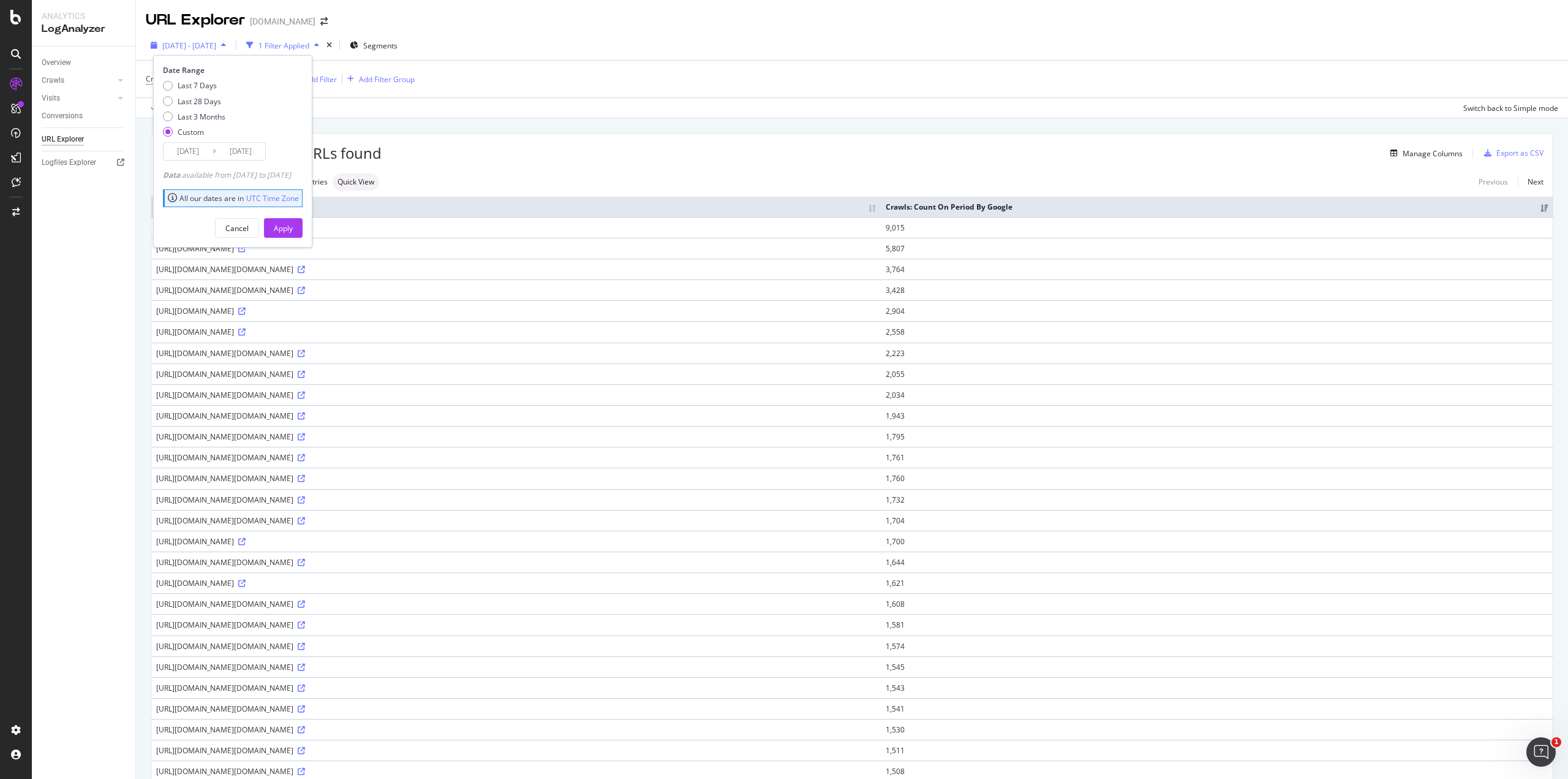
drag, startPoint x: 265, startPoint y: 49, endPoint x: 210, endPoint y: 44, distance: 55.2
click at [210, 44] on div "2025 Aug. 19th - Sep. 17th" at bounding box center [188, 45] width 86 height 19
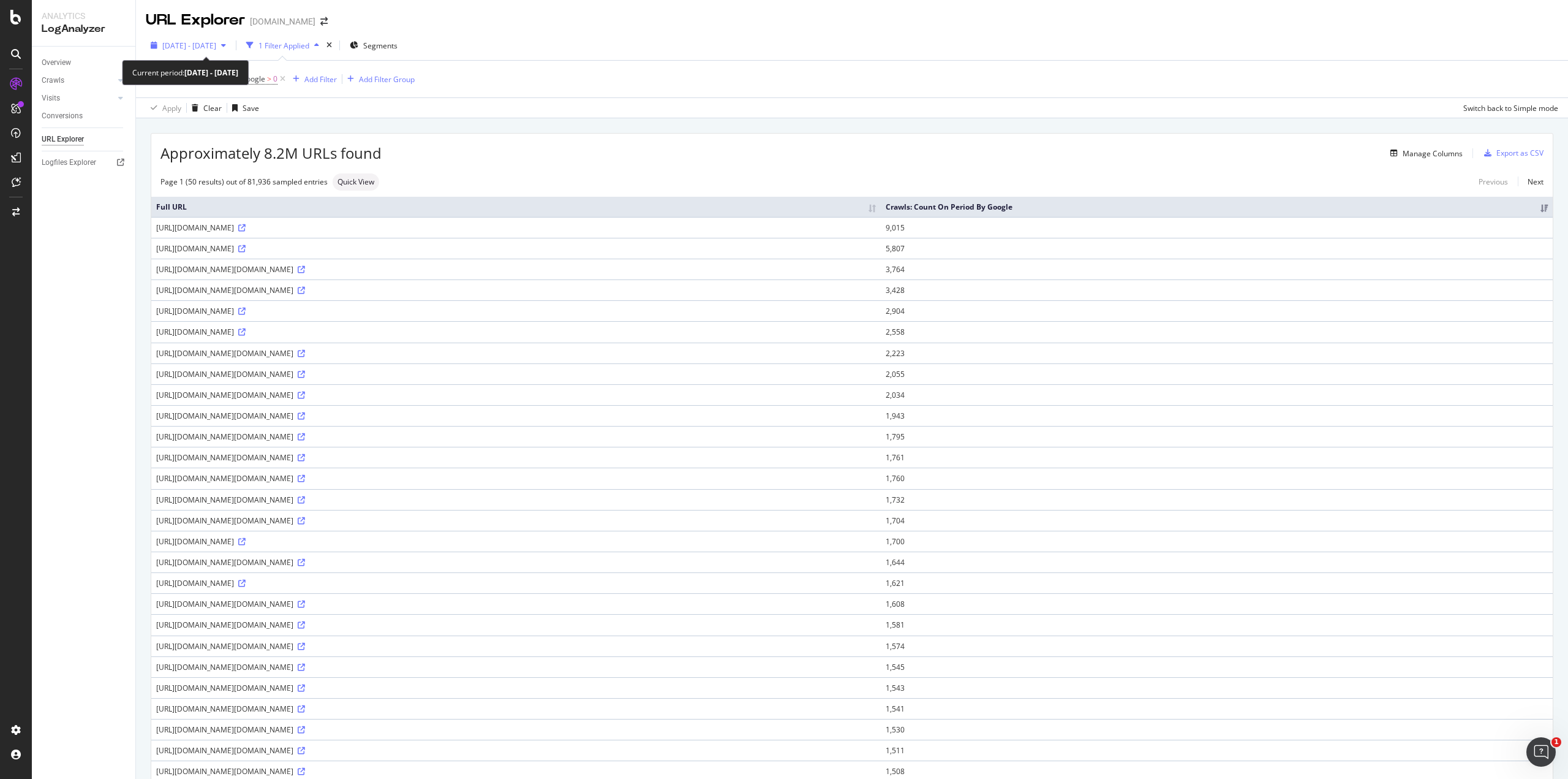
drag, startPoint x: 251, startPoint y: 53, endPoint x: 223, endPoint y: 49, distance: 28.3
click at [223, 49] on div "2025 Aug. 19th - Sep. 17th" at bounding box center [188, 45] width 86 height 19
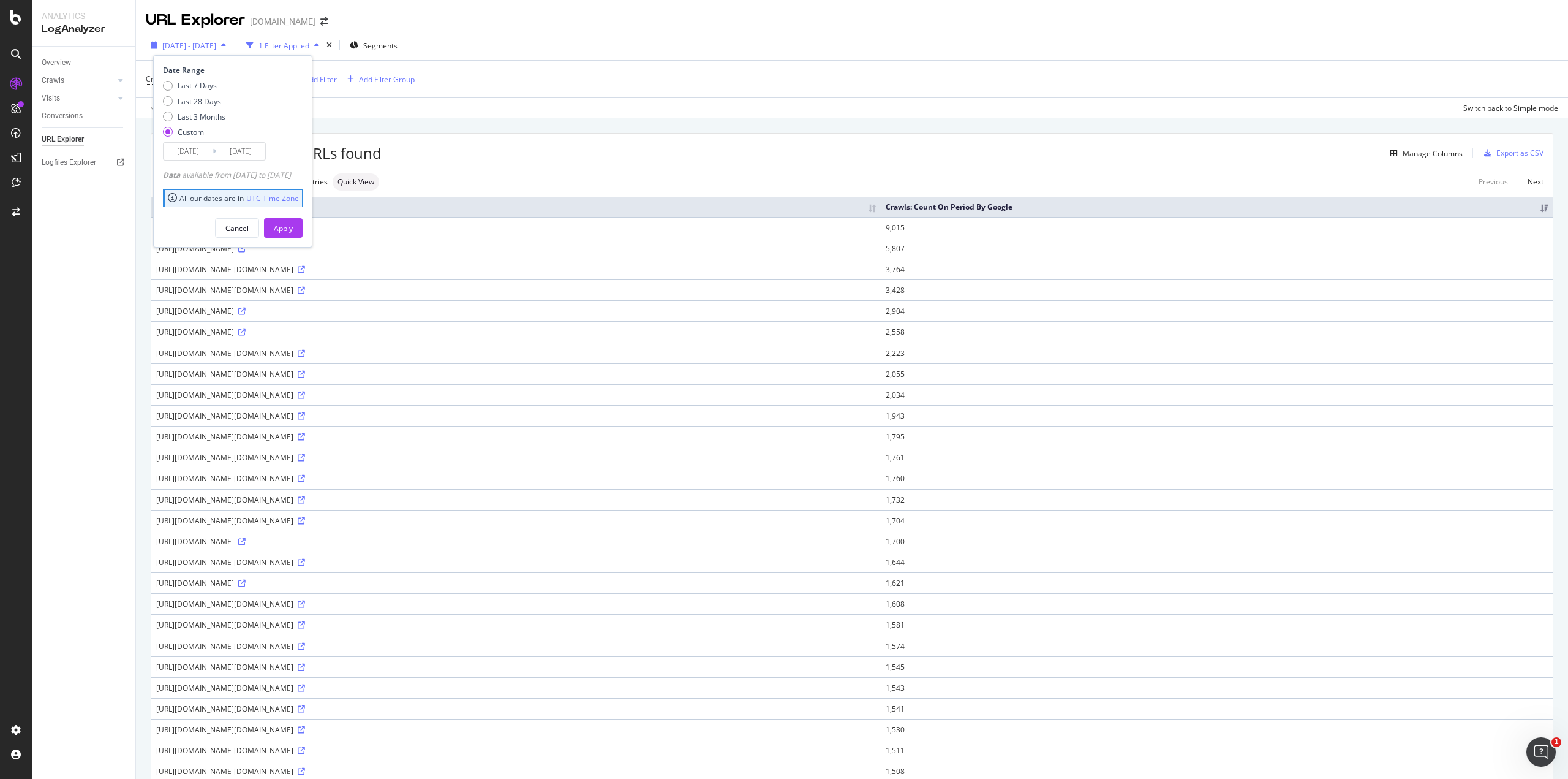
click at [217, 48] on span "2025 Aug. 19th - Sep. 17th" at bounding box center [189, 45] width 54 height 11
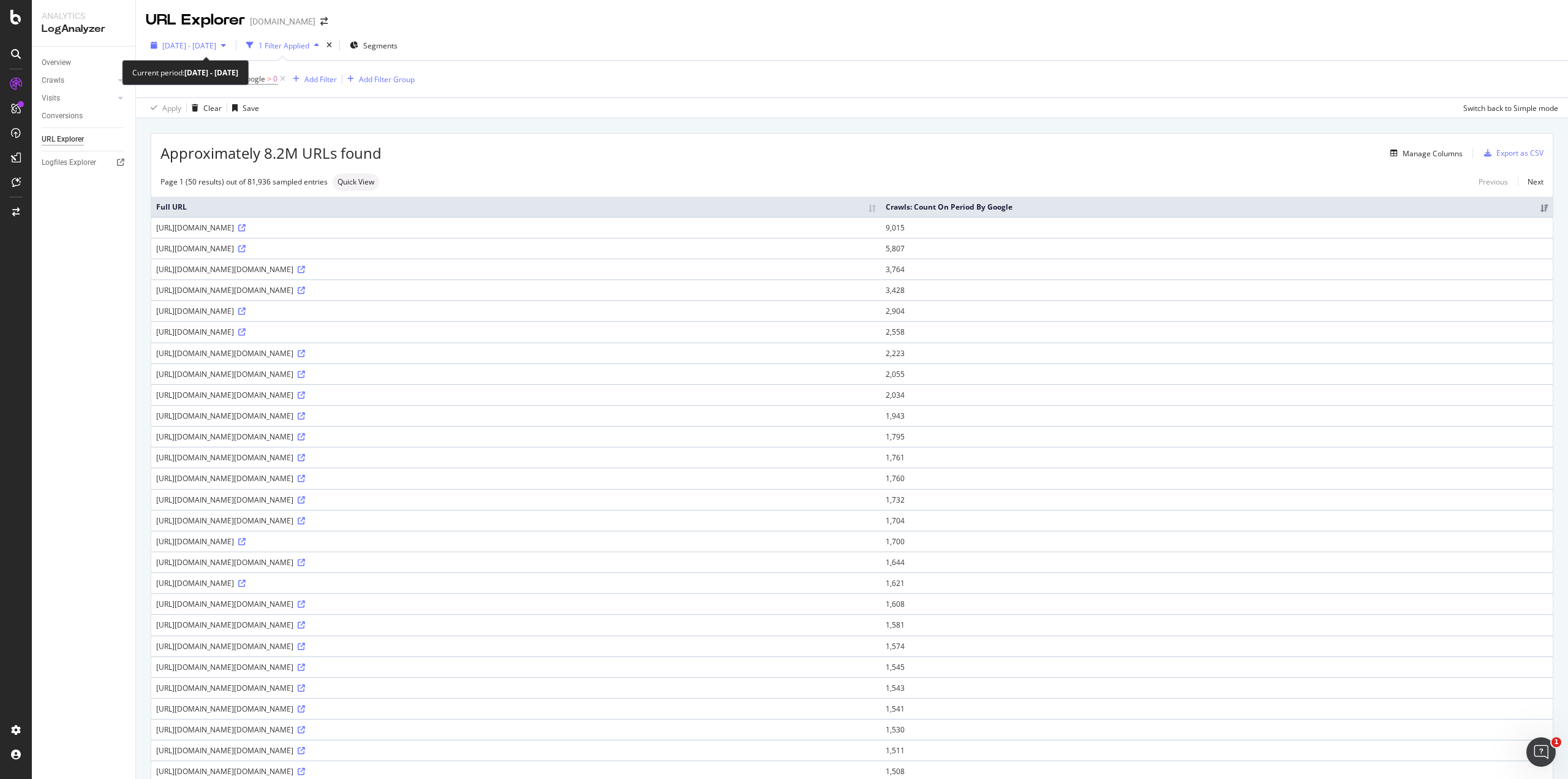
drag, startPoint x: 242, startPoint y: 44, endPoint x: 178, endPoint y: 43, distance: 64.0
click at [178, 43] on span "2025 Aug. 19th - Sep. 17th" at bounding box center [189, 45] width 54 height 11
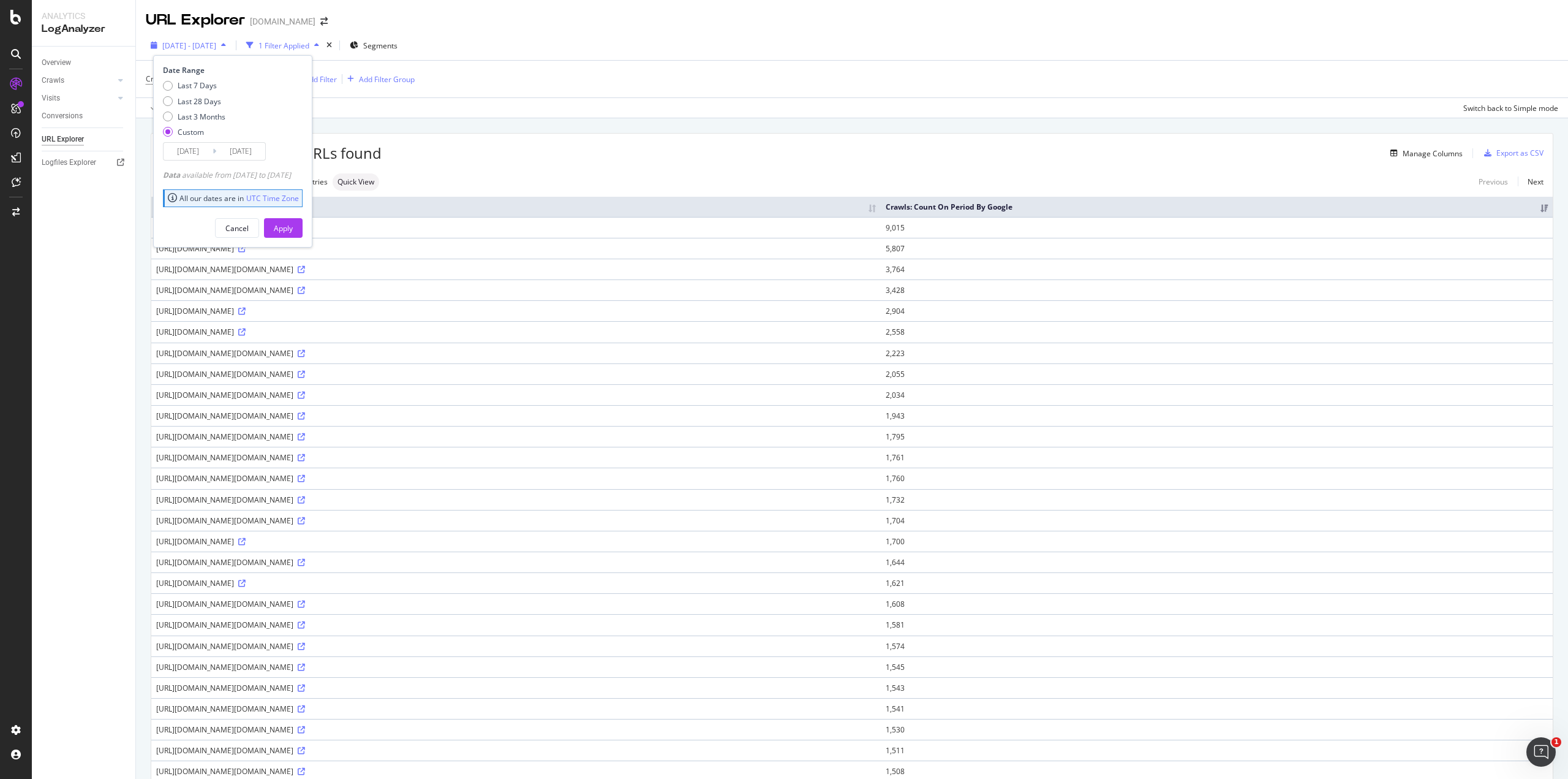
drag, startPoint x: 157, startPoint y: 38, endPoint x: 177, endPoint y: 50, distance: 23.3
click at [177, 50] on div "2025 Aug. 19th - Sep. 17th" at bounding box center [188, 45] width 86 height 19
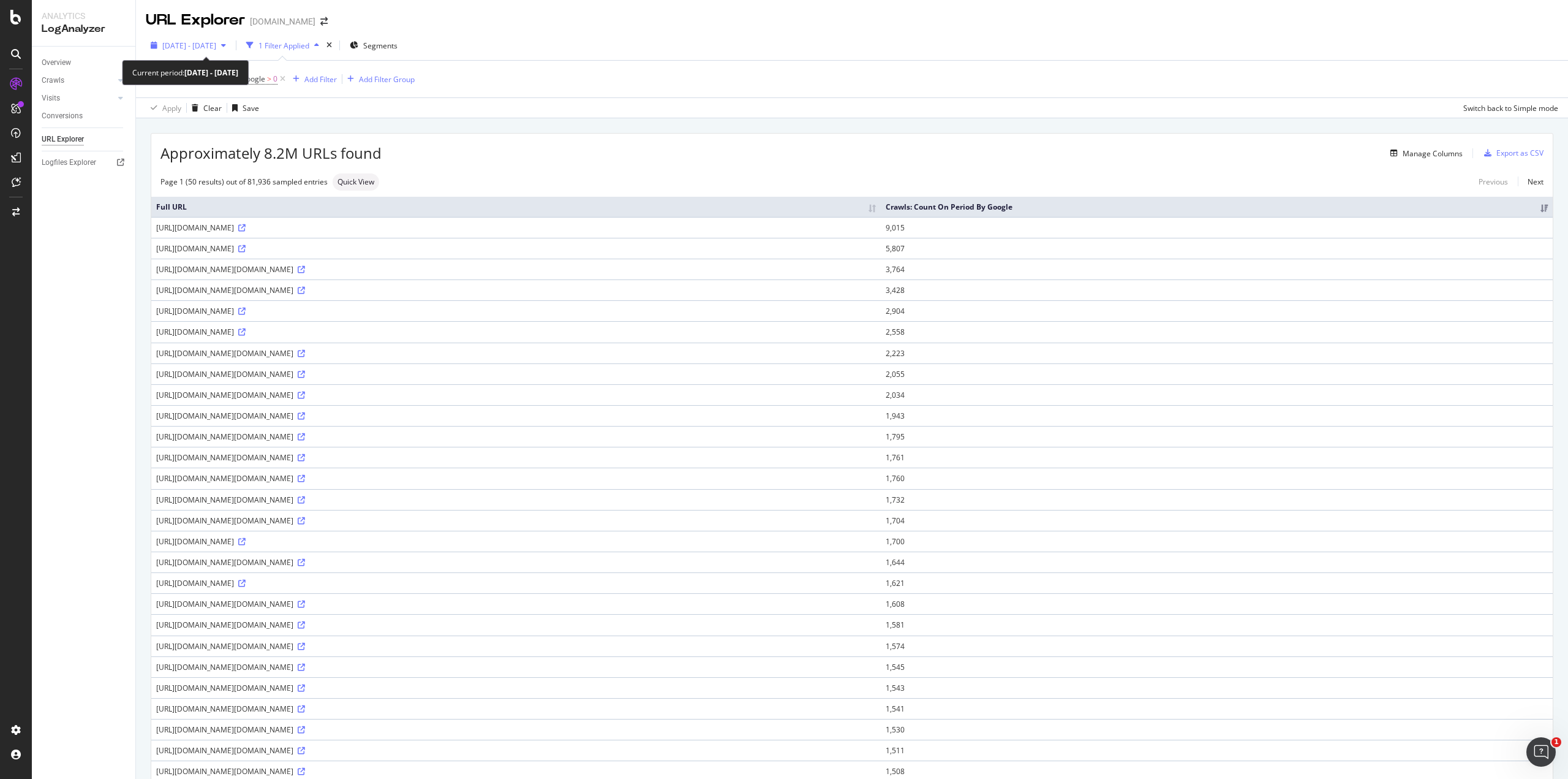
drag, startPoint x: 149, startPoint y: 43, endPoint x: 234, endPoint y: 51, distance: 85.4
click at [231, 51] on div "2025 Aug. 19th - Sep. 17th" at bounding box center [188, 45] width 86 height 19
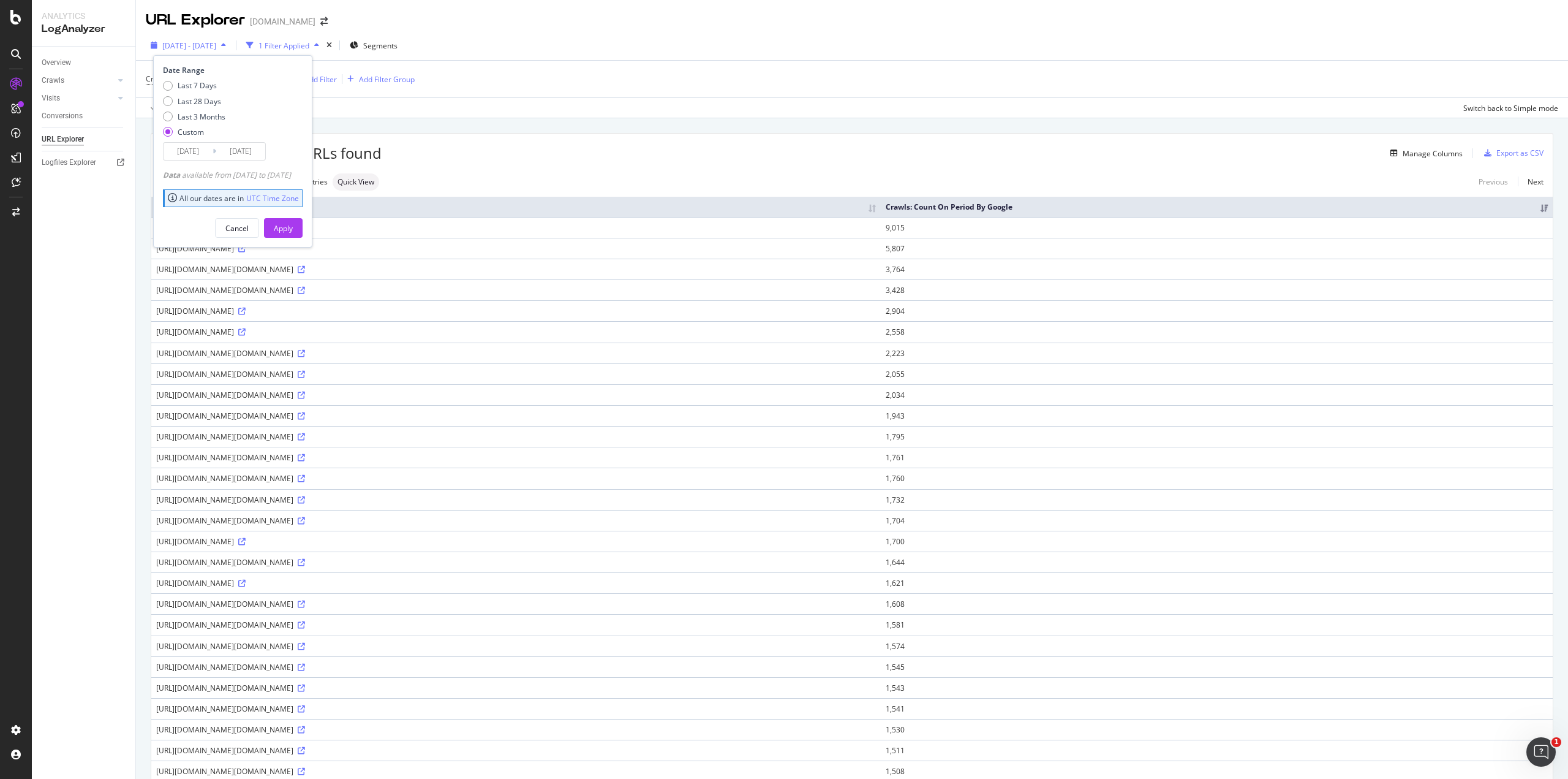
click at [229, 49] on div "2025 Aug. 19th - Sep. 17th" at bounding box center [188, 45] width 86 height 19
click at [217, 49] on span "2025 Aug. 19th - Sep. 17th" at bounding box center [189, 45] width 54 height 11
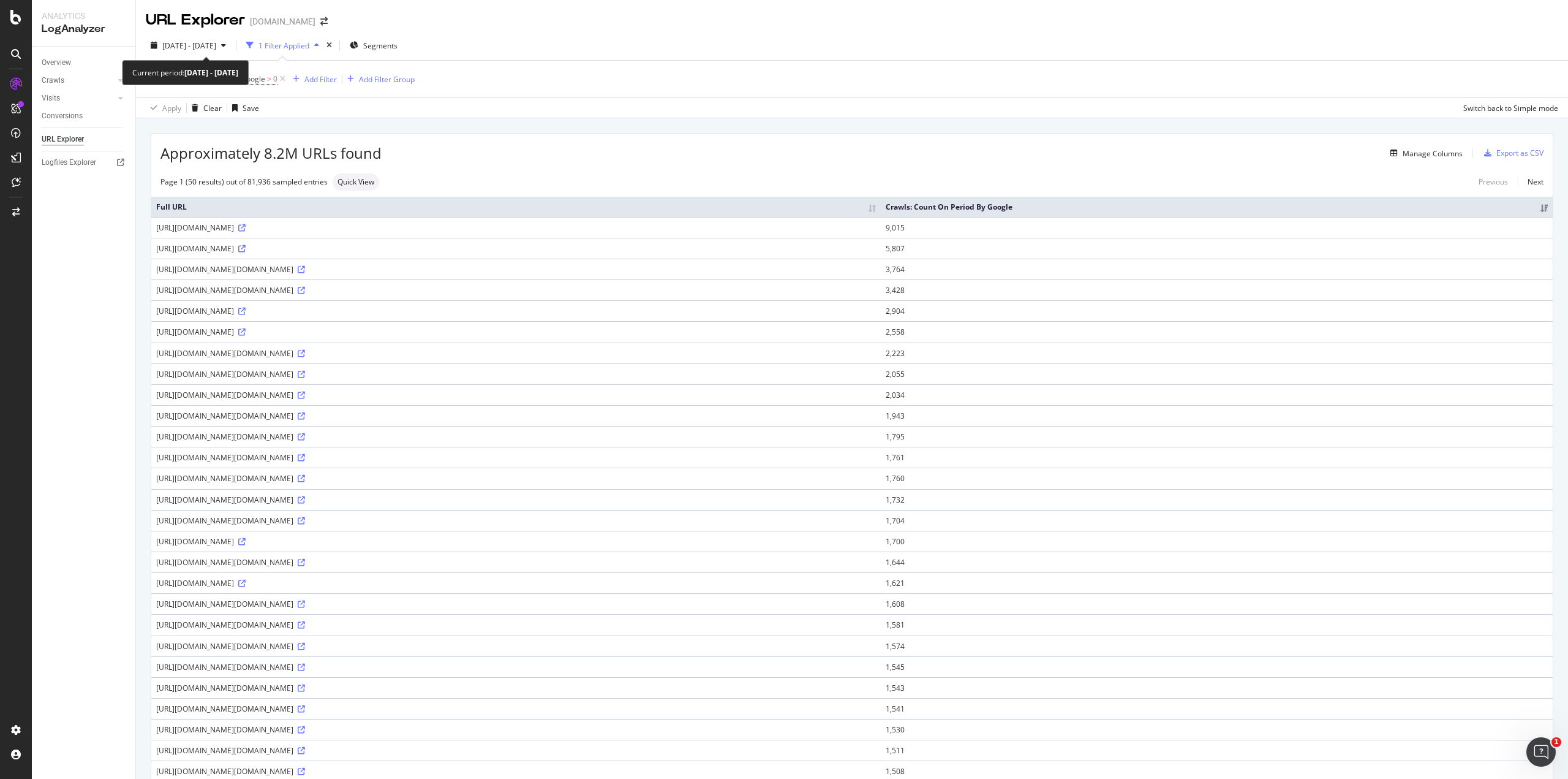
click at [217, 49] on span "2025 Aug. 19th - Sep. 17th" at bounding box center [189, 45] width 54 height 11
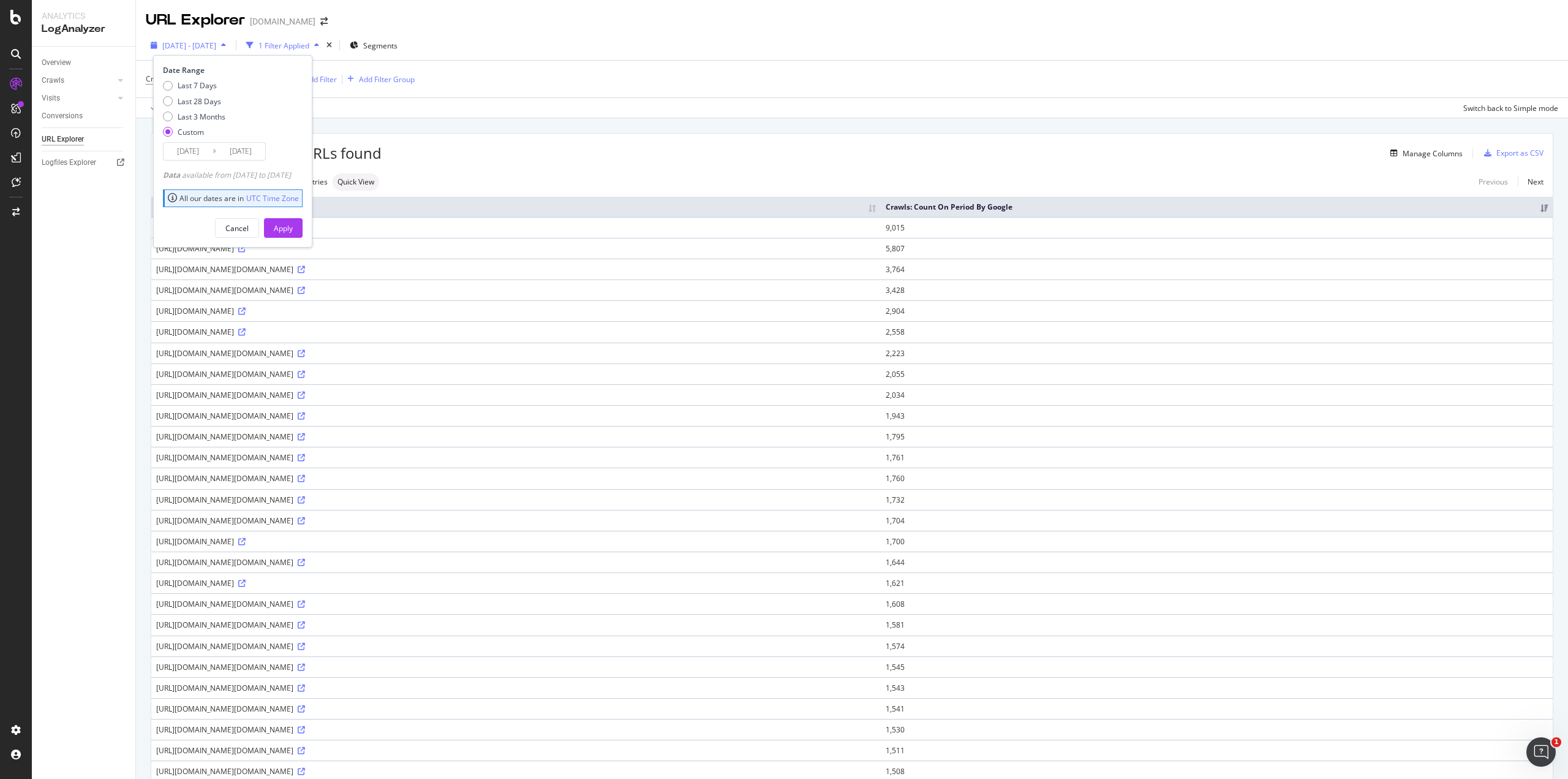
click at [217, 43] on span "2025 Aug. 19th - Sep. 17th" at bounding box center [189, 45] width 54 height 11
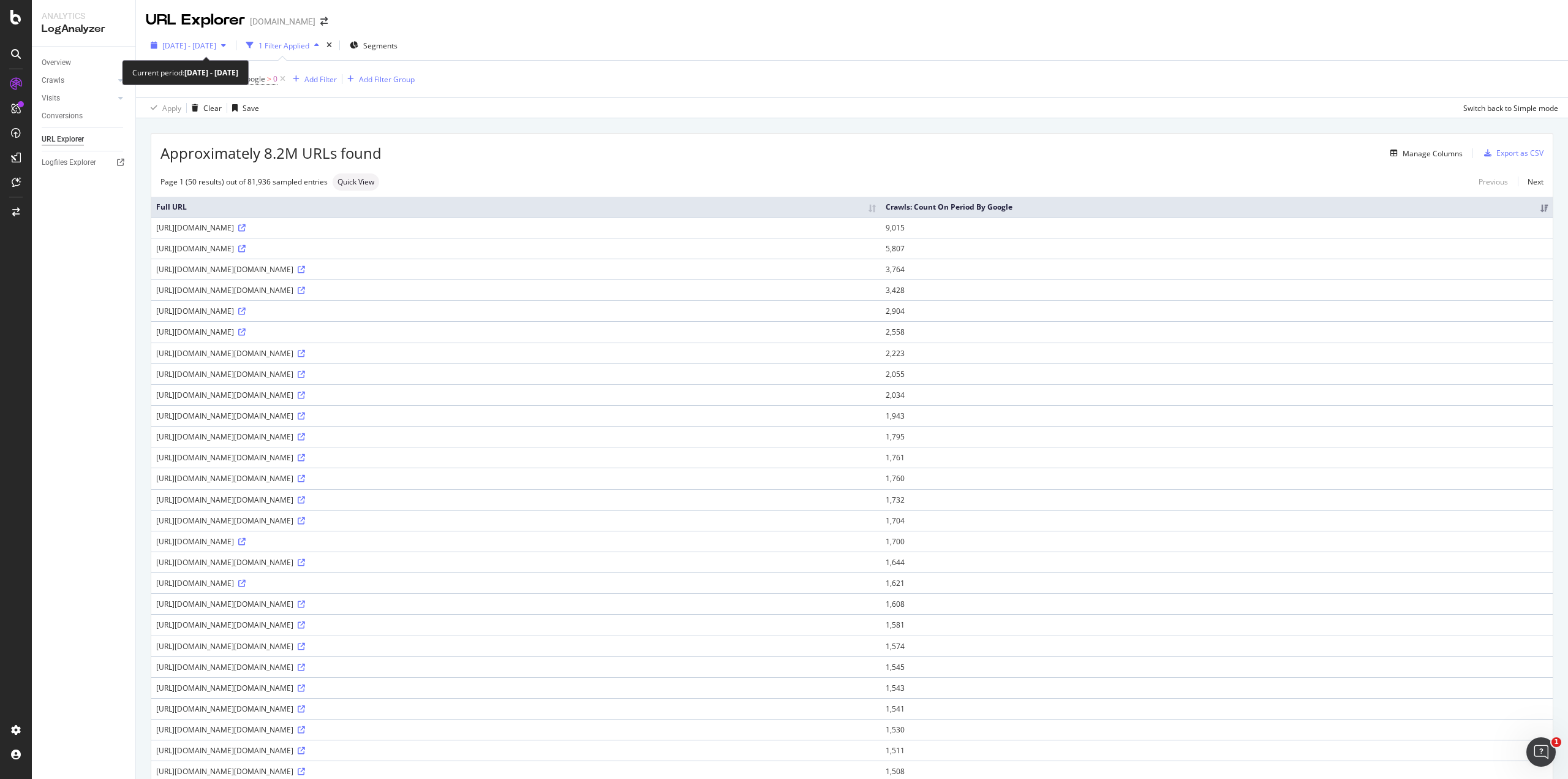
drag, startPoint x: 218, startPoint y: 43, endPoint x: 223, endPoint y: 48, distance: 7.1
click at [217, 48] on span "2025 Aug. 19th - Sep. 17th" at bounding box center [189, 45] width 54 height 11
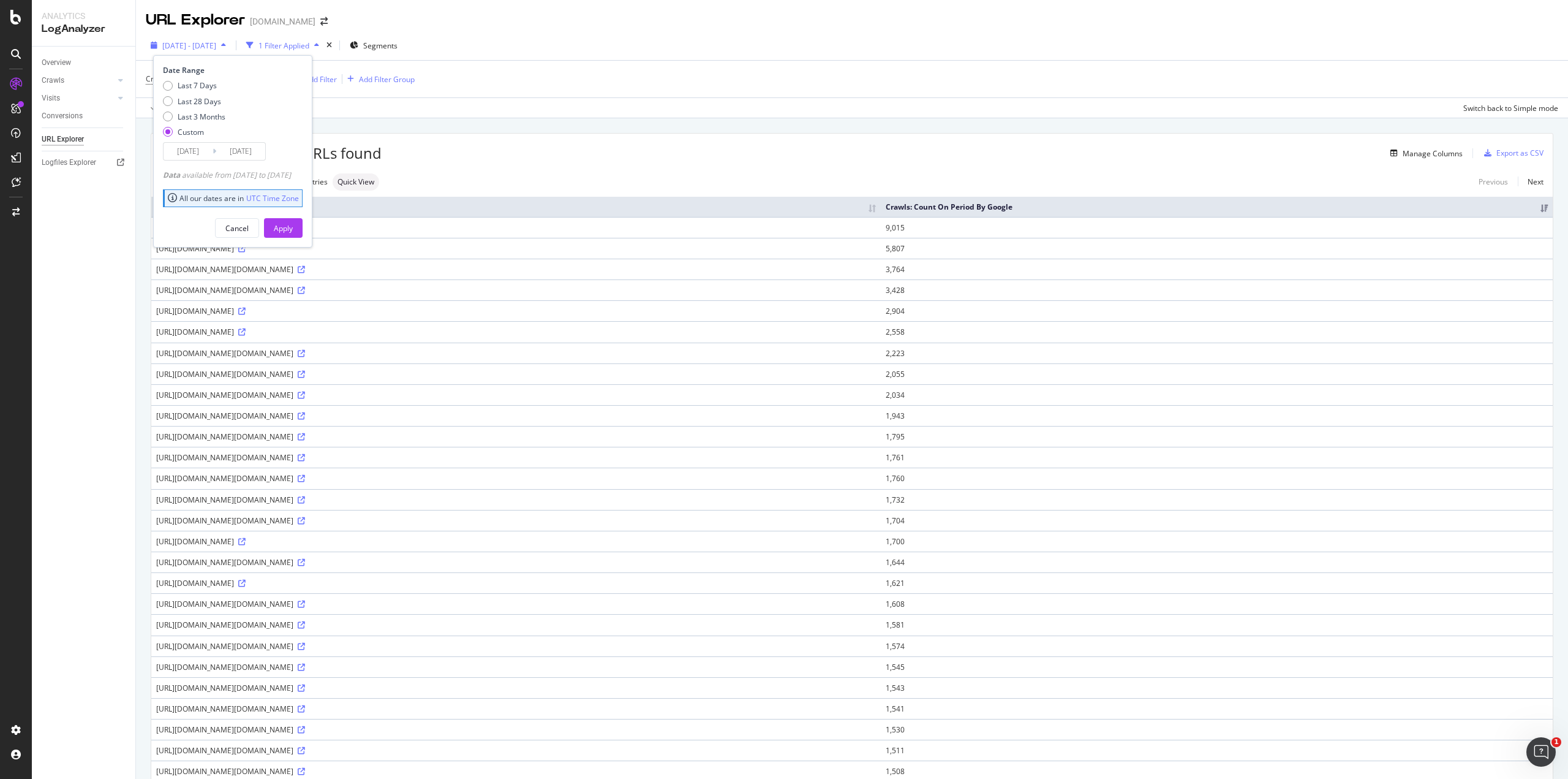
click at [217, 46] on span "2025 Aug. 19th - Sep. 17th" at bounding box center [189, 45] width 54 height 11
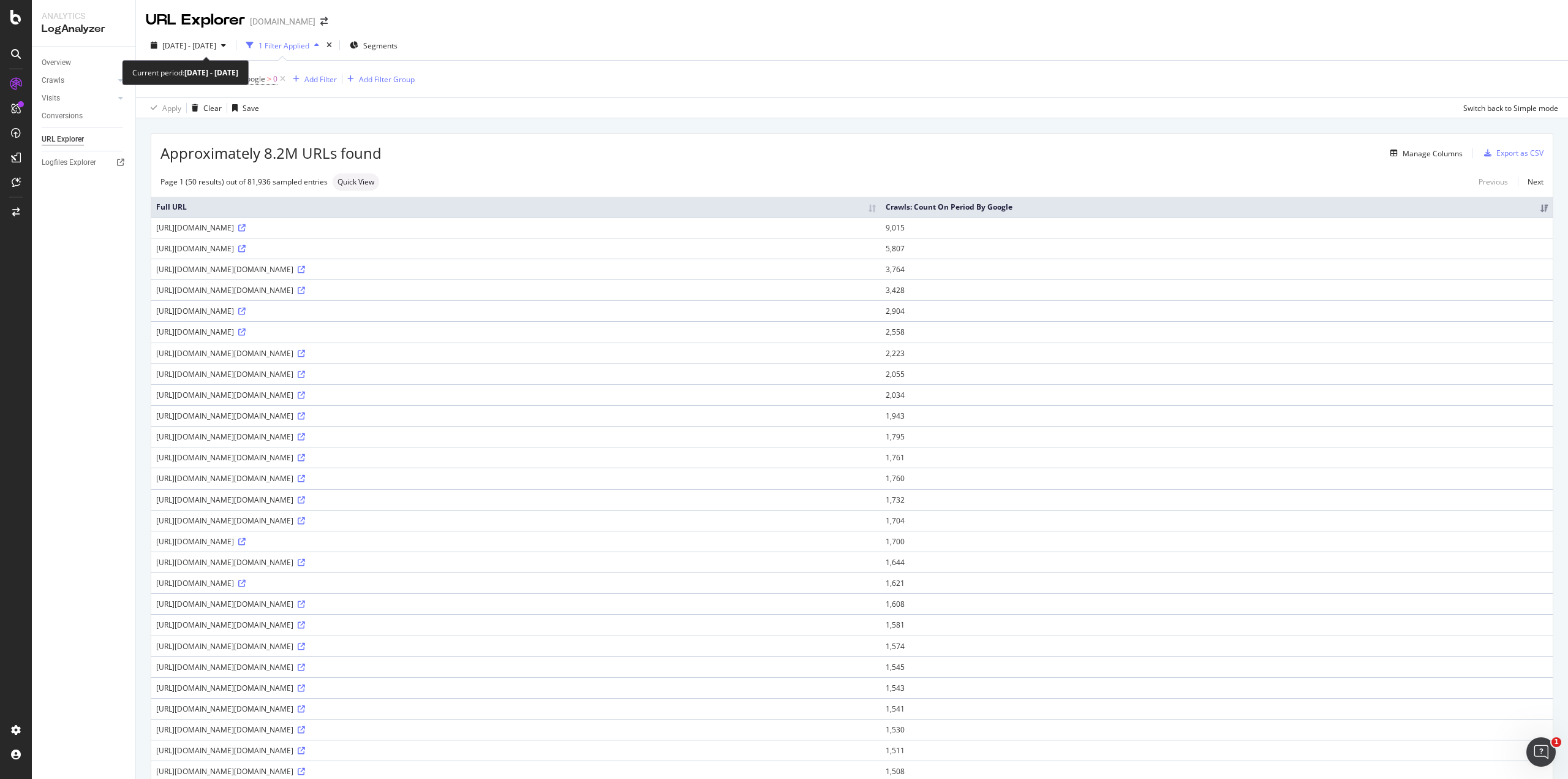
click at [217, 46] on span "2025 Aug. 19th - Sep. 17th" at bounding box center [189, 45] width 54 height 11
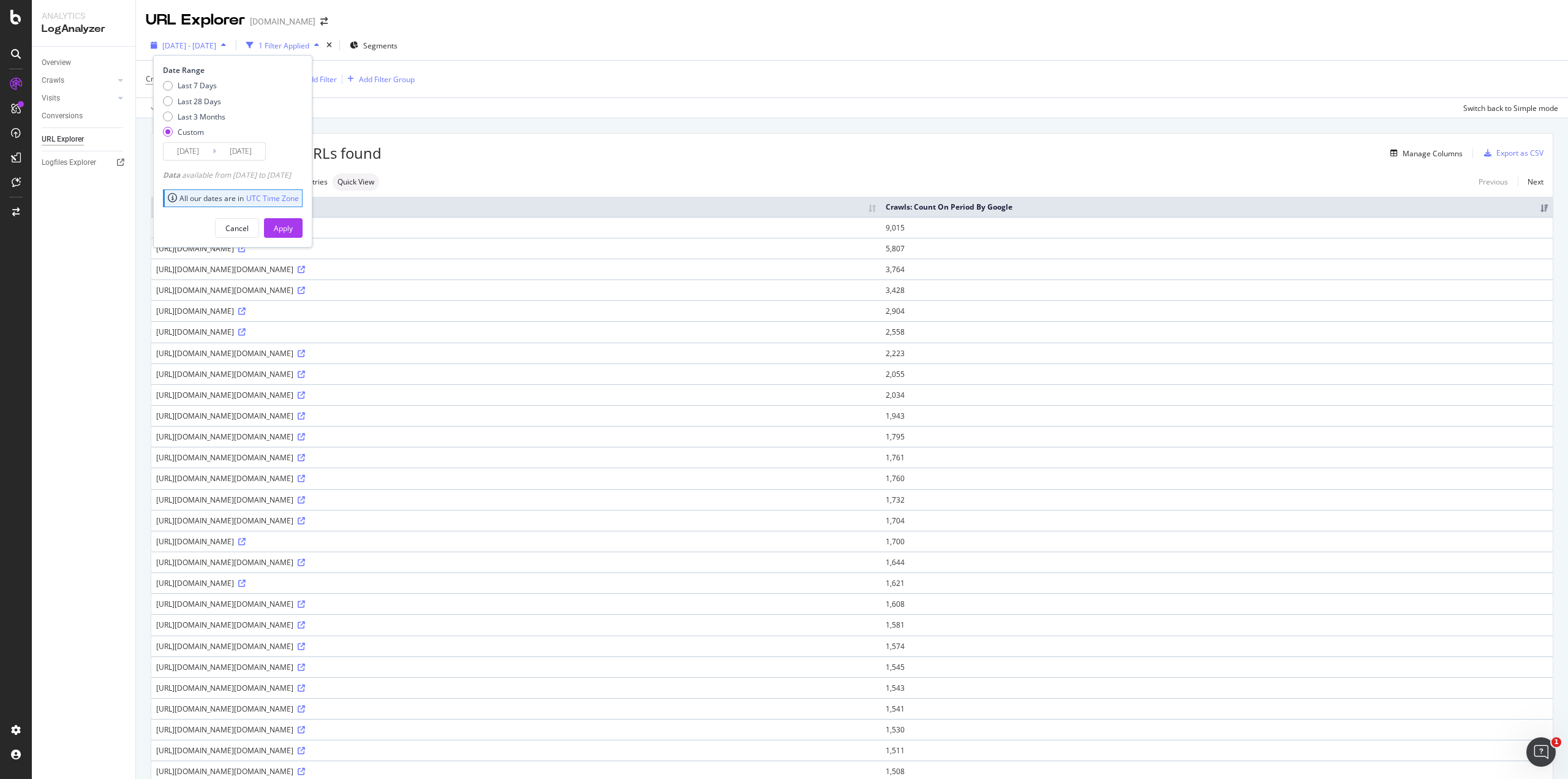
click at [231, 43] on div "button" at bounding box center [223, 44] width 15 height 7
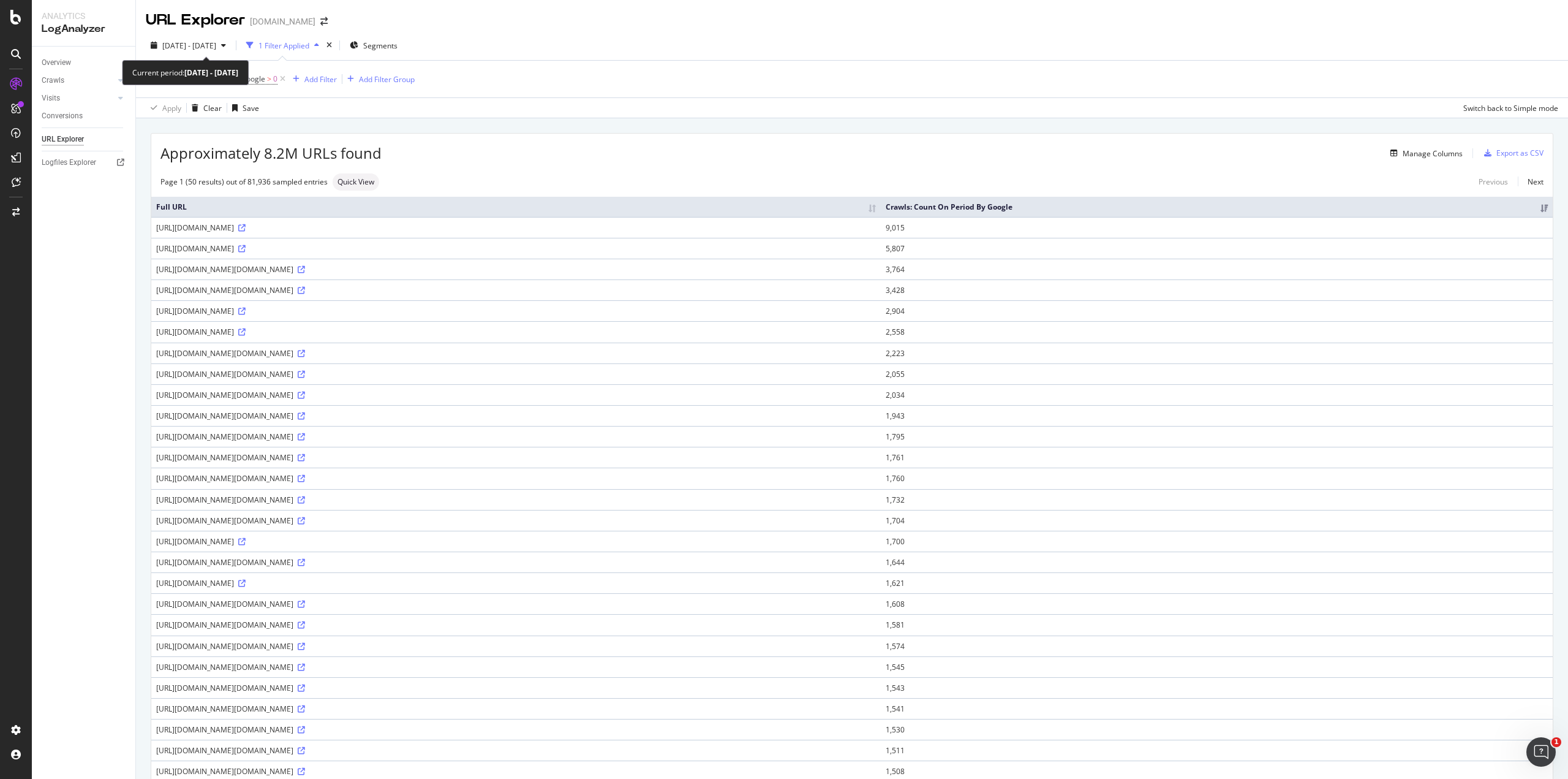
click at [231, 43] on div "button" at bounding box center [223, 44] width 15 height 7
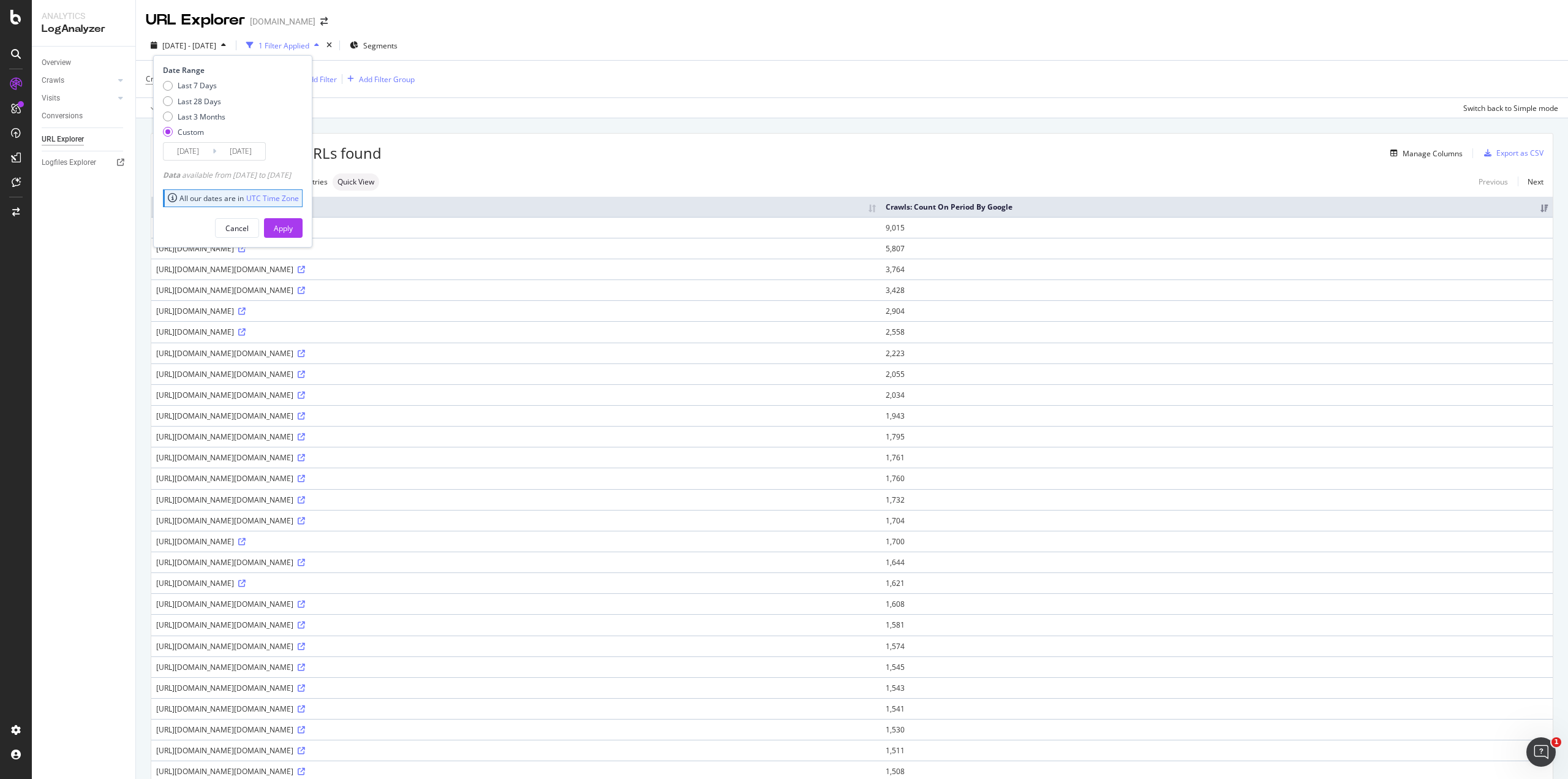
click at [231, 43] on div "button" at bounding box center [223, 44] width 15 height 7
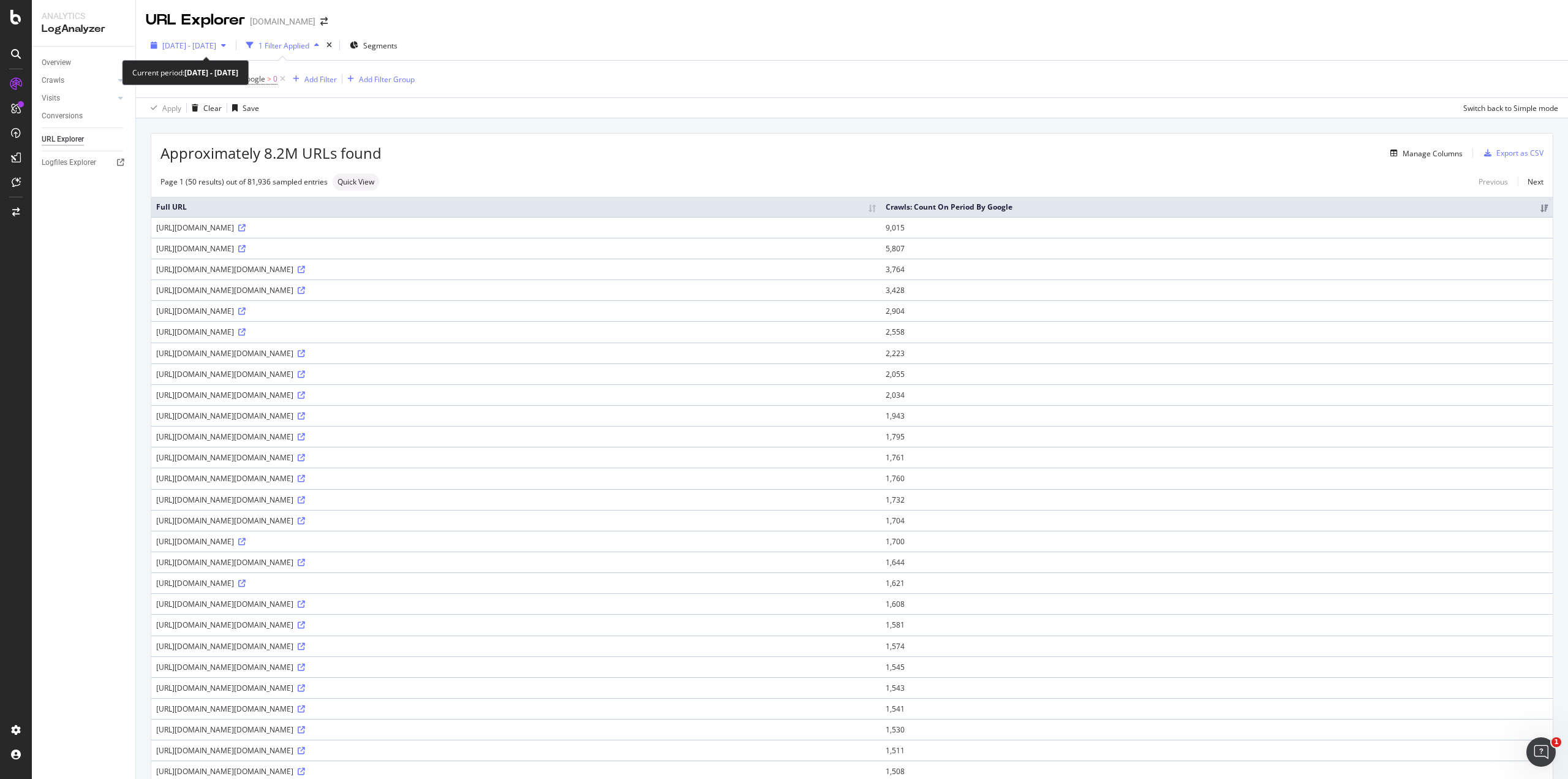
click at [217, 46] on span "2025 Aug. 19th - Sep. 17th" at bounding box center [189, 45] width 54 height 11
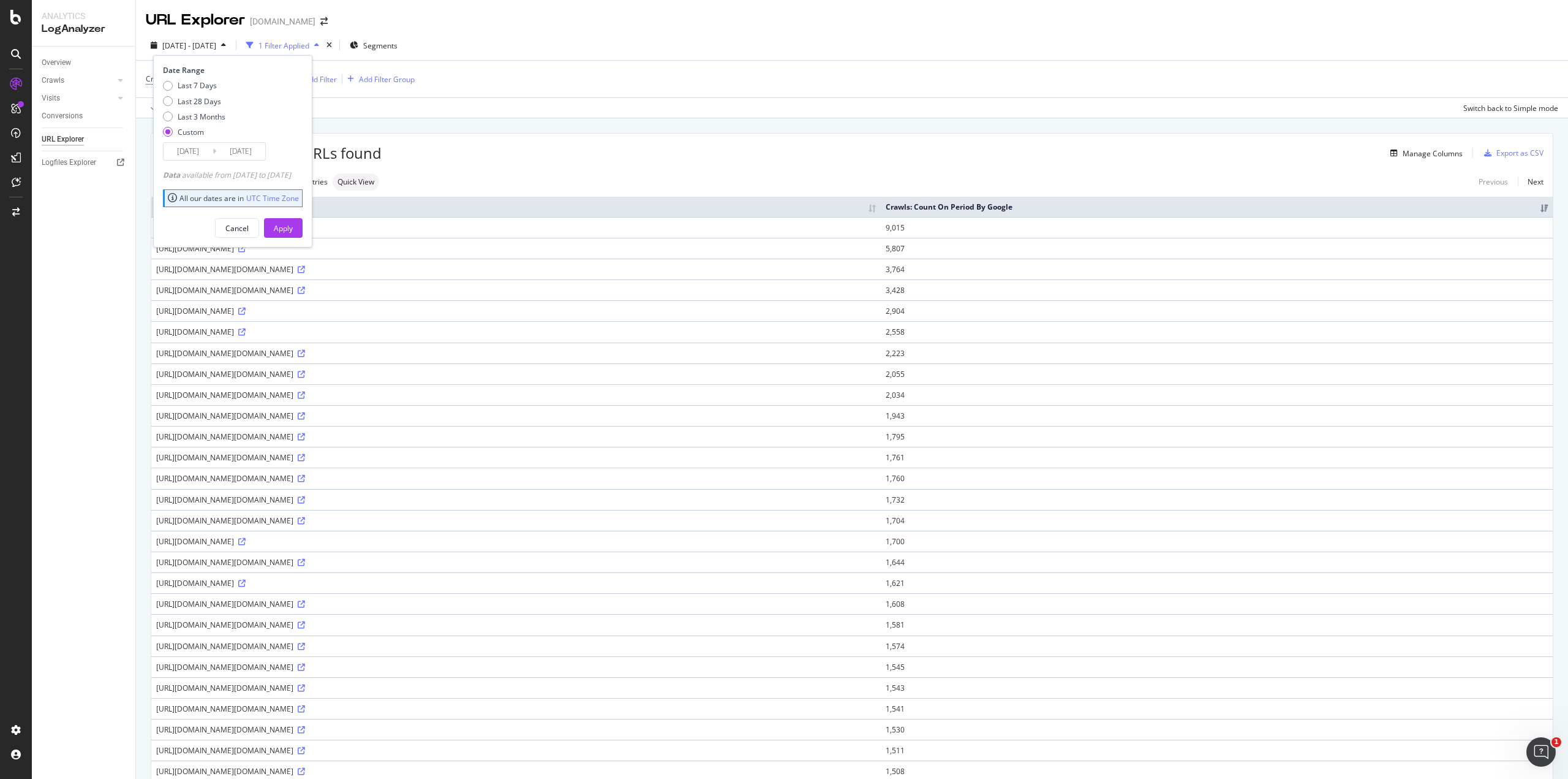
click at [217, 47] on span "2025 Aug. 19th - Sep. 17th" at bounding box center [189, 45] width 54 height 11
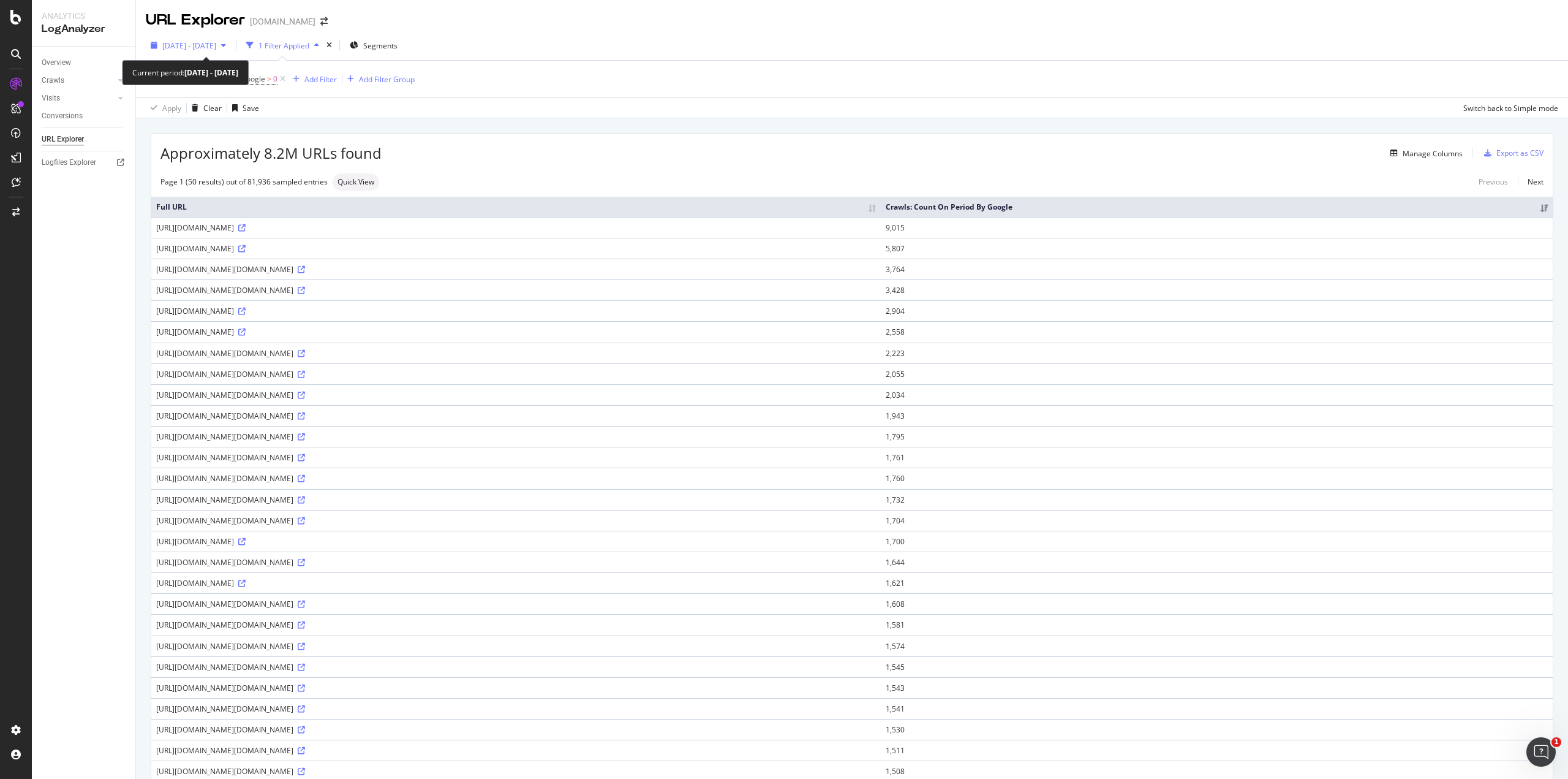
click at [217, 46] on span "2025 Aug. 19th - Sep. 17th" at bounding box center [189, 45] width 54 height 11
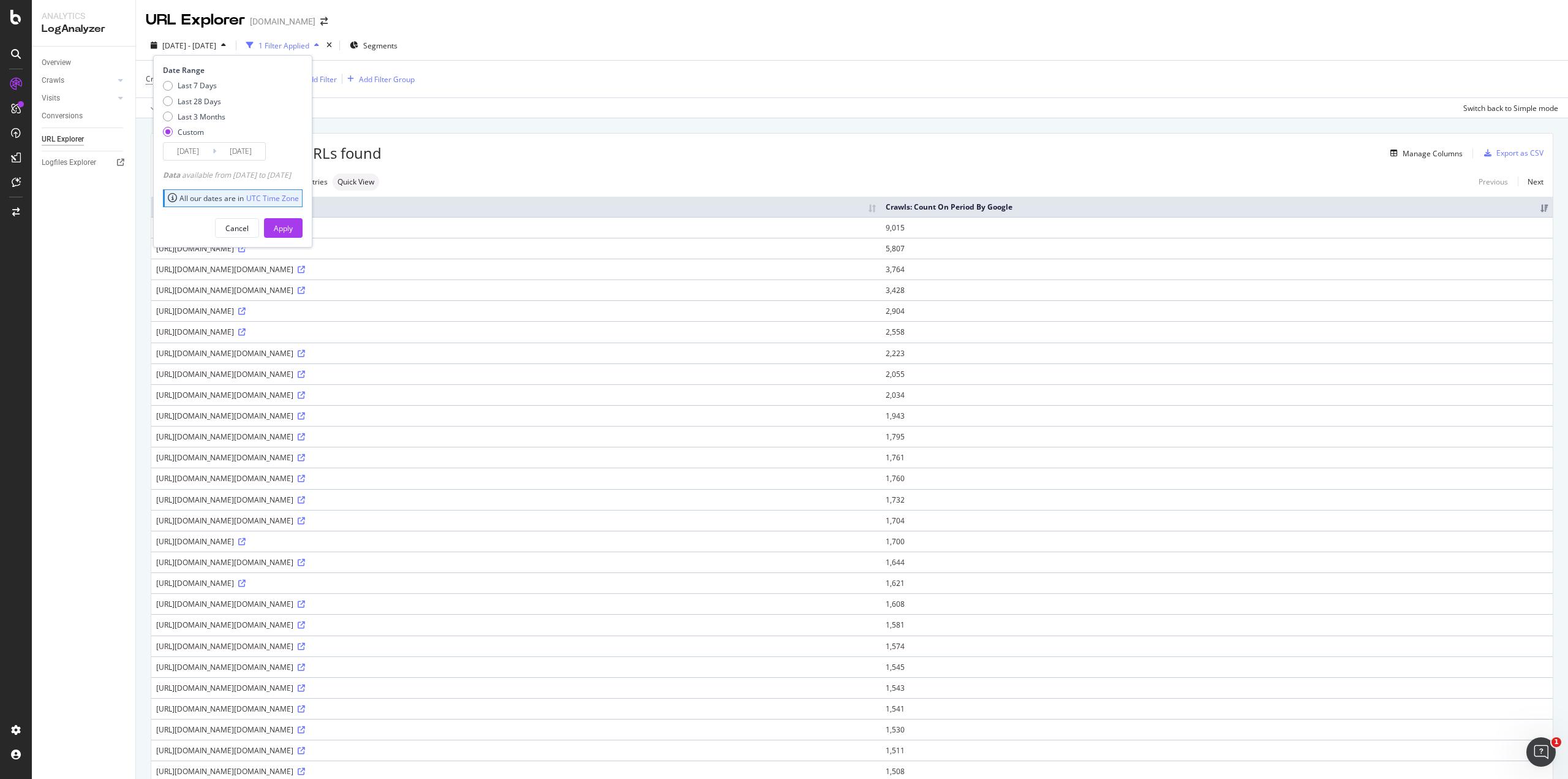
click at [217, 46] on span "2025 Aug. 19th - Sep. 17th" at bounding box center [189, 45] width 54 height 11
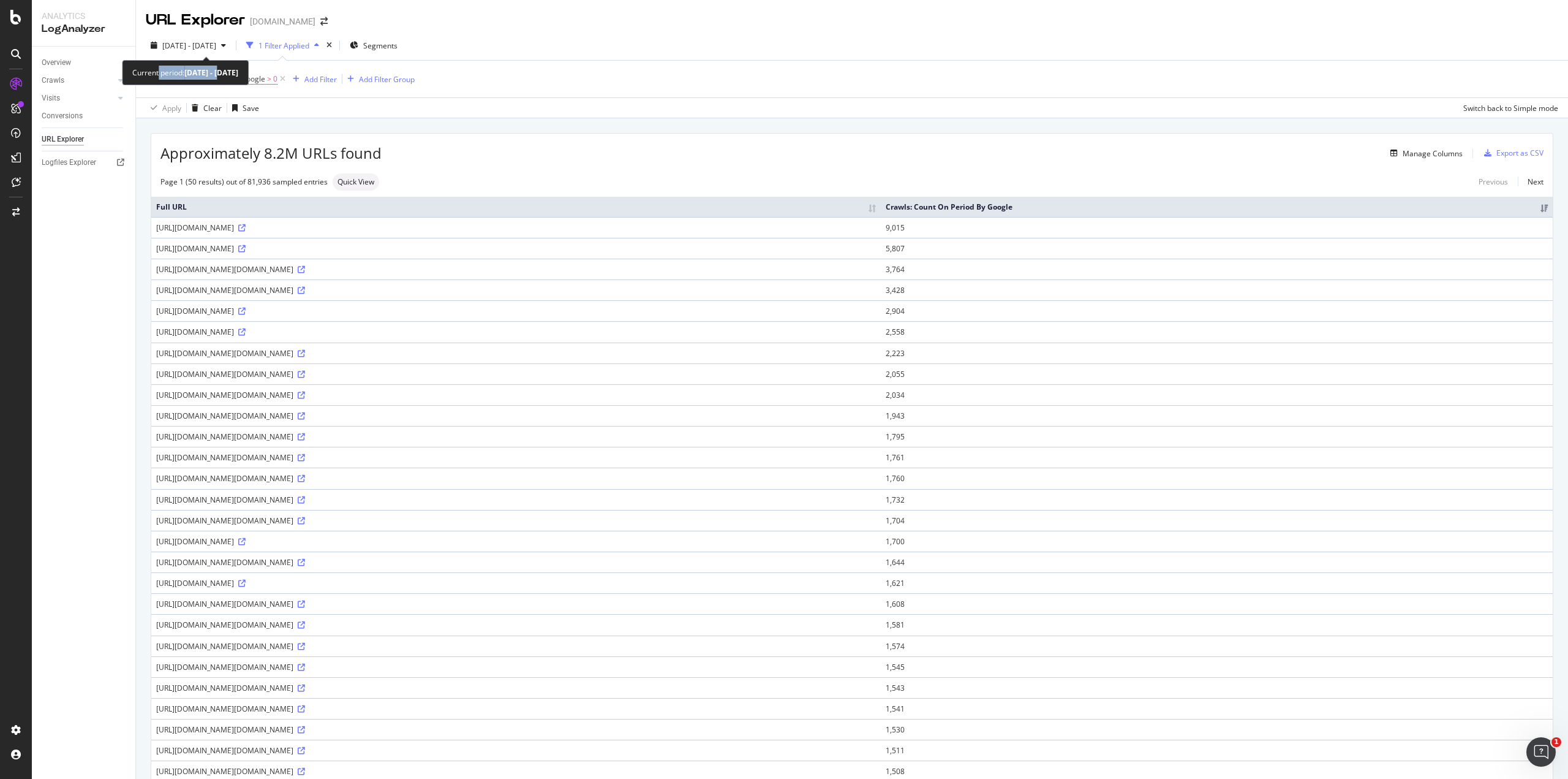
drag, startPoint x: 221, startPoint y: 72, endPoint x: 158, endPoint y: 62, distance: 63.8
click at [158, 62] on div "Current period: 2025 Aug. 19th - Sep. 17th" at bounding box center [185, 73] width 127 height 26
click at [180, 73] on div "Current period: 2025 Aug. 19th - Sep. 17th" at bounding box center [185, 73] width 106 height 14
click at [238, 72] on b "2025 Aug. 19th - Sep. 17th" at bounding box center [211, 72] width 54 height 11
drag, startPoint x: 279, startPoint y: 72, endPoint x: 186, endPoint y: 69, distance: 93.0
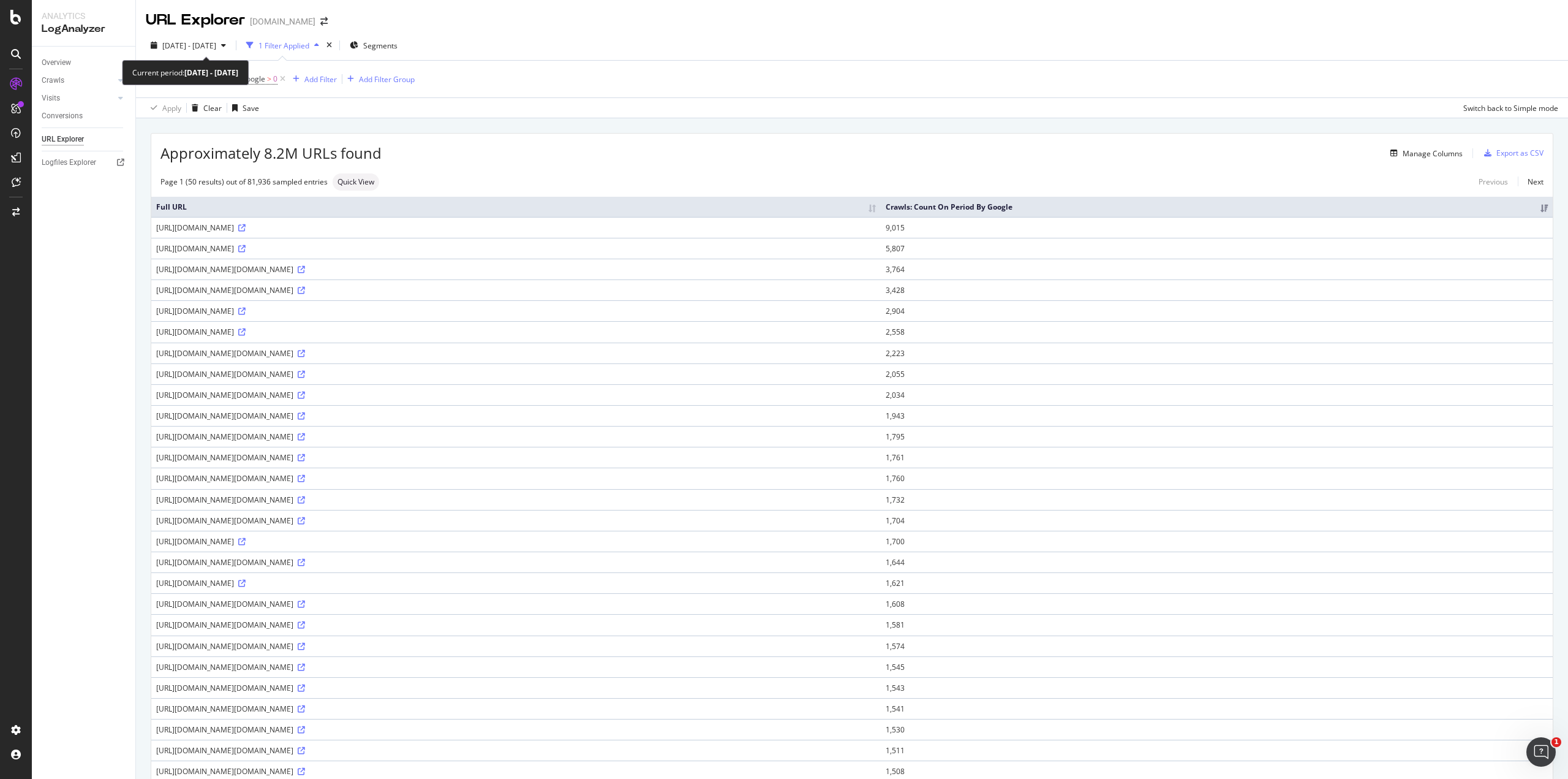
click at [186, 69] on b "2025 Aug. 19th - Sep. 17th" at bounding box center [211, 72] width 54 height 11
copy b "2025 Aug. 19th - Sep. 17th"
drag, startPoint x: 141, startPoint y: 81, endPoint x: 277, endPoint y: 86, distance: 136.1
click at [277, 86] on div "Crawls: Count On Period By Google > 0 Add Filter Add Filter Group Apply Clear S…" at bounding box center [851, 89] width 1432 height 58
copy span "Crawls: Count On Period By Google > 0"
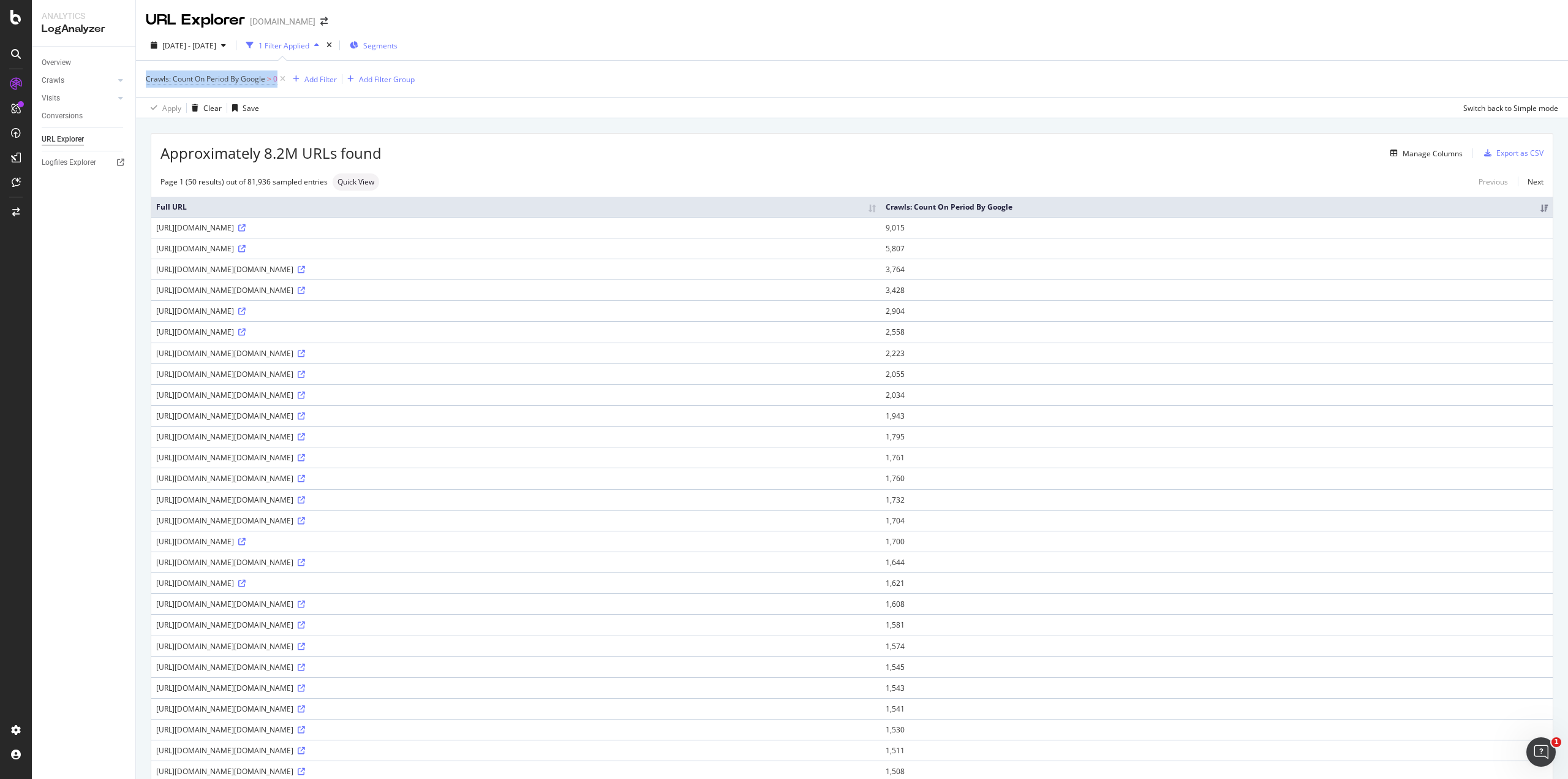
click at [398, 40] on span "Segments" at bounding box center [380, 45] width 34 height 11
drag, startPoint x: 144, startPoint y: 44, endPoint x: 250, endPoint y: 46, distance: 106.0
click at [250, 46] on div "[DATE] - [DATE] 1 Filter Applied Segments" at bounding box center [851, 47] width 1432 height 25
copy span "[DATE] - [DATE]"
drag, startPoint x: 144, startPoint y: 78, endPoint x: 280, endPoint y: 81, distance: 136.0
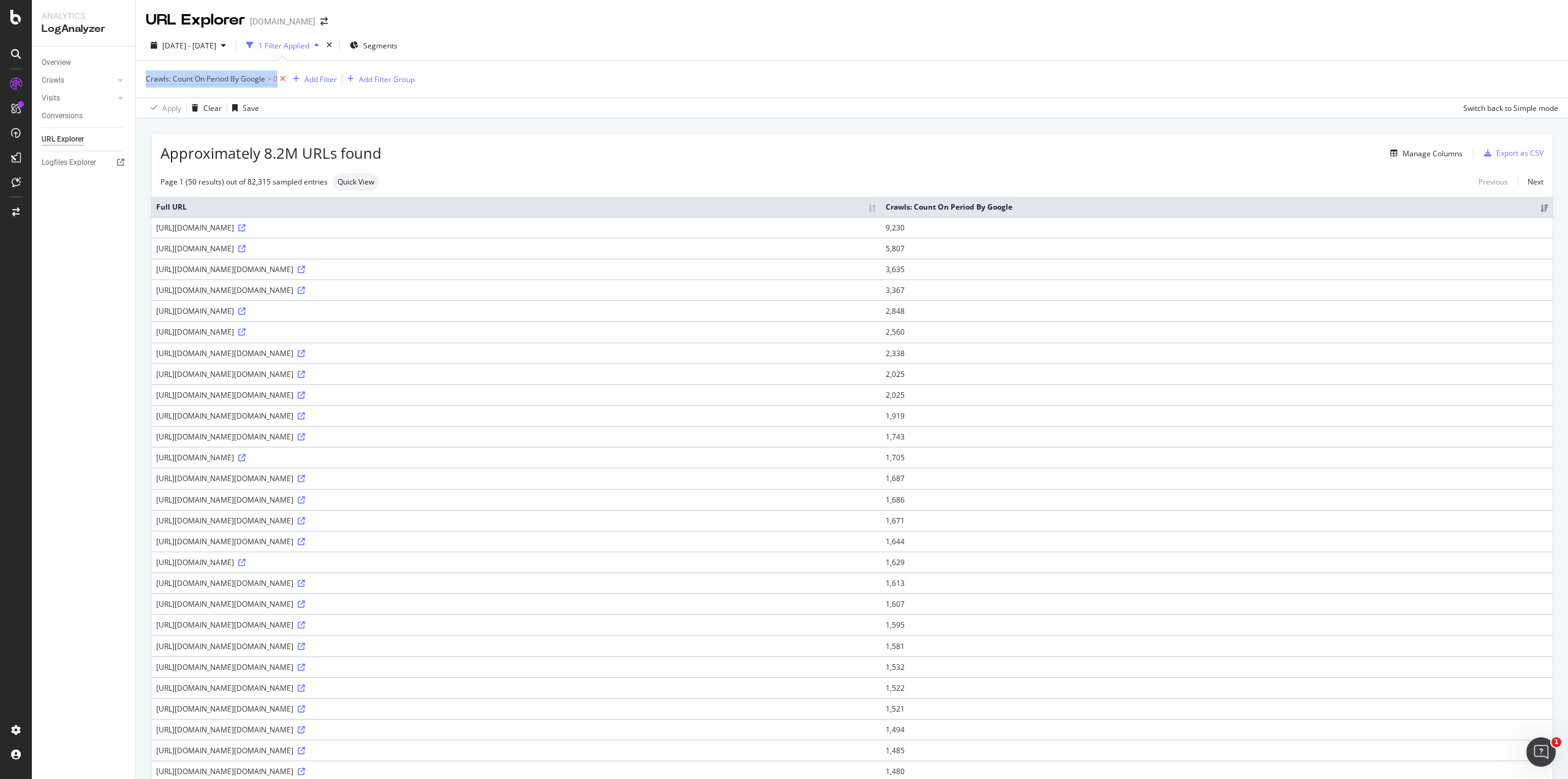
click at [280, 81] on div "Crawls: Count On Period By Google > 0 Add Filter Add Filter Group Apply Clear S…" at bounding box center [851, 89] width 1432 height 58
copy div "Crawls: Count On Period By Google > 0"
click at [398, 51] on div "Segments" at bounding box center [373, 45] width 48 height 19
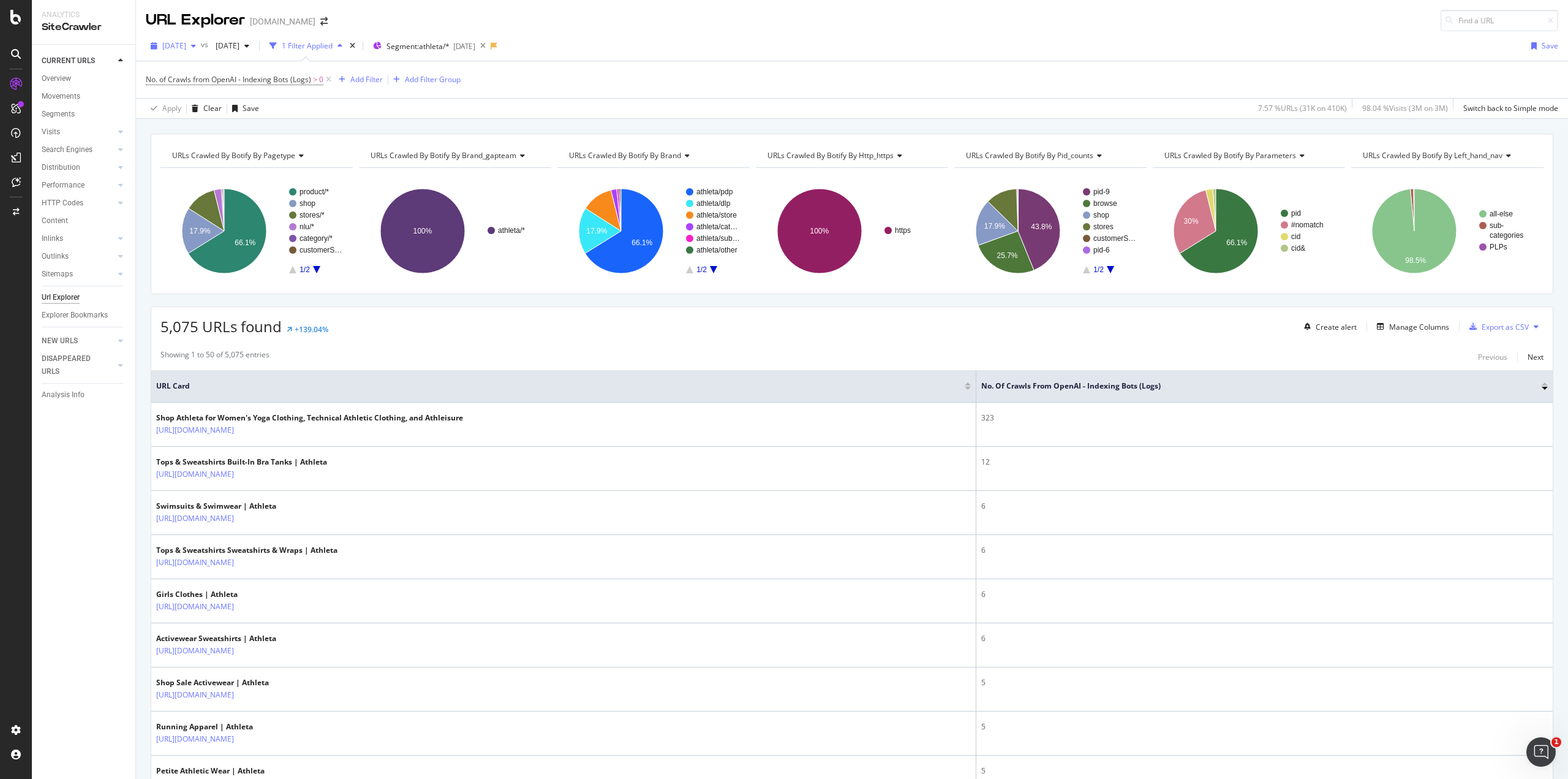
drag, startPoint x: 157, startPoint y: 40, endPoint x: 189, endPoint y: 51, distance: 33.8
click at [189, 51] on div "[DATE]" at bounding box center [173, 45] width 55 height 19
drag, startPoint x: 147, startPoint y: 46, endPoint x: 229, endPoint y: 46, distance: 82.0
click at [229, 46] on div "2025 Aug. 27th vs 2025 Apr. 16th" at bounding box center [200, 46] width 108 height 20
drag, startPoint x: 296, startPoint y: 46, endPoint x: 163, endPoint y: 39, distance: 133.2
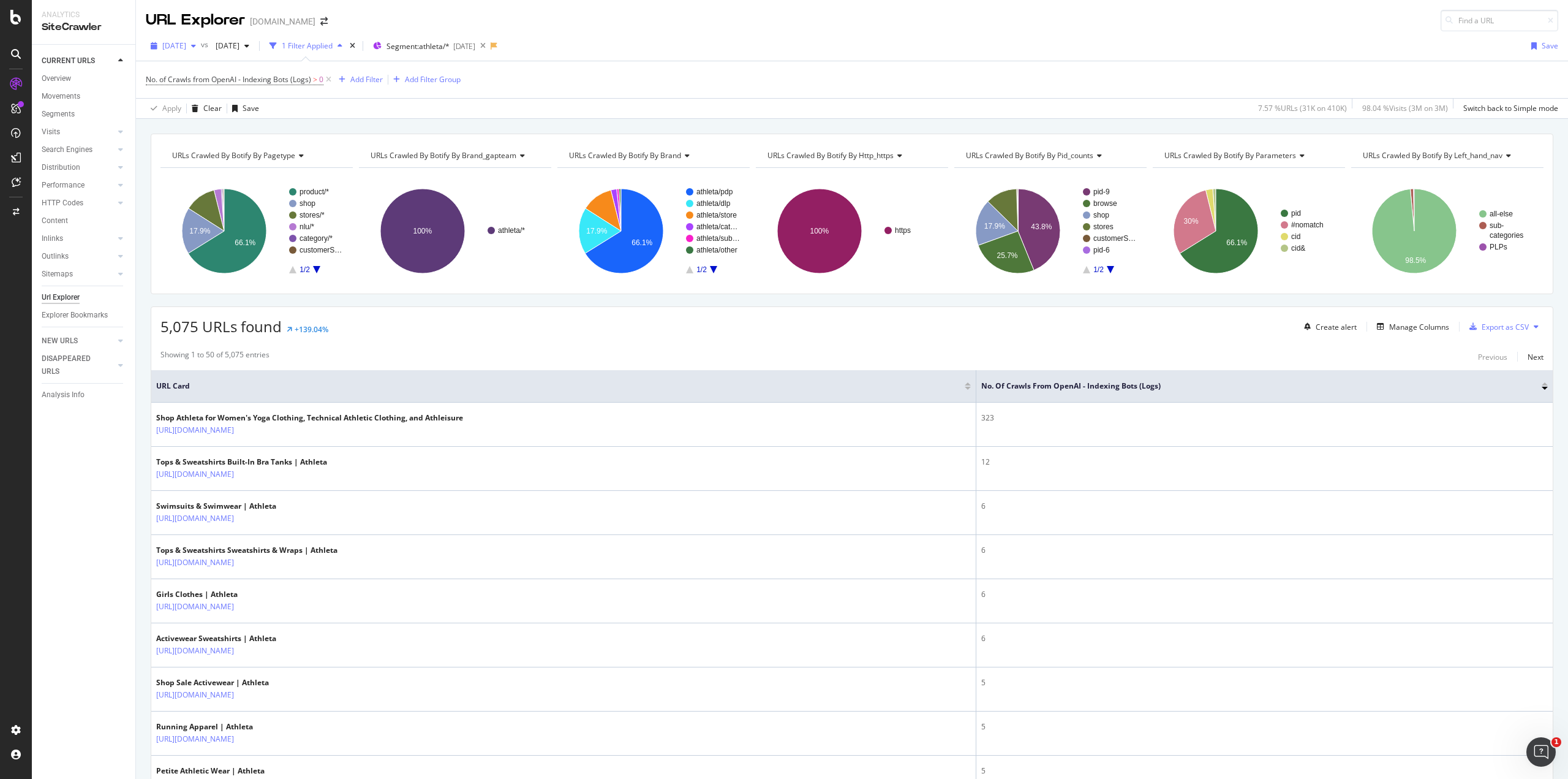
click at [164, 39] on div "2025 Aug. 27th vs 2025 Apr. 16th" at bounding box center [200, 46] width 108 height 20
drag, startPoint x: 159, startPoint y: 41, endPoint x: 190, endPoint y: 53, distance: 33.2
click at [196, 53] on div "[DATE]" at bounding box center [173, 45] width 55 height 19
drag, startPoint x: 145, startPoint y: 42, endPoint x: 290, endPoint y: 53, distance: 145.4
click at [290, 53] on div "2025 Aug. 27th vs 2025 Apr. 16th 1 Filter Applied Segment: athleta/* 2025-06-18…" at bounding box center [851, 48] width 1432 height 25
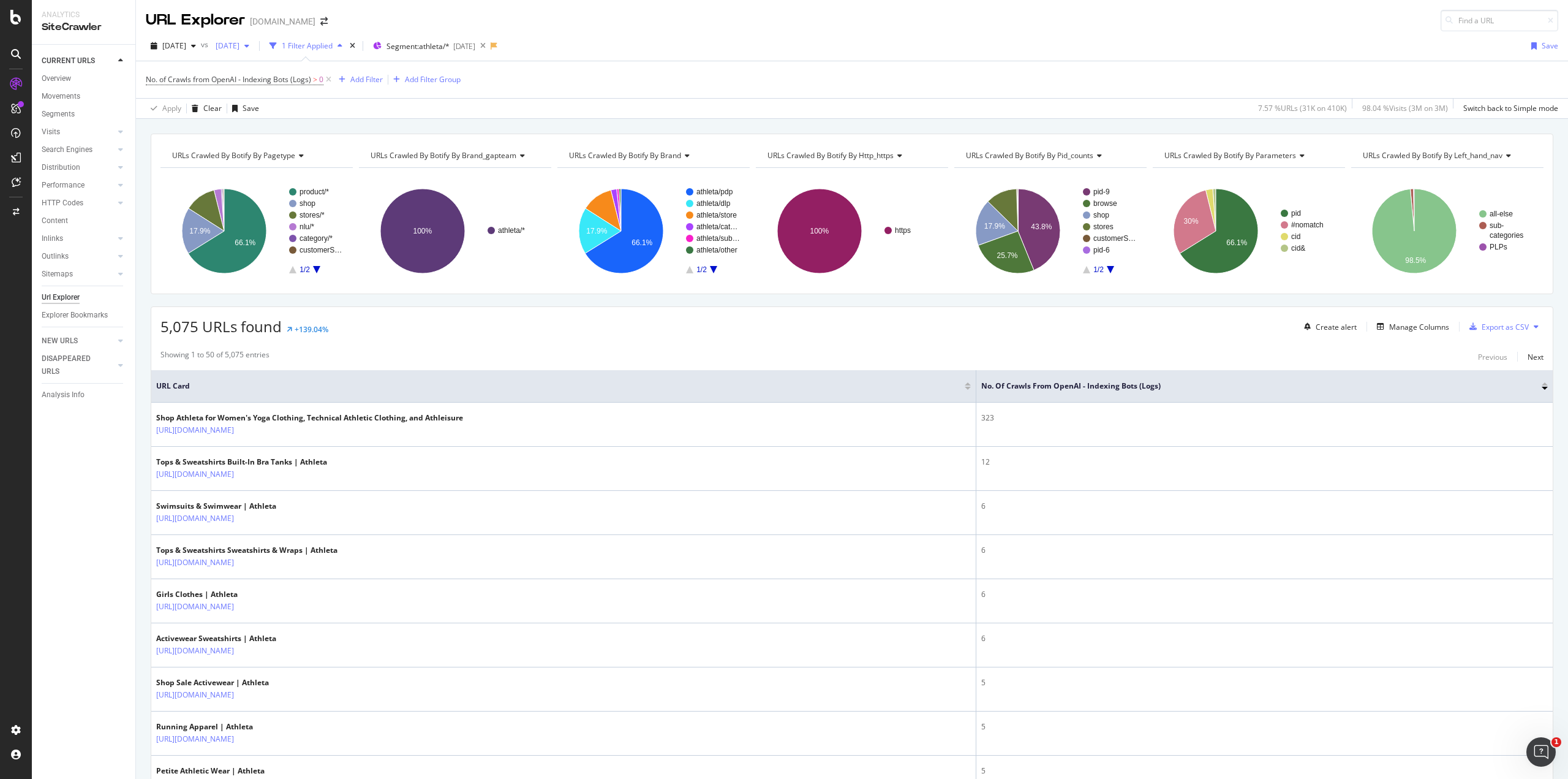
copy div "2025 Aug. 27th vs 2025 Apr. 16th"
drag, startPoint x: 140, startPoint y: 72, endPoint x: 325, endPoint y: 82, distance: 185.3
click at [325, 82] on div "No. of Crawls from OpenAI - Indexing Bots (Logs) > 0 Add Filter Add Filter Grou…" at bounding box center [851, 90] width 1432 height 58
copy div "No. of Crawls from OpenAI - Indexing Bots (Logs) > 0"
click at [475, 43] on div "[DATE]" at bounding box center [465, 46] width 22 height 11
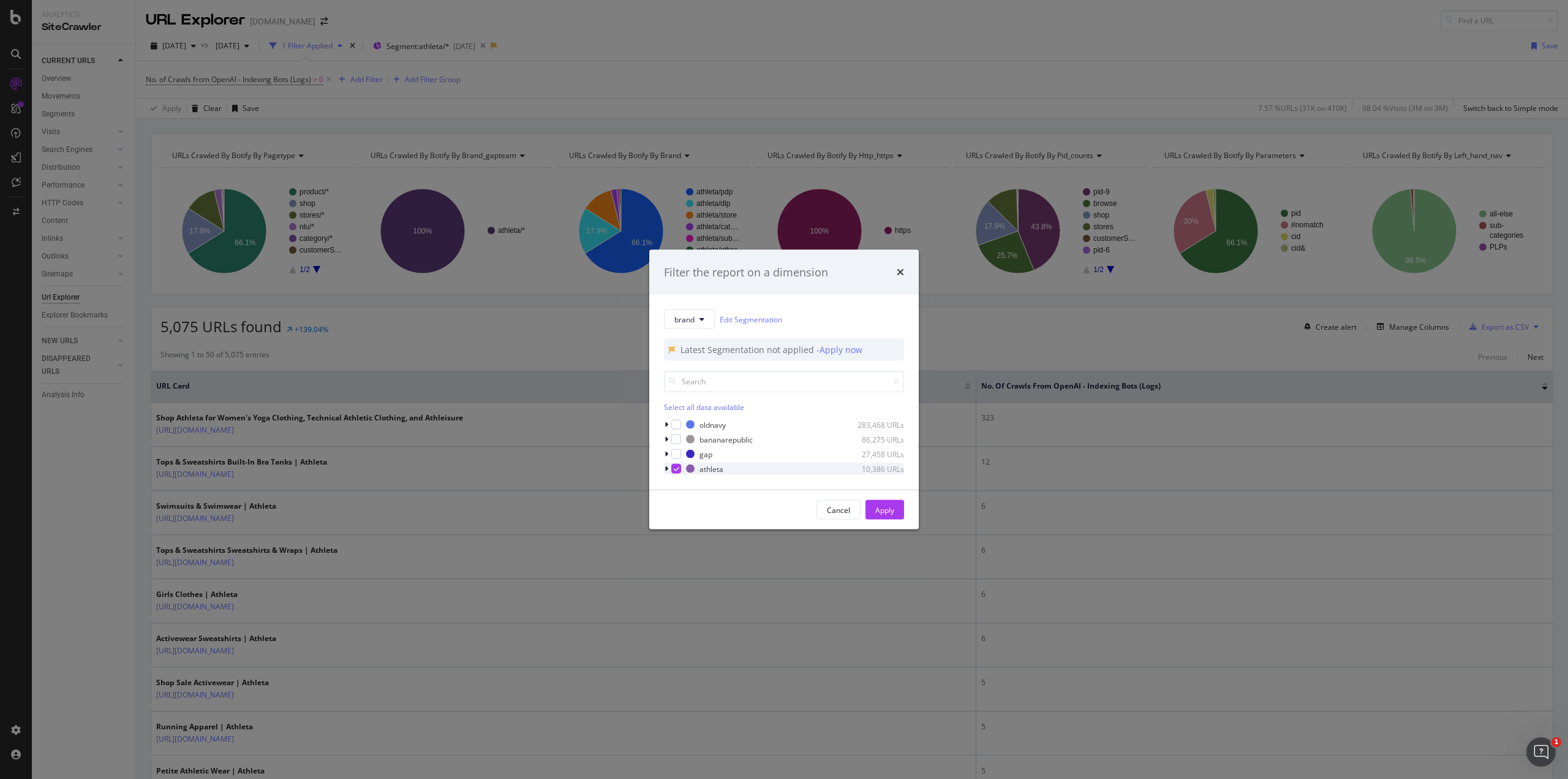
click at [665, 467] on icon "modal" at bounding box center [666, 468] width 4 height 7
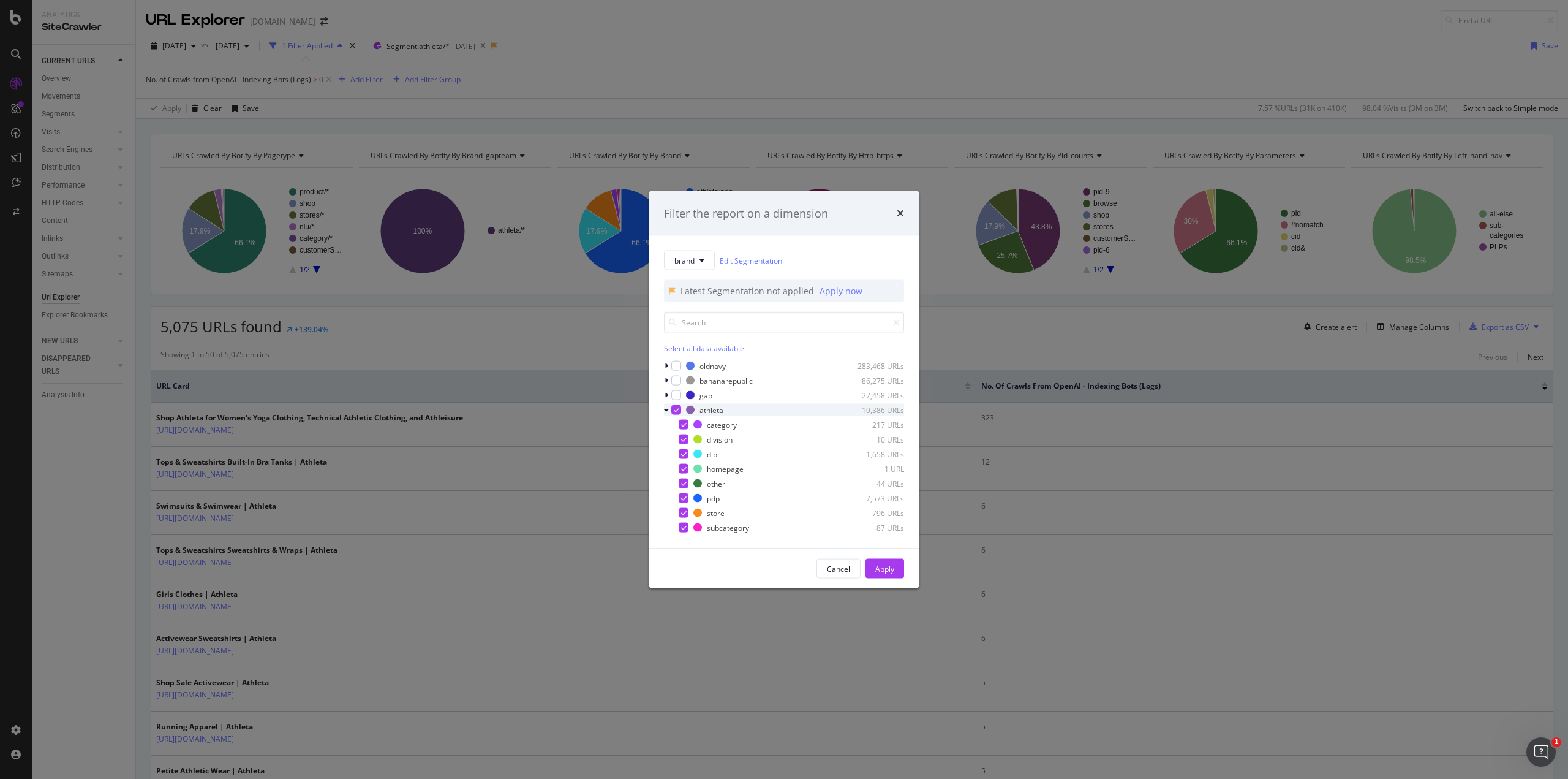
click at [665, 408] on icon "modal" at bounding box center [666, 410] width 5 height 7
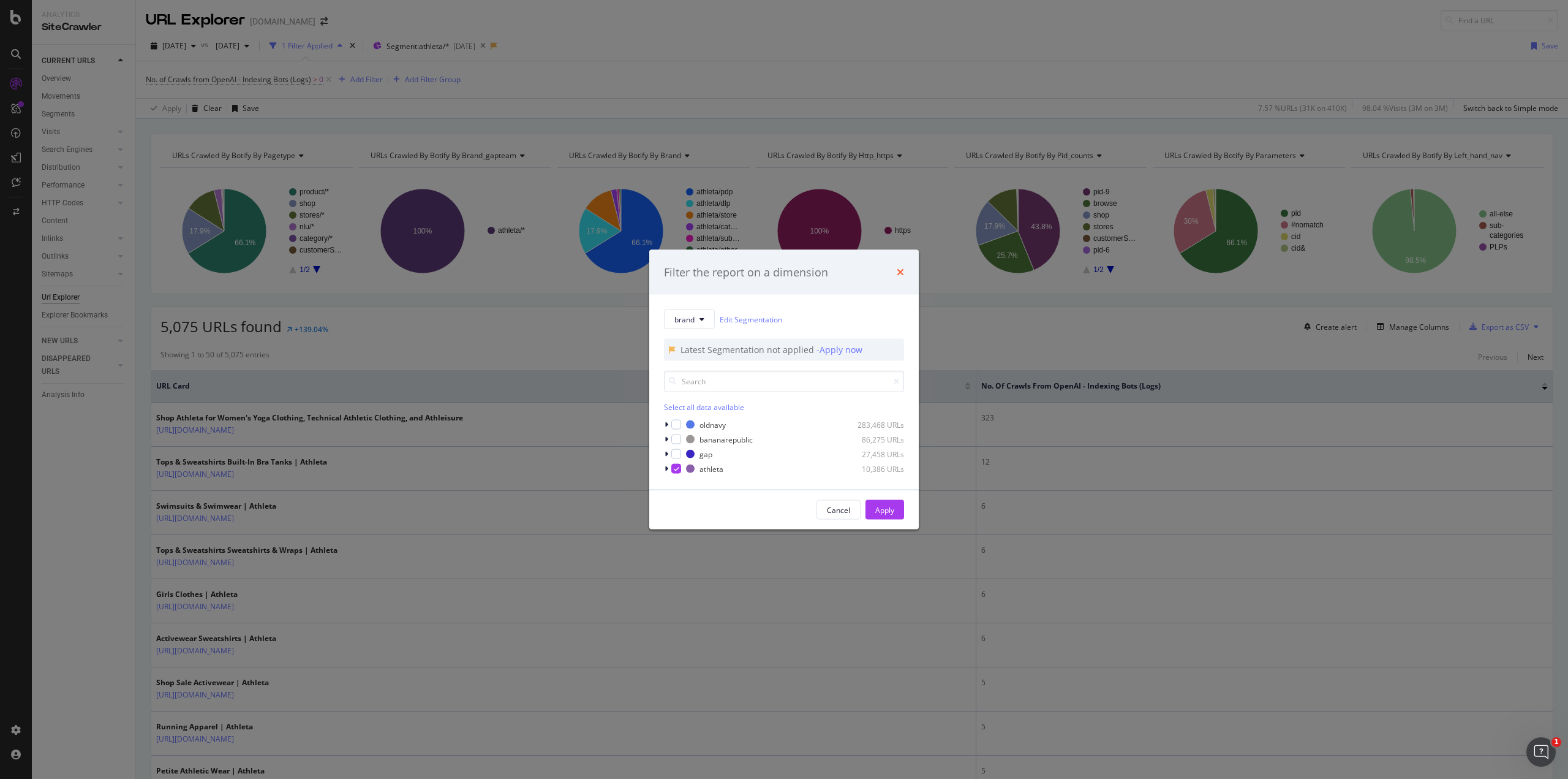
click at [903, 269] on icon "times" at bounding box center [900, 272] width 7 height 10
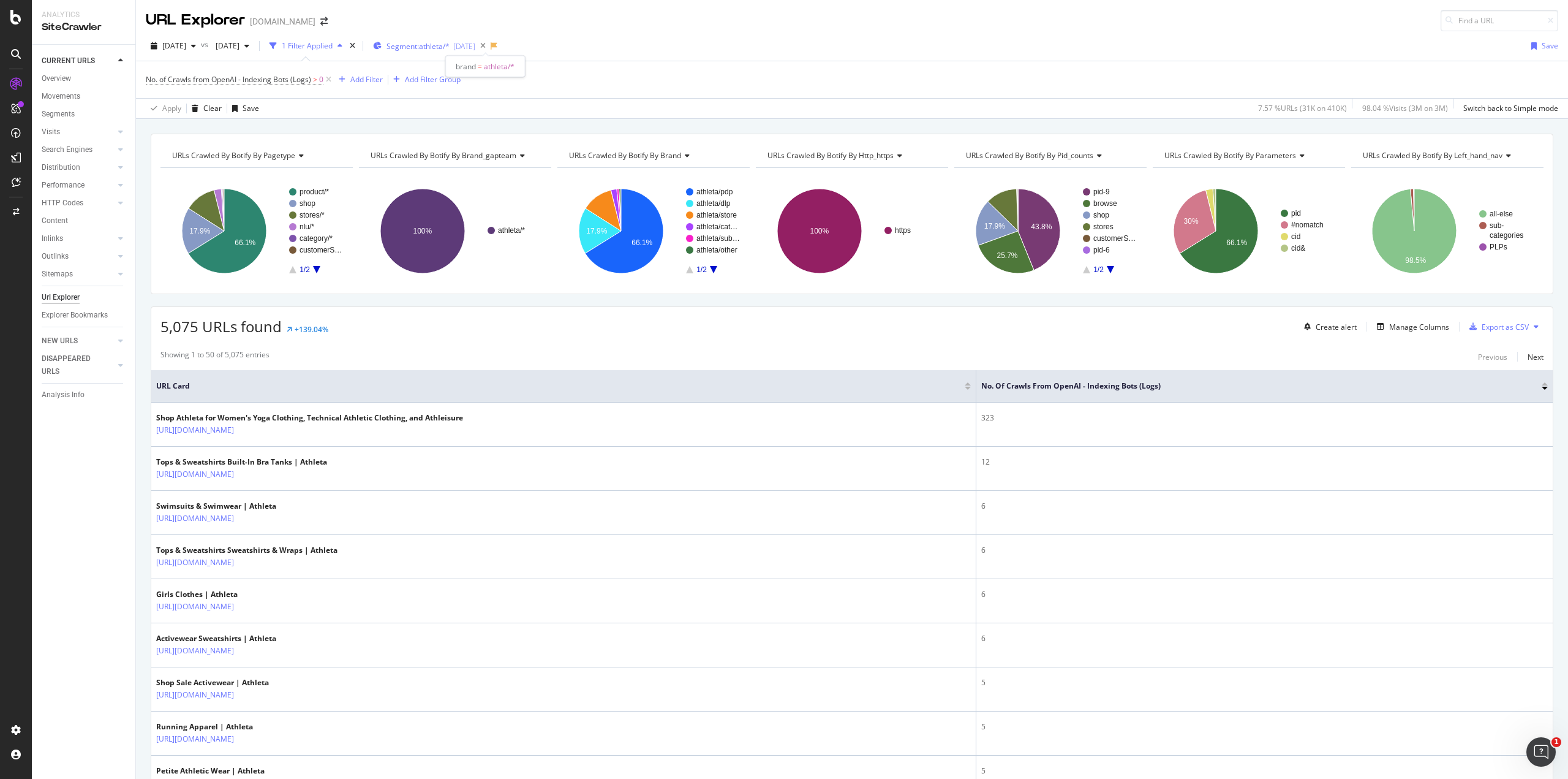
click at [475, 44] on div "[DATE]" at bounding box center [465, 46] width 22 height 11
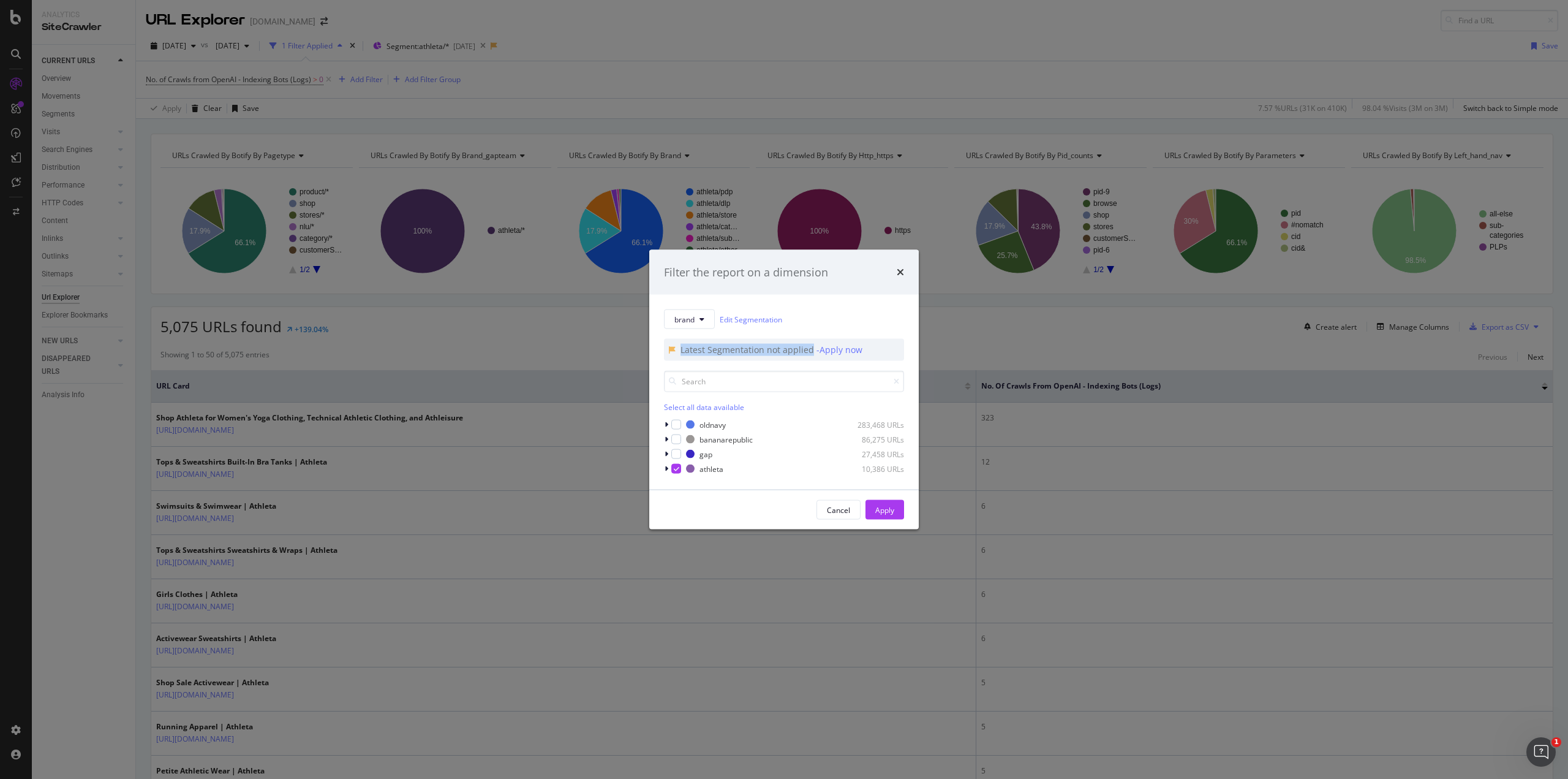
drag, startPoint x: 676, startPoint y: 350, endPoint x: 809, endPoint y: 352, distance: 133.0
click at [809, 352] on div "Latest Segmentation not applied - Apply now" at bounding box center [784, 350] width 240 height 22
copy div "Latest Segmentation not applied"
click at [838, 512] on div "Cancel" at bounding box center [839, 509] width 24 height 11
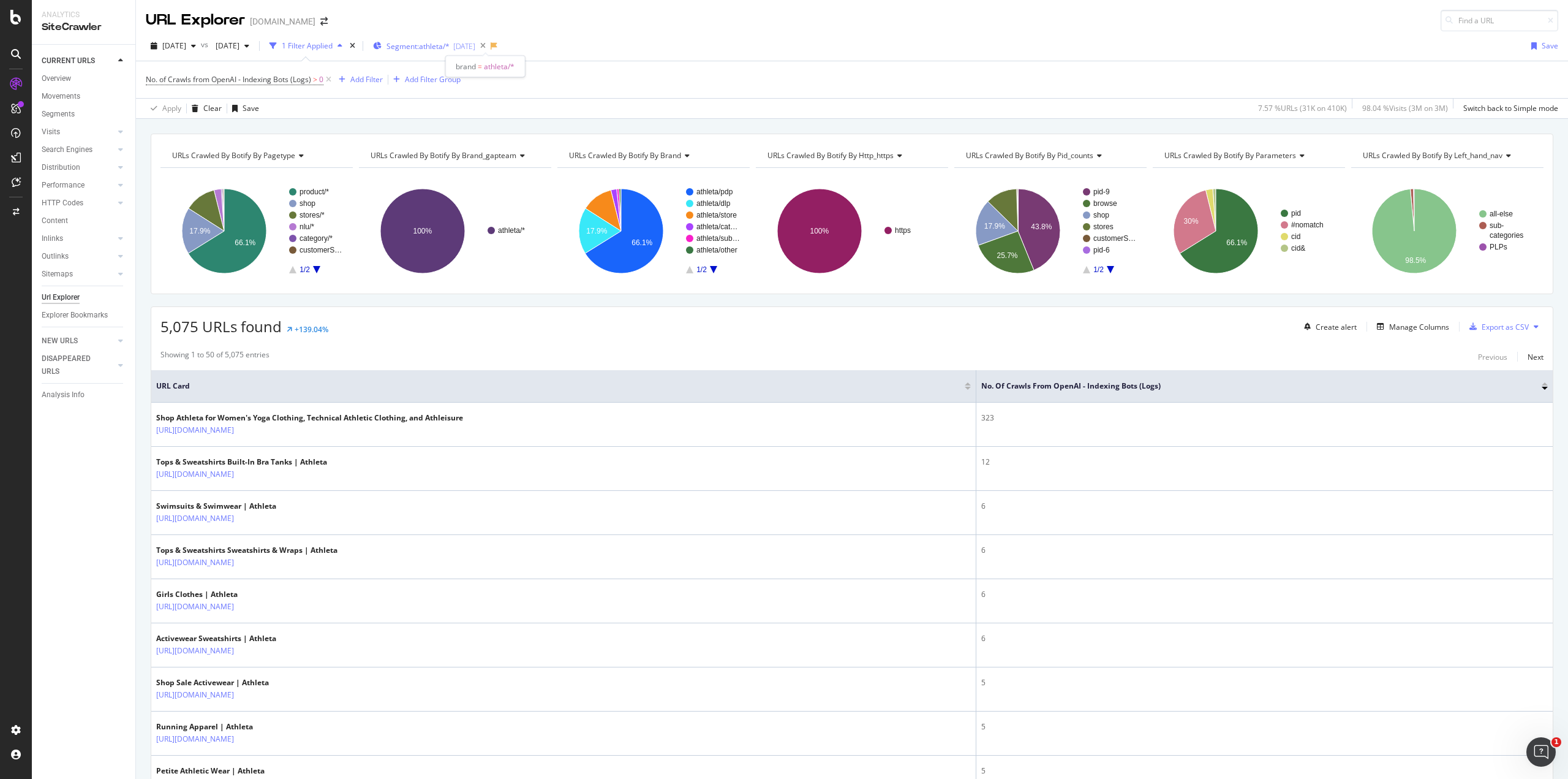
click at [450, 47] on span "Segment: athleta/*" at bounding box center [418, 46] width 63 height 11
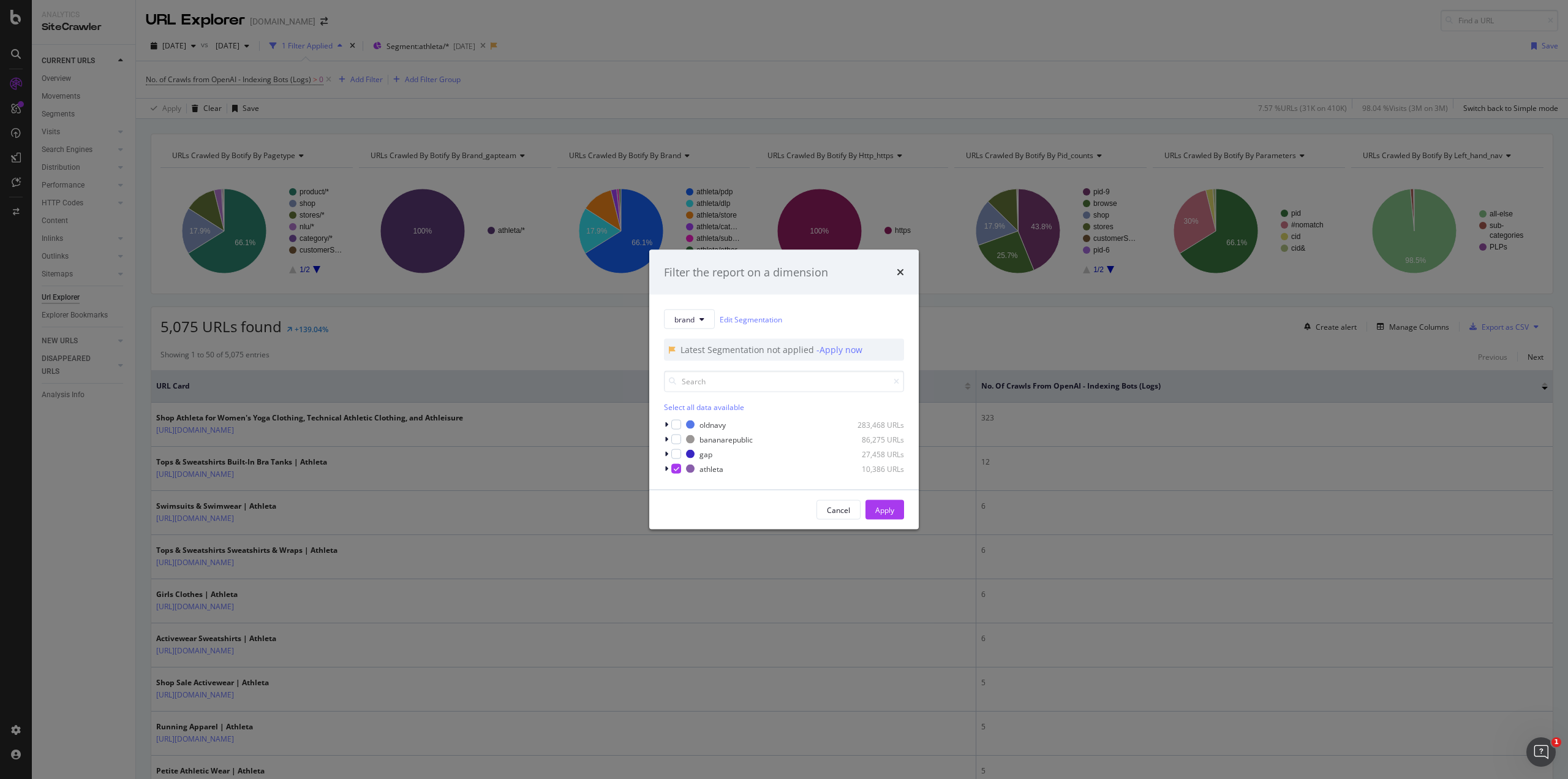
click at [481, 50] on div "Filter the report on a dimension brand Edit Segmentation Latest Segmentation no…" at bounding box center [784, 389] width 1568 height 779
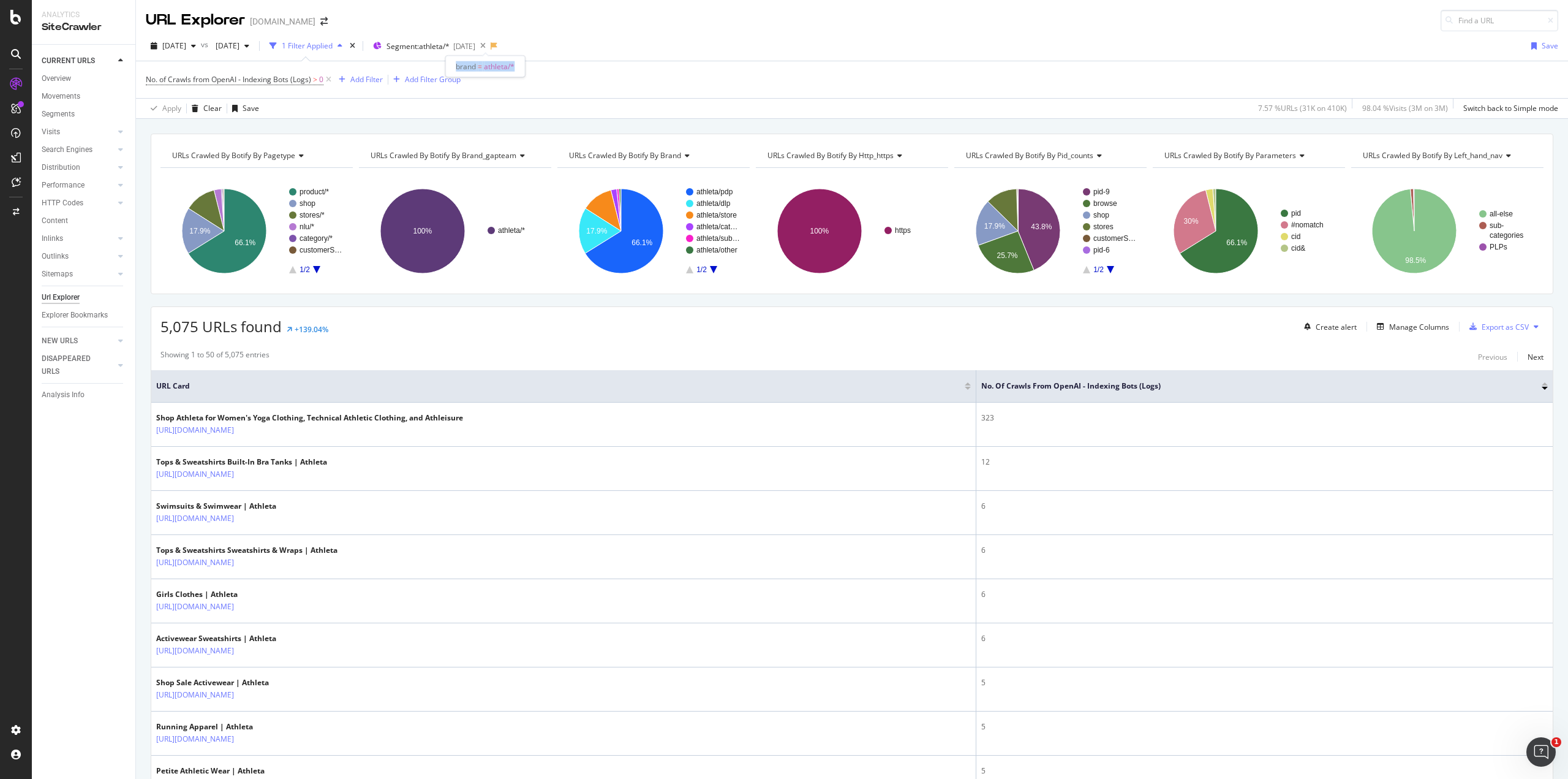
drag, startPoint x: 517, startPoint y: 67, endPoint x: 454, endPoint y: 63, distance: 63.1
click at [454, 63] on div "brand = athleta/*" at bounding box center [484, 67] width 80 height 22
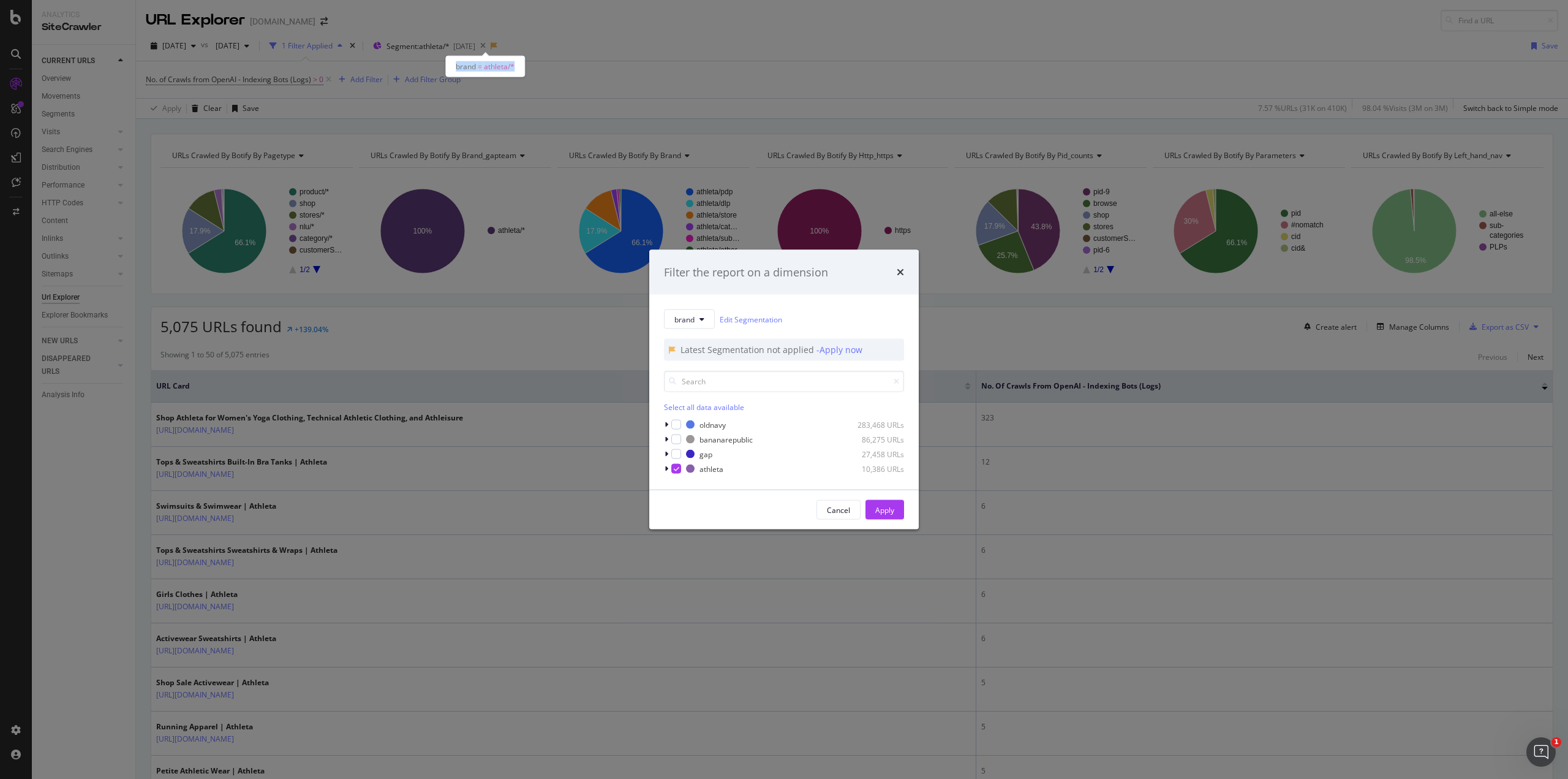
drag, startPoint x: 454, startPoint y: 63, endPoint x: 523, endPoint y: 69, distance: 69.3
click at [523, 69] on div "brand = athleta/*" at bounding box center [484, 67] width 80 height 22
copy span "brand = athleta/*"
click at [505, 46] on div "Filter the report on a dimension brand Edit Segmentation Latest Segmentation no…" at bounding box center [784, 389] width 1568 height 779
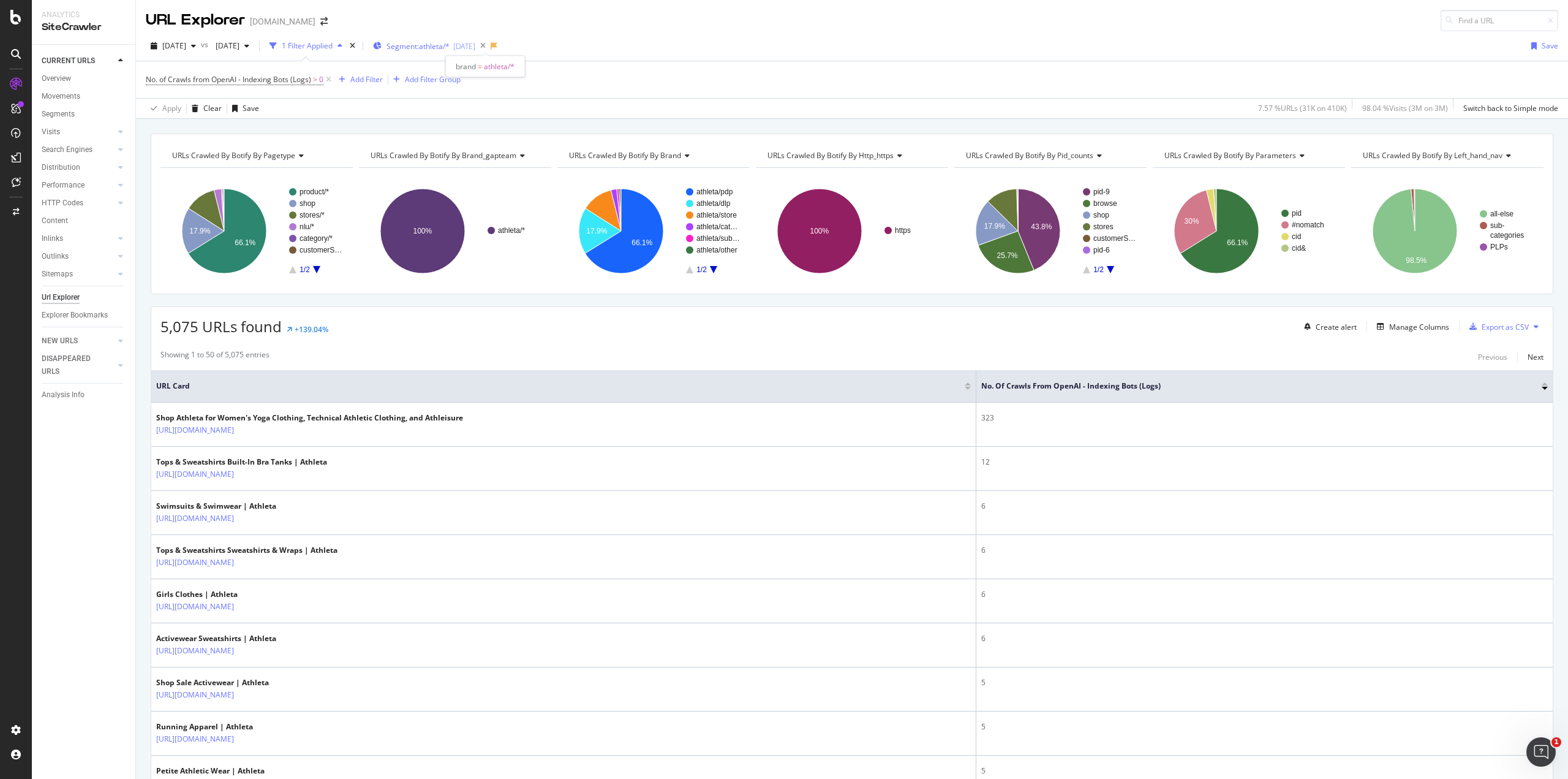
click at [475, 44] on div "Segment: athleta/* 2025-06-18" at bounding box center [424, 46] width 102 height 11
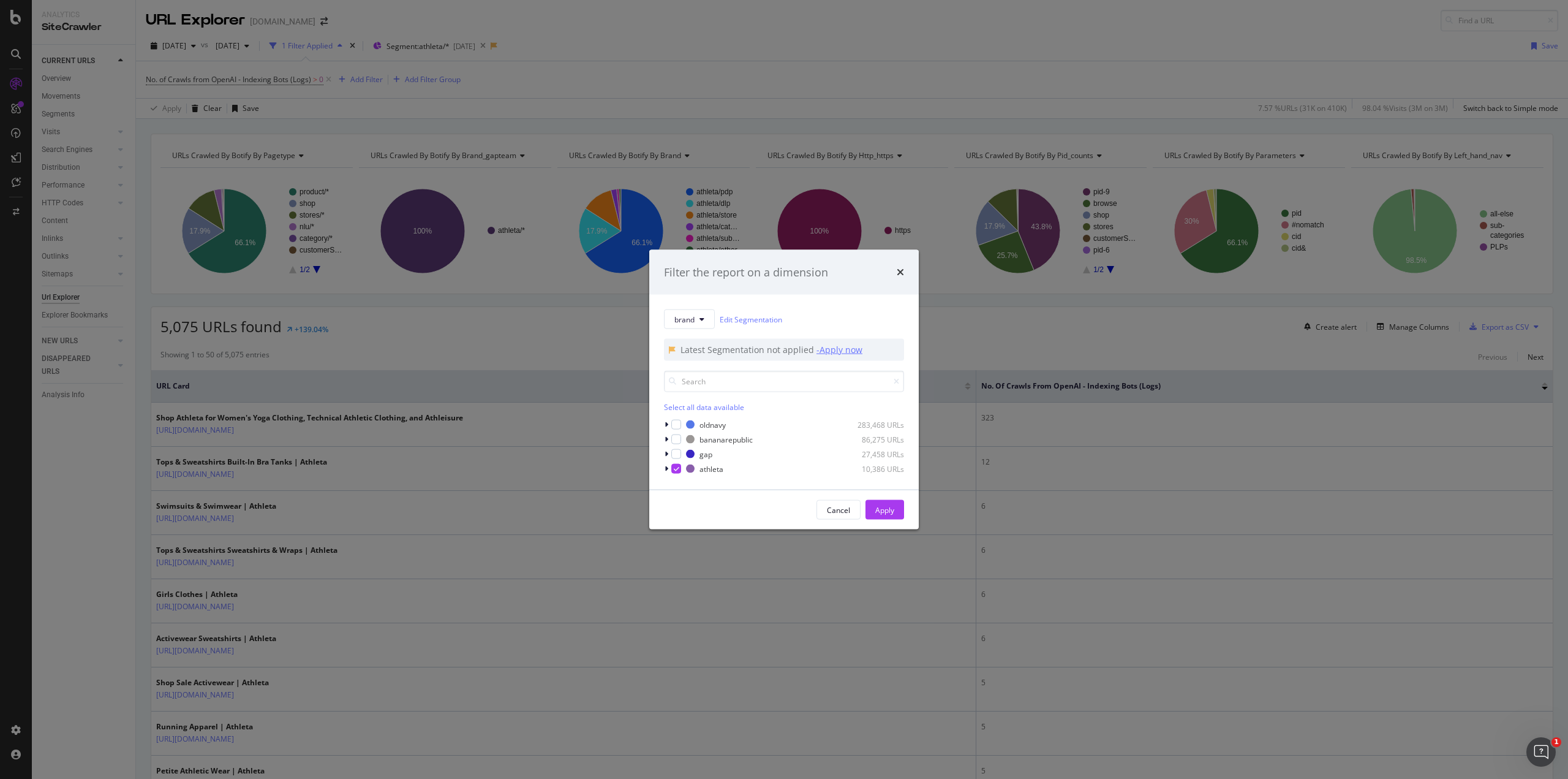
click at [838, 348] on div "- Apply now" at bounding box center [840, 350] width 46 height 12
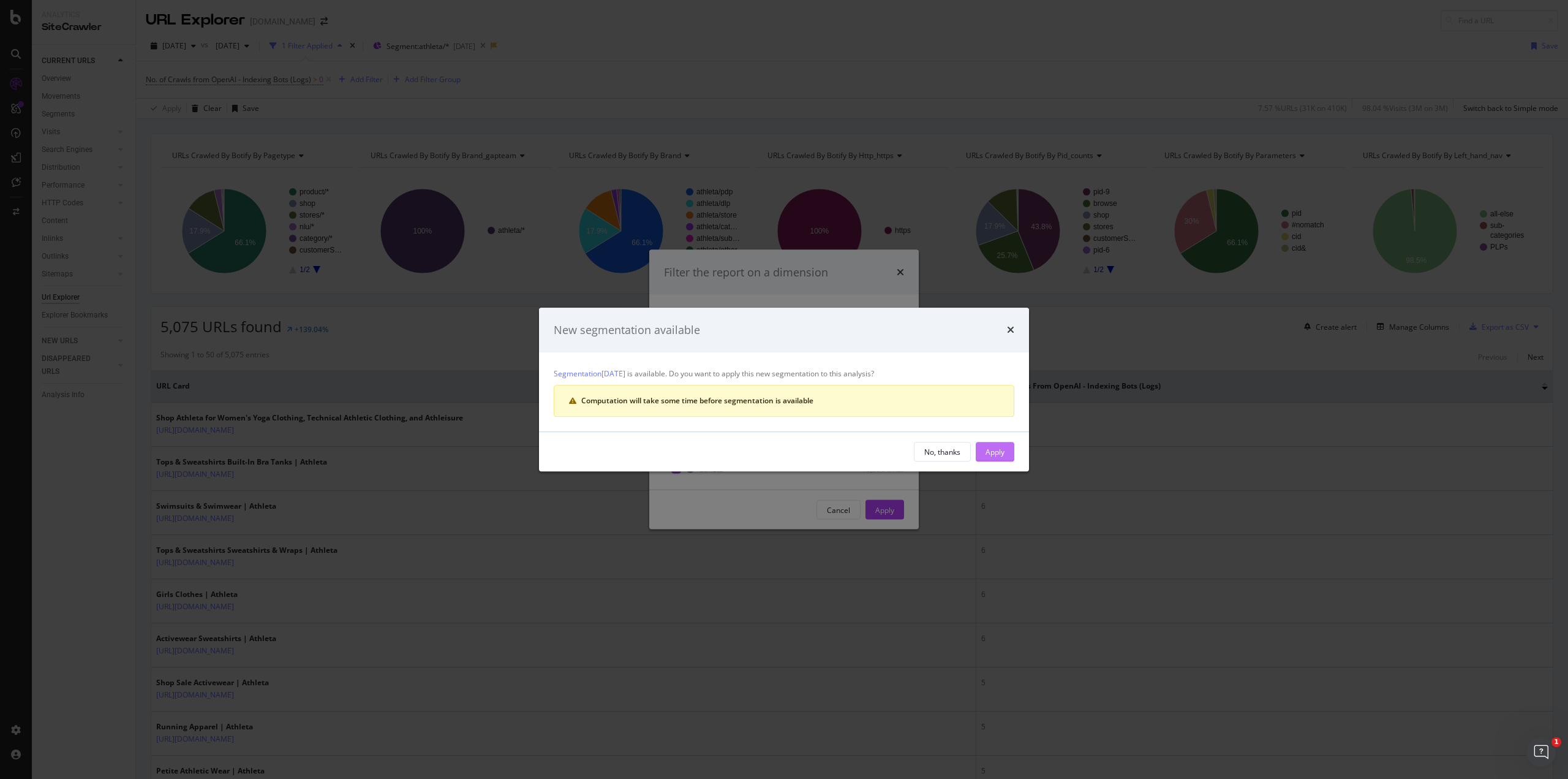
click at [993, 454] on div "Apply" at bounding box center [994, 452] width 19 height 11
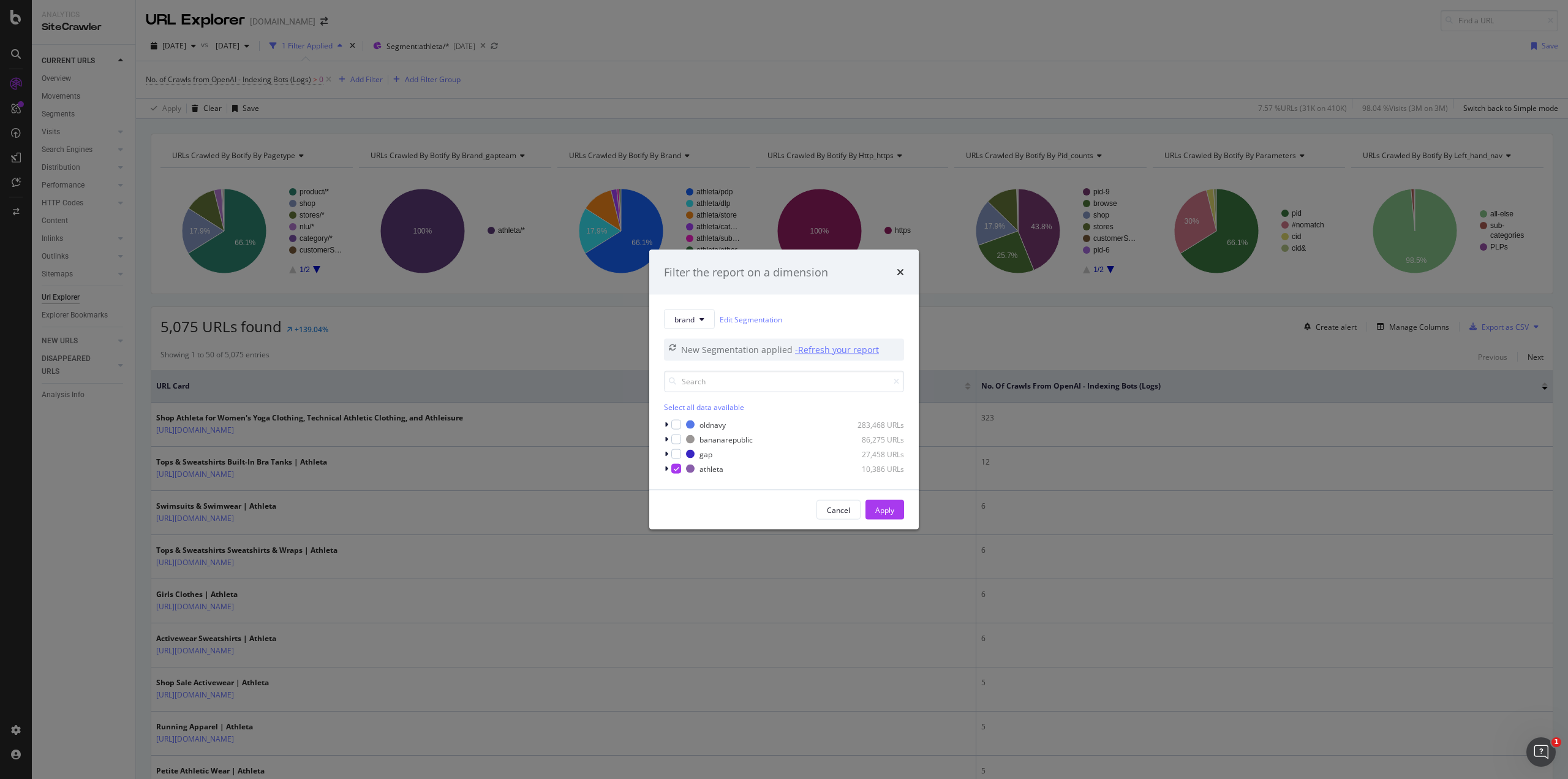
click at [827, 347] on div "- Refresh your report" at bounding box center [837, 350] width 84 height 12
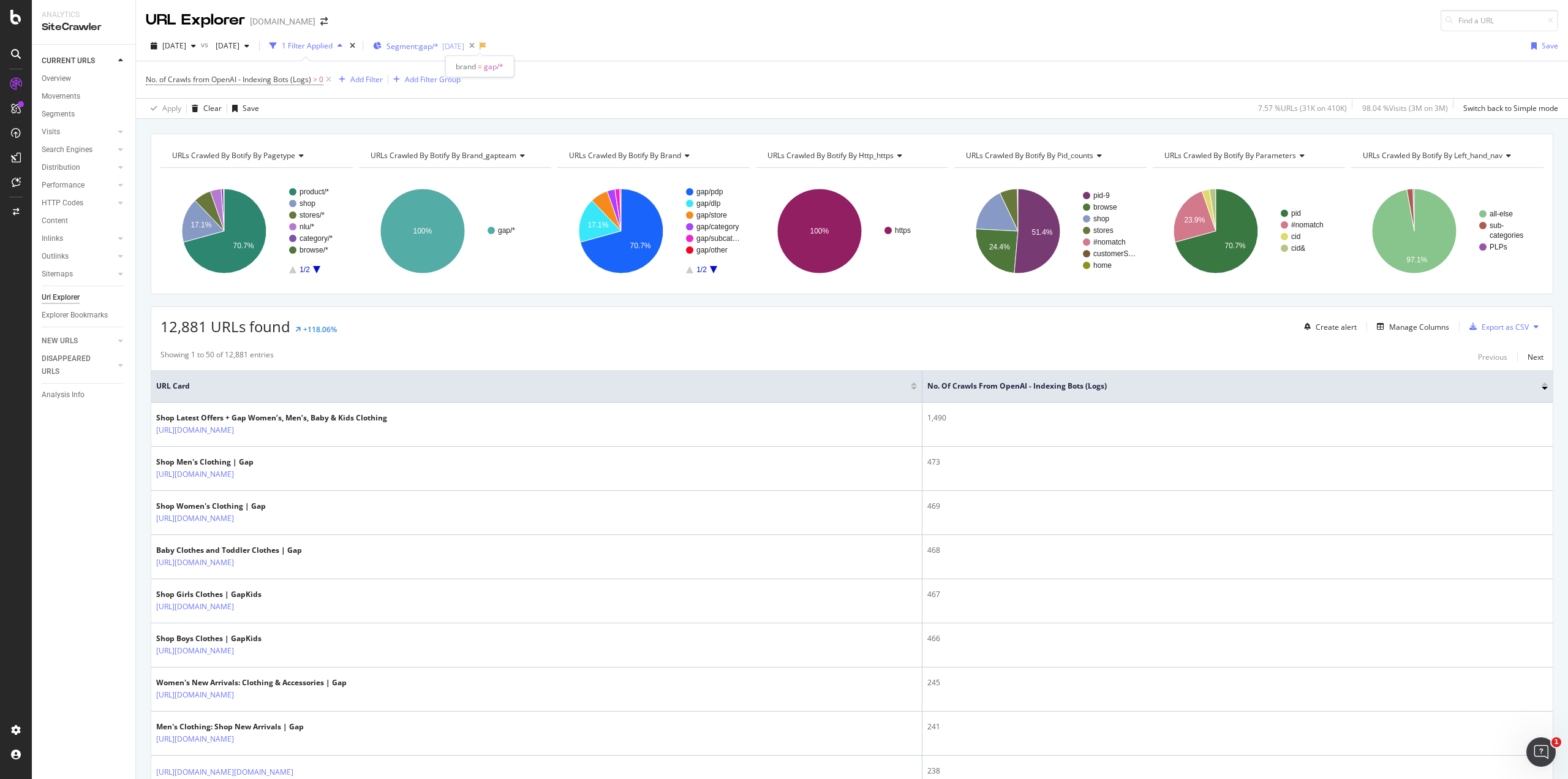
click at [465, 46] on div "[DATE]" at bounding box center [453, 46] width 22 height 11
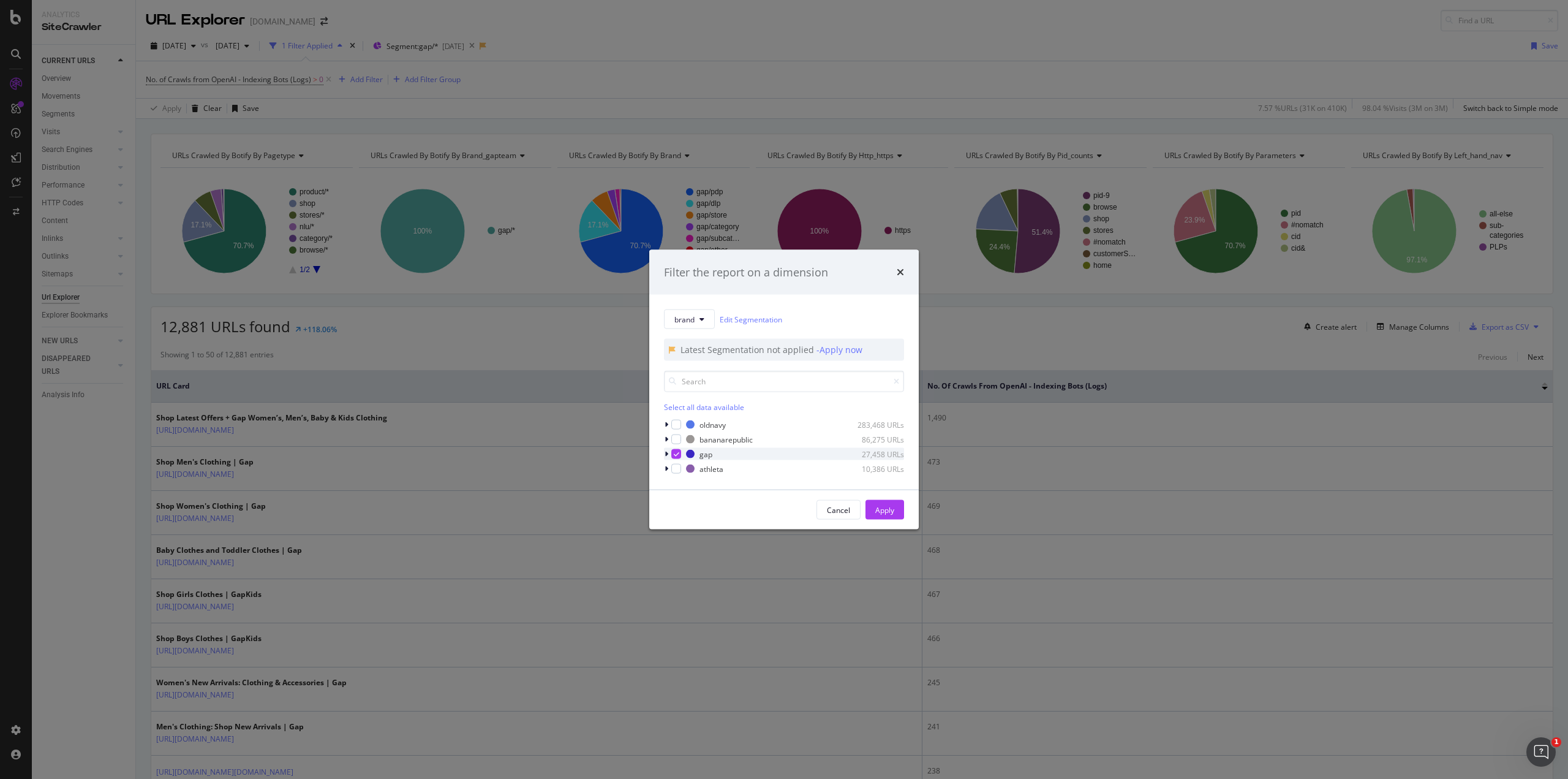
click at [665, 453] on icon "modal" at bounding box center [666, 453] width 4 height 7
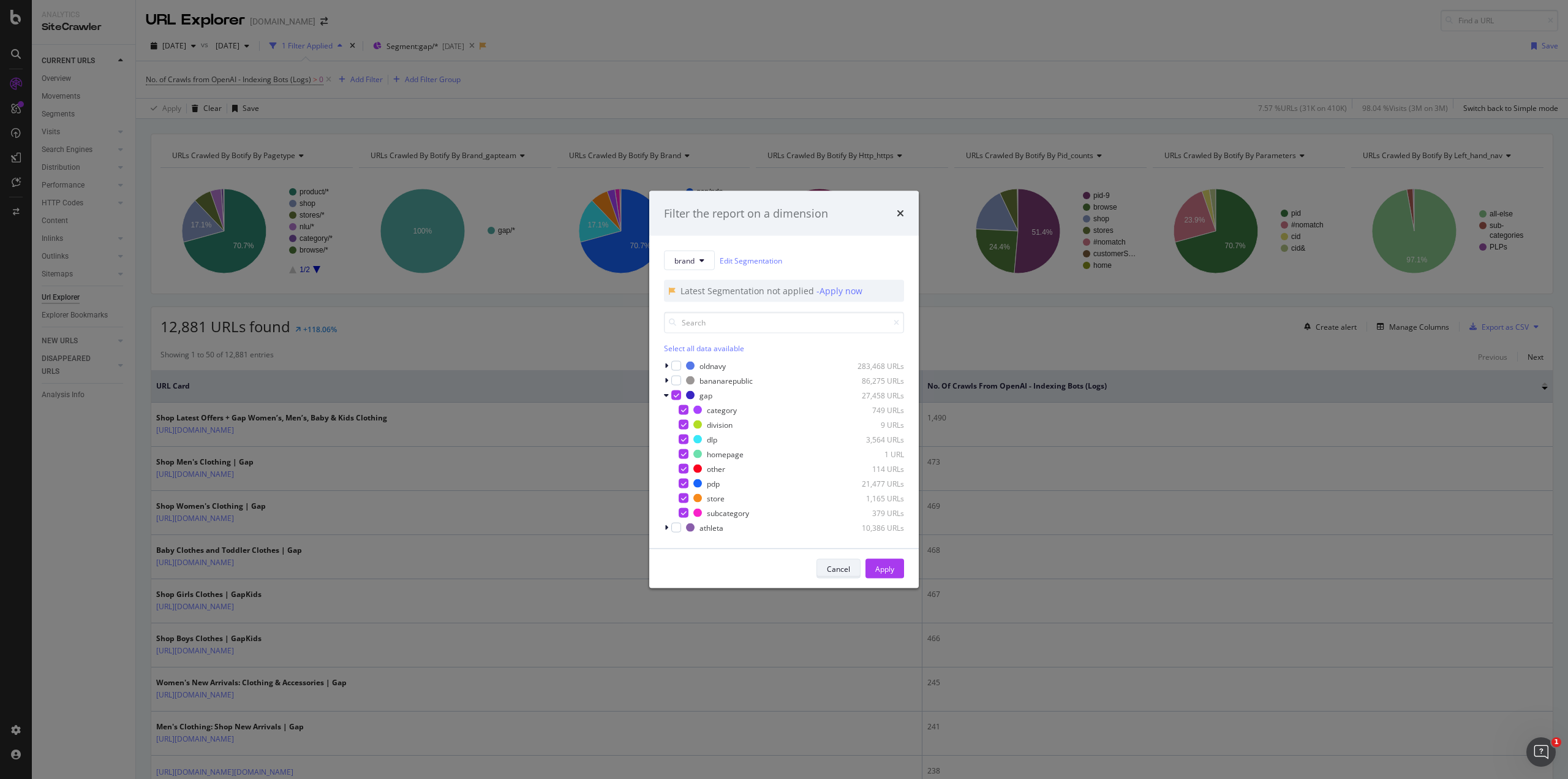
click at [841, 570] on div "Cancel" at bounding box center [839, 568] width 24 height 11
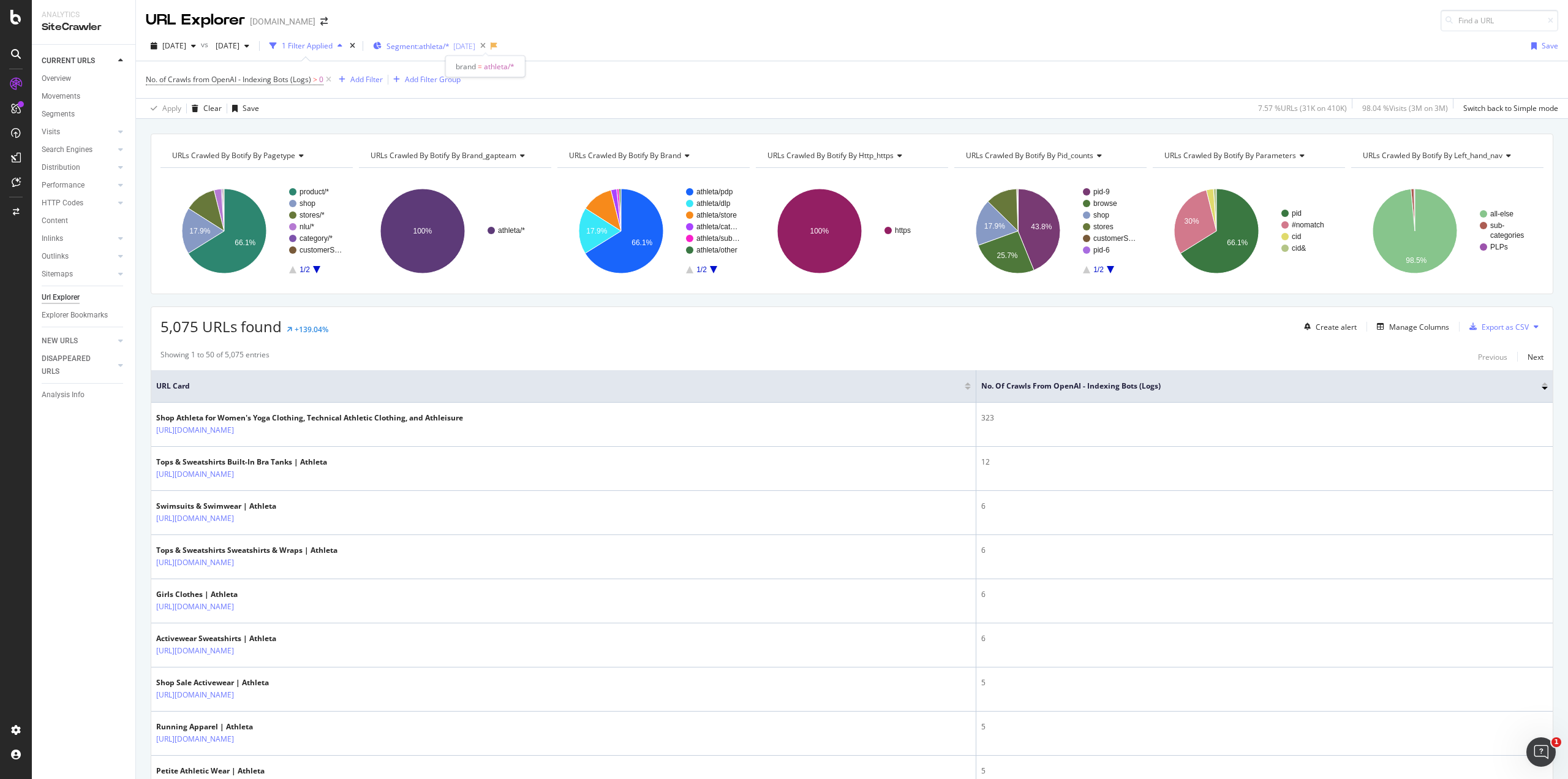
click at [475, 44] on div "[DATE]" at bounding box center [465, 46] width 22 height 11
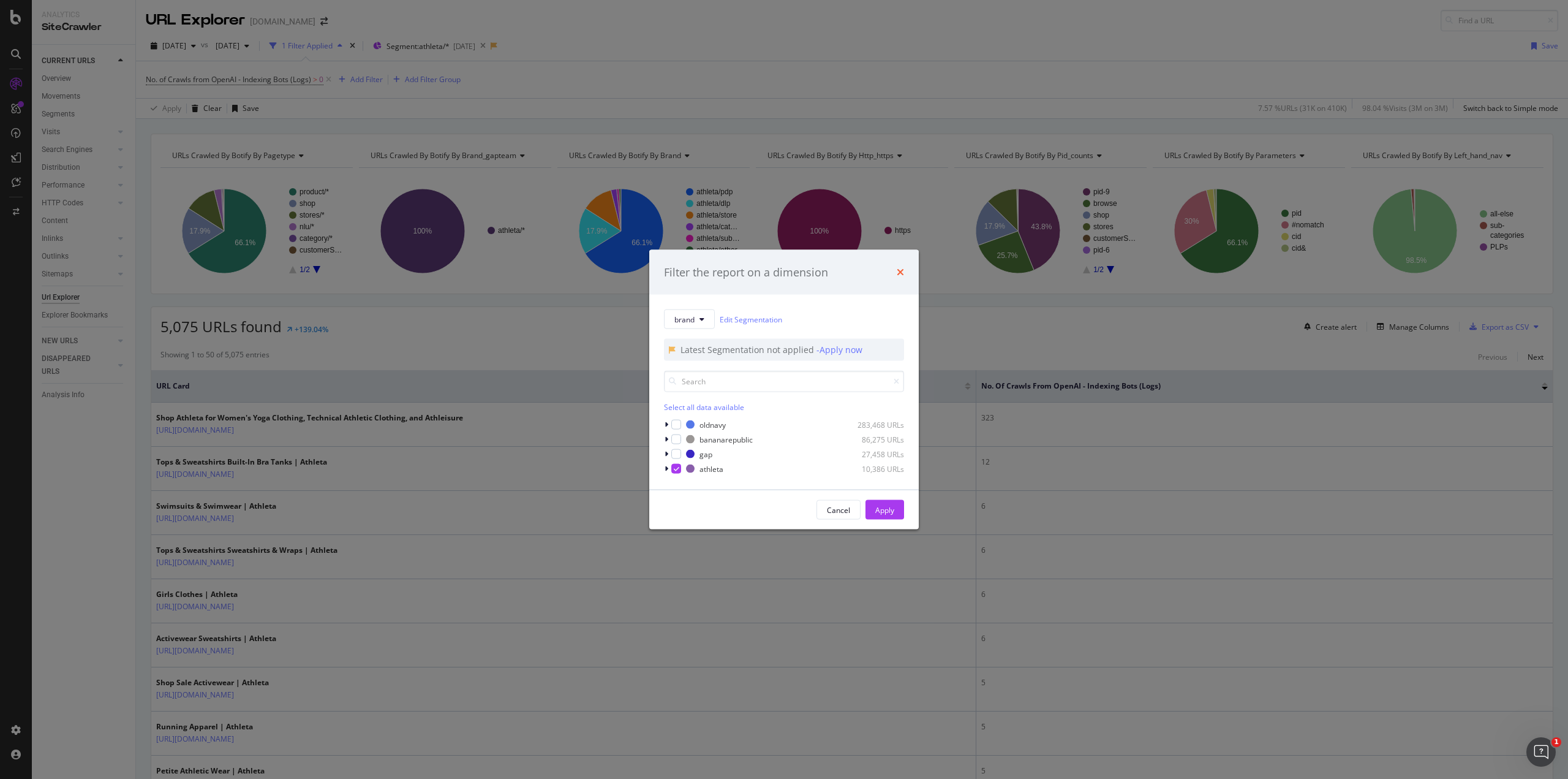
click at [898, 274] on icon "times" at bounding box center [900, 272] width 7 height 10
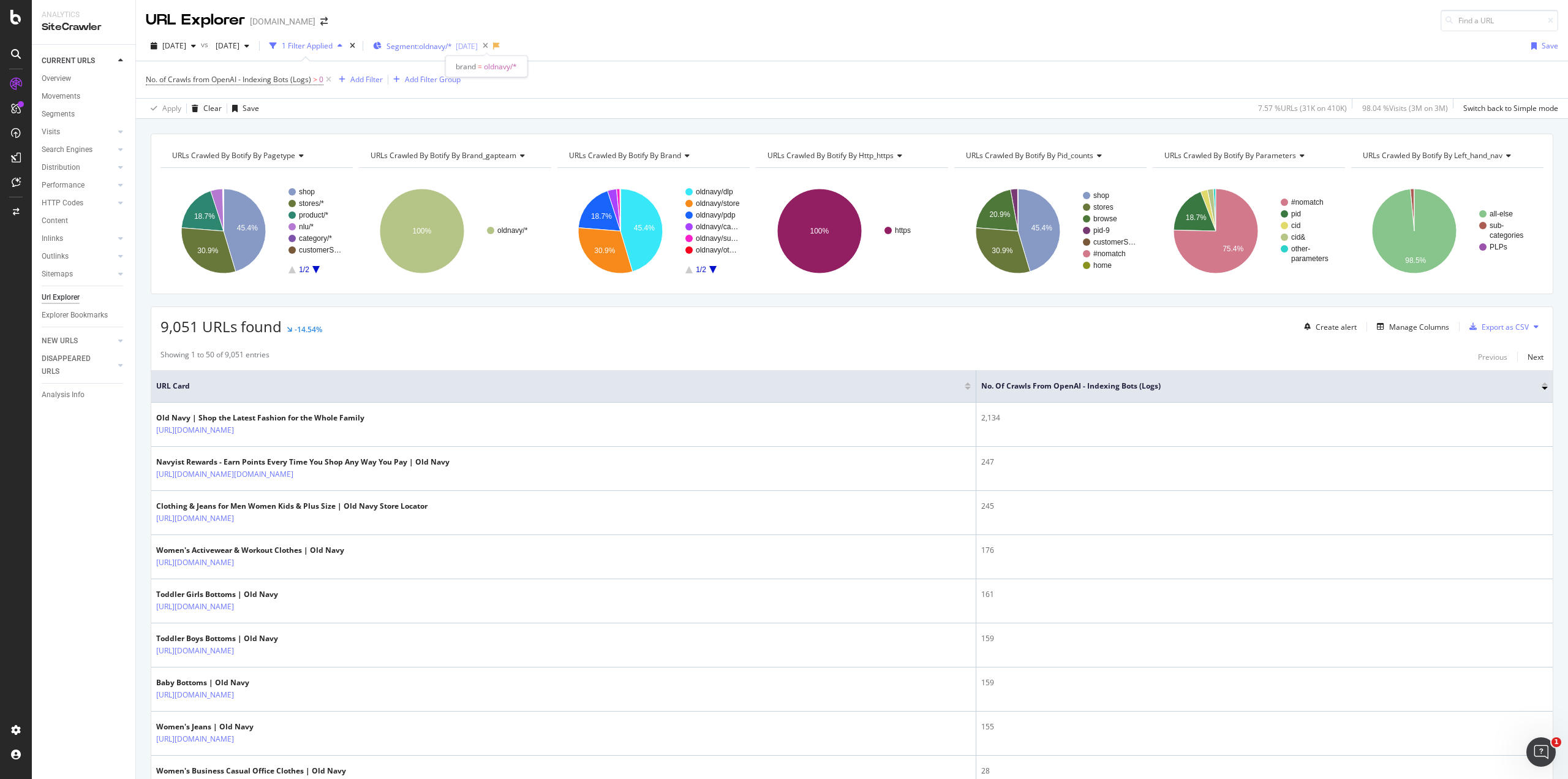
click at [477, 44] on div "[DATE]" at bounding box center [467, 46] width 22 height 11
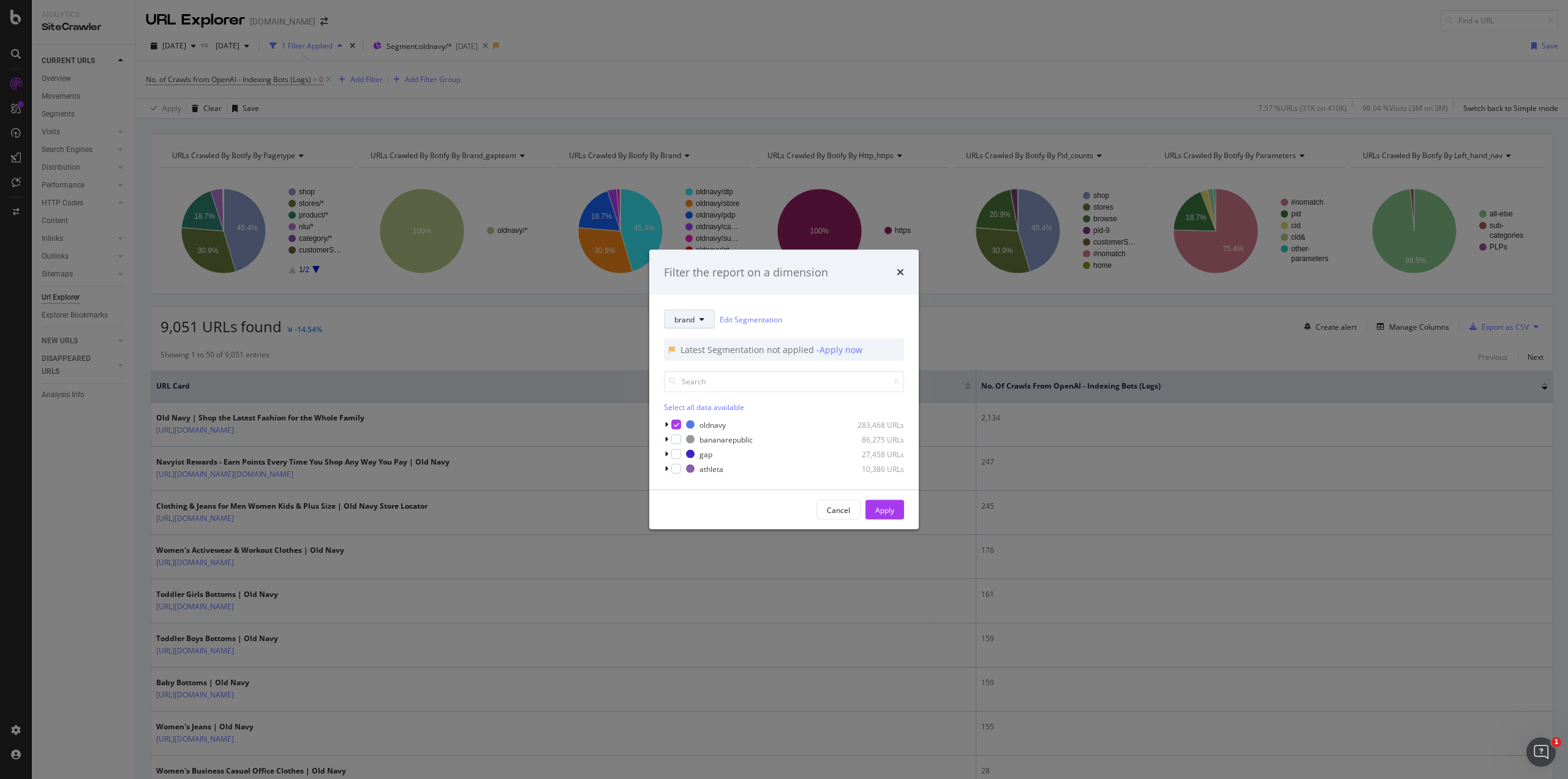
click at [707, 316] on button "brand" at bounding box center [690, 319] width 51 height 20
click at [1130, 333] on div "Filter the report on a dimension brand Edit Segmentation Latest Segmentation no…" at bounding box center [784, 389] width 1568 height 779
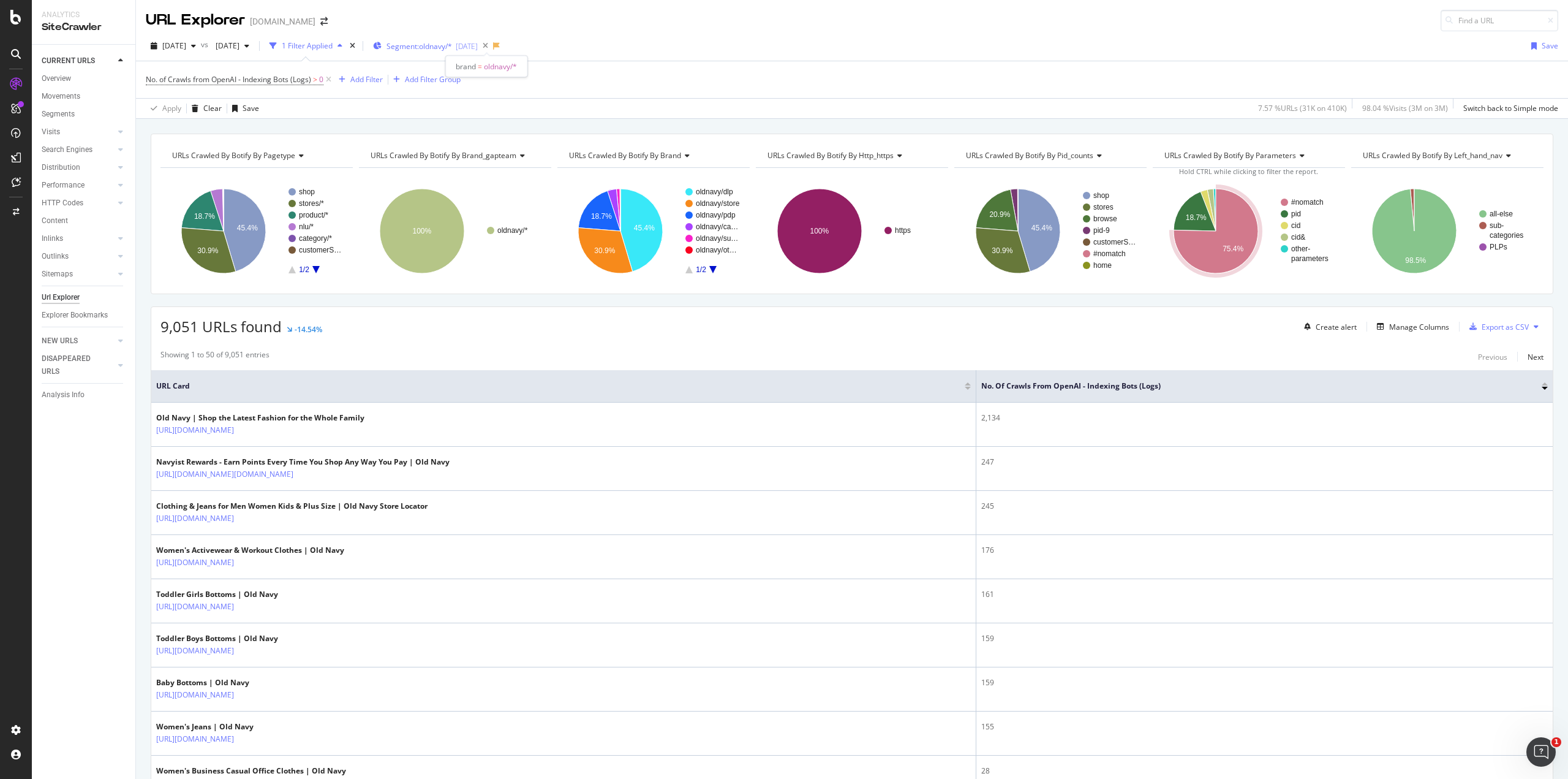
click at [477, 45] on div "[DATE]" at bounding box center [467, 46] width 22 height 11
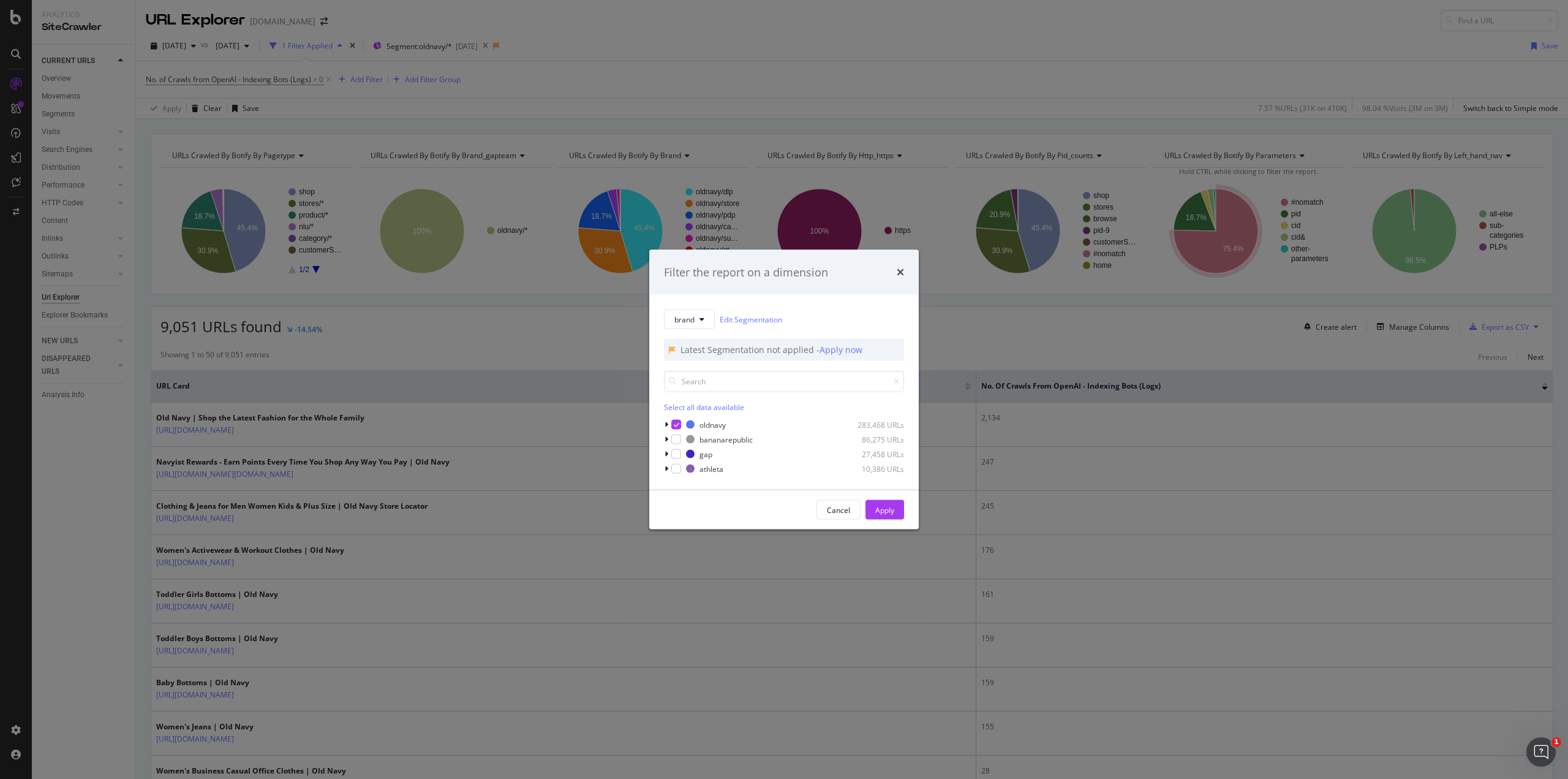
click at [667, 81] on div "Filter the report on a dimension brand Edit Segmentation Latest Segmentation no…" at bounding box center [784, 389] width 1568 height 779
